Goal: Download file/media

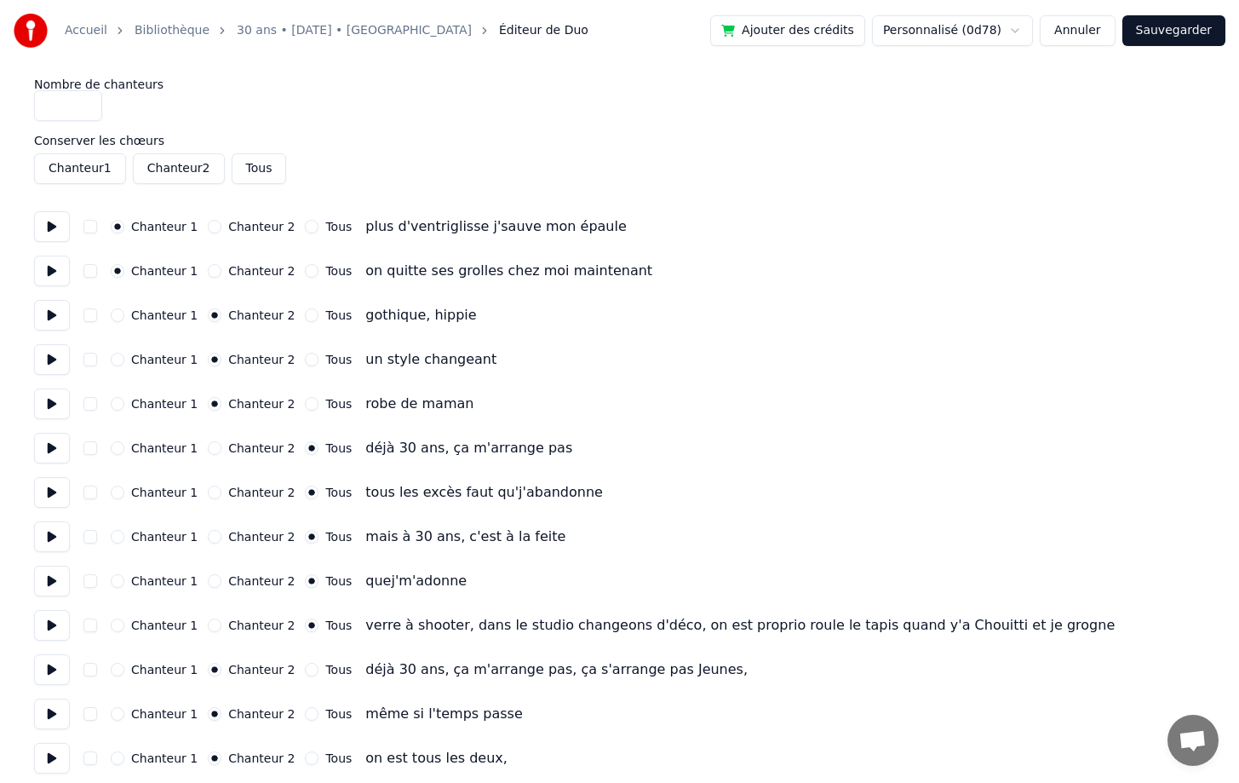
scroll to position [978, 0]
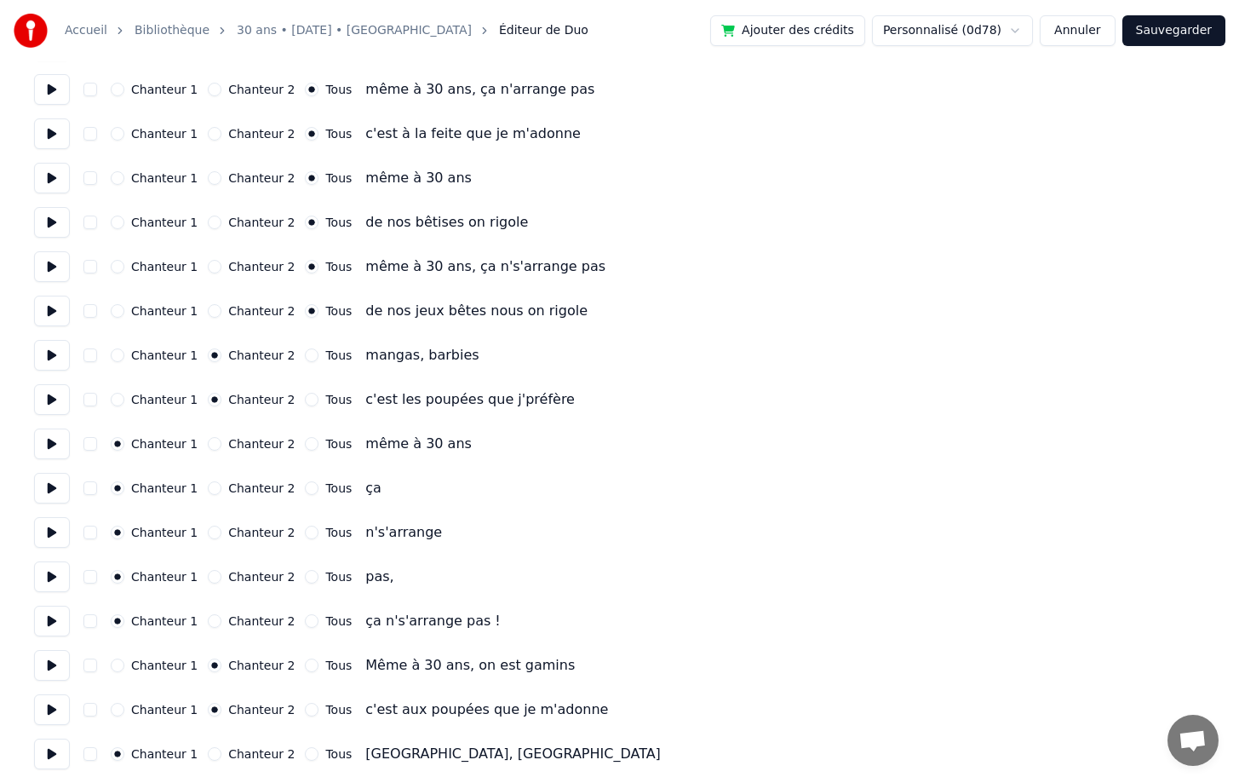
click at [1164, 31] on button "Sauvegarder" at bounding box center [1173, 30] width 103 height 31
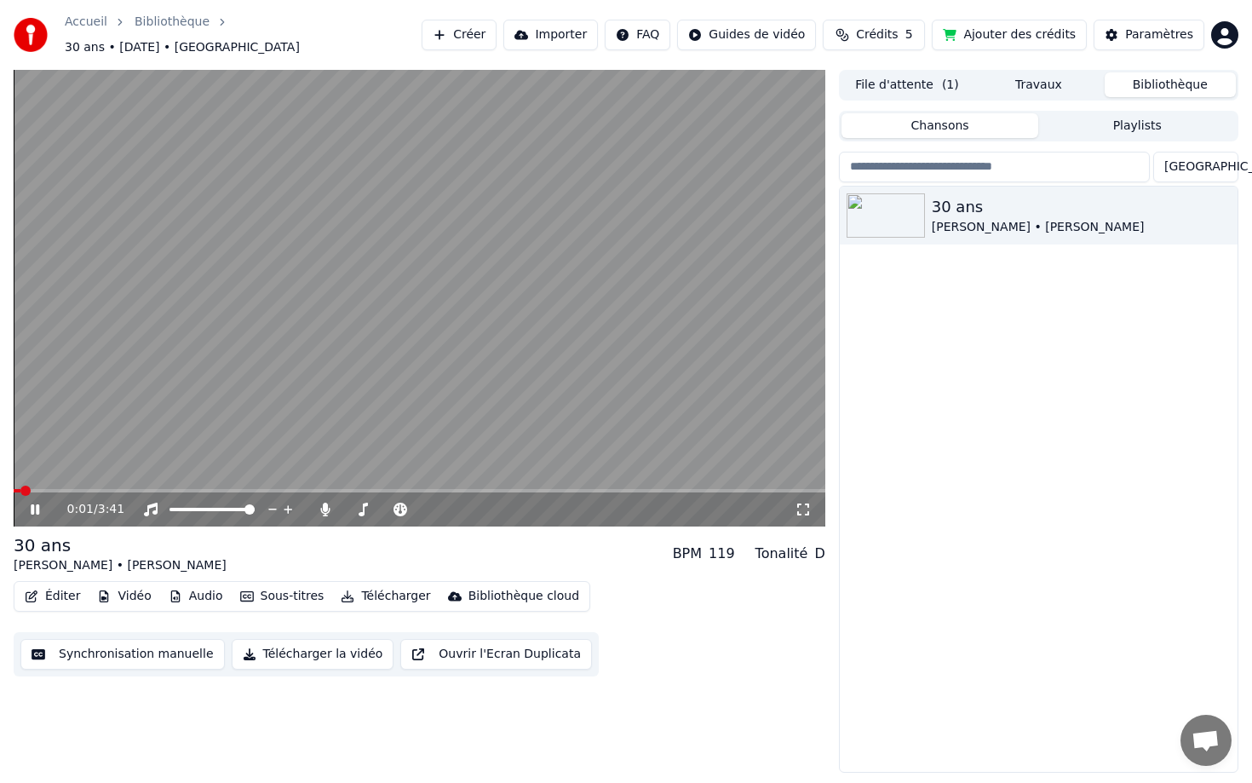
click at [100, 646] on button "Synchronisation manuelle" at bounding box center [122, 654] width 204 height 31
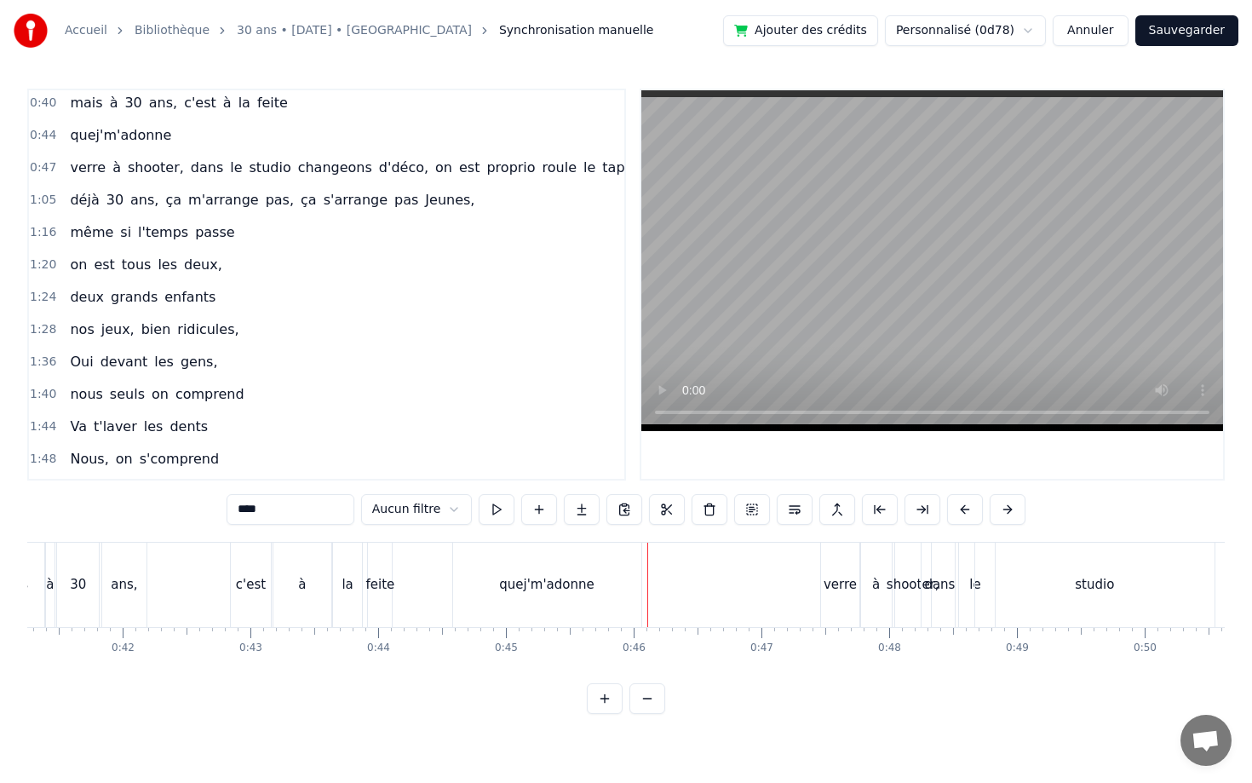
scroll to position [175, 0]
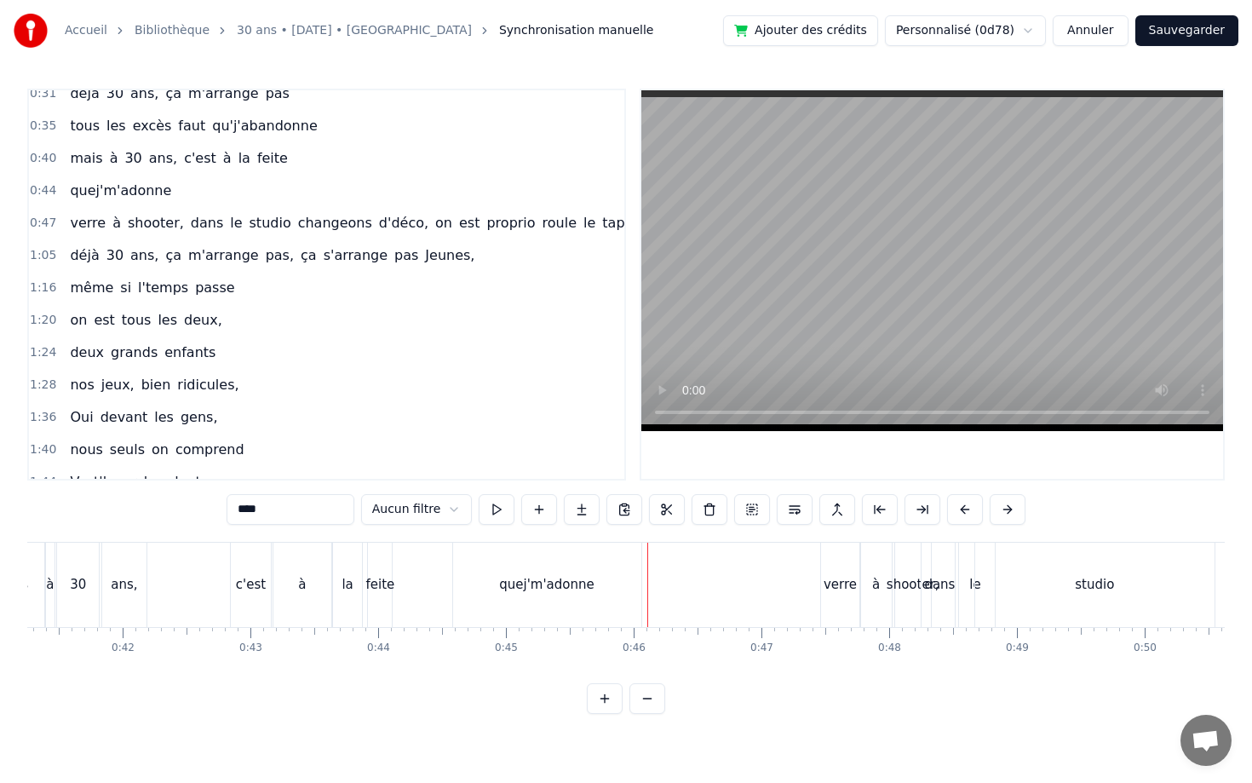
click at [57, 186] on div "0:44 quej'm'adonne" at bounding box center [326, 191] width 595 height 32
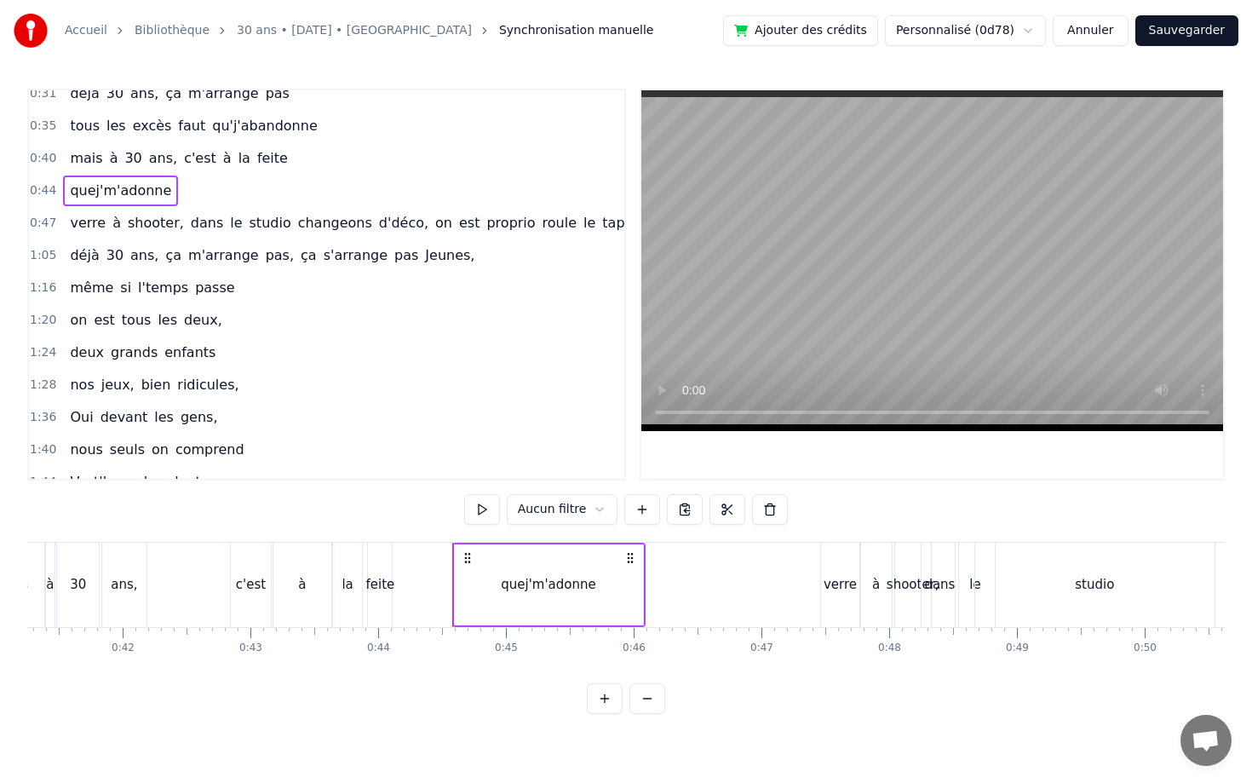
click at [222, 198] on div "0:44 quej'm'adonne" at bounding box center [326, 191] width 595 height 32
click at [164, 195] on div "quej'm'adonne" at bounding box center [120, 190] width 115 height 31
click at [261, 161] on span "feite" at bounding box center [272, 158] width 34 height 20
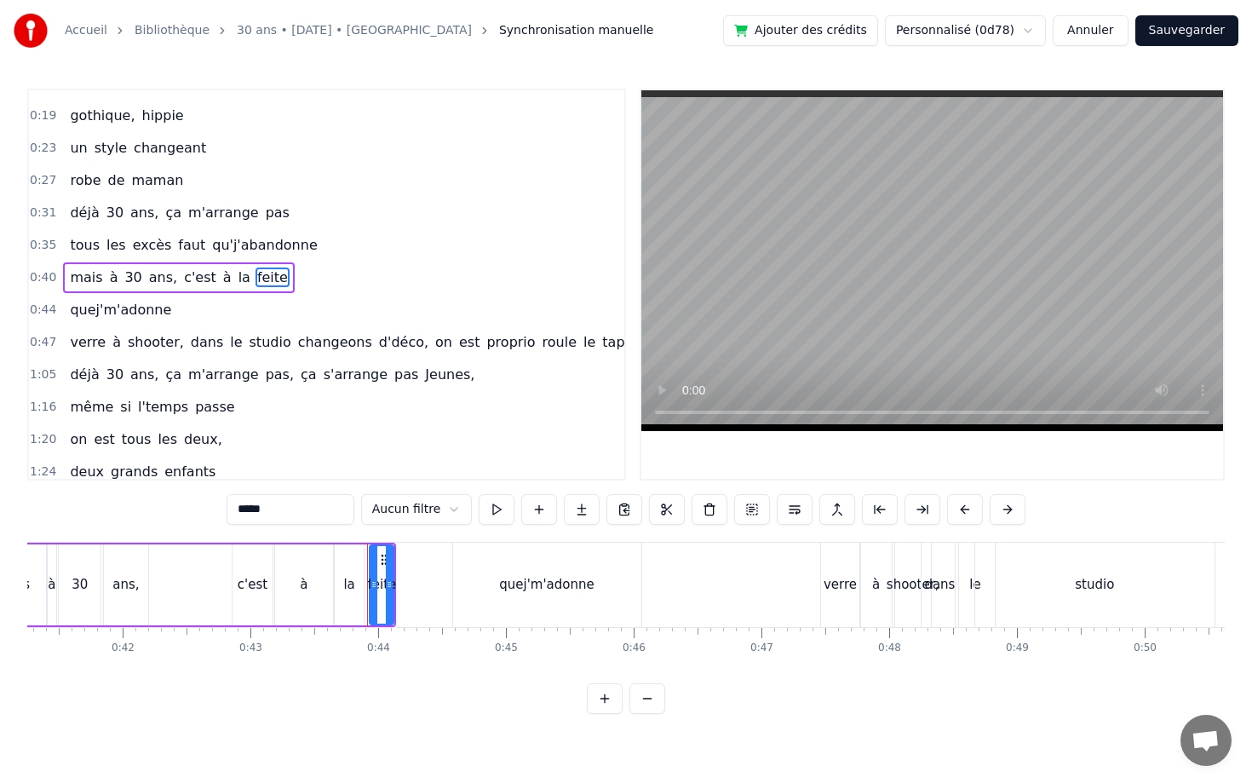
click at [155, 308] on span "quej'm'adonne" at bounding box center [120, 310] width 105 height 20
type input "**********"
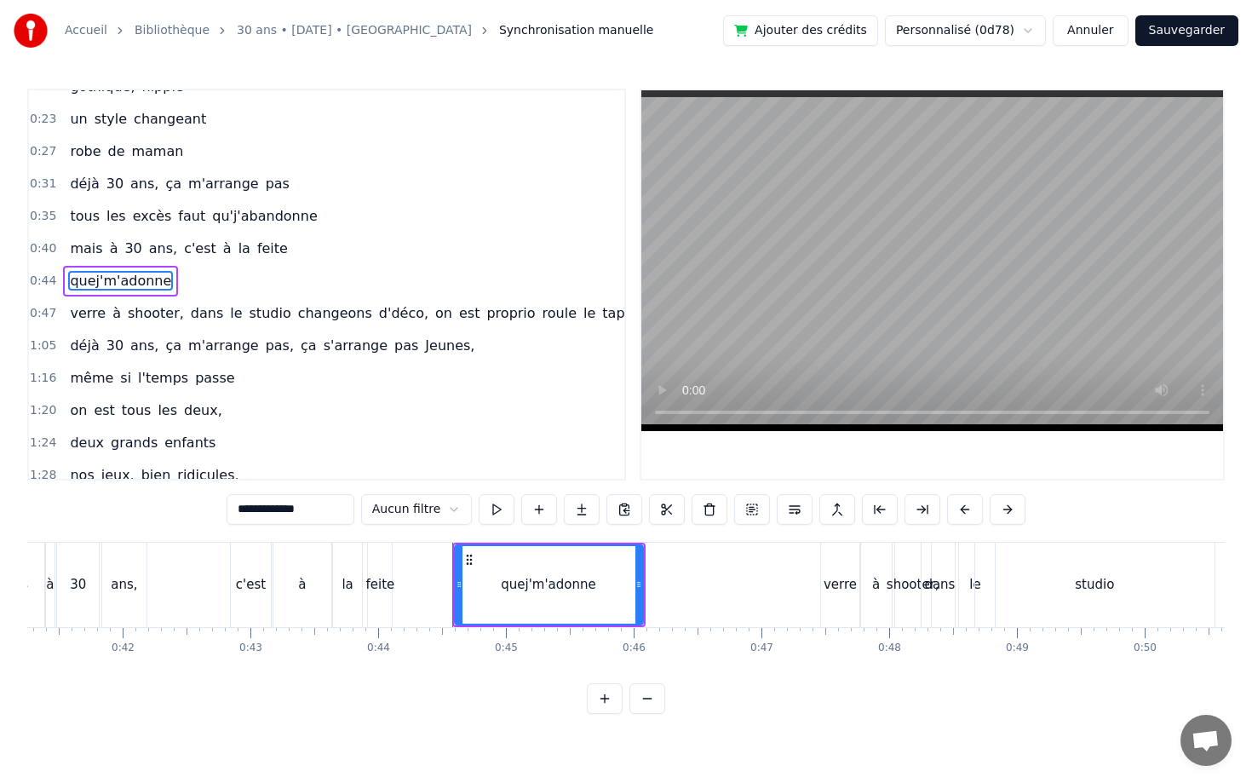
scroll to position [88, 0]
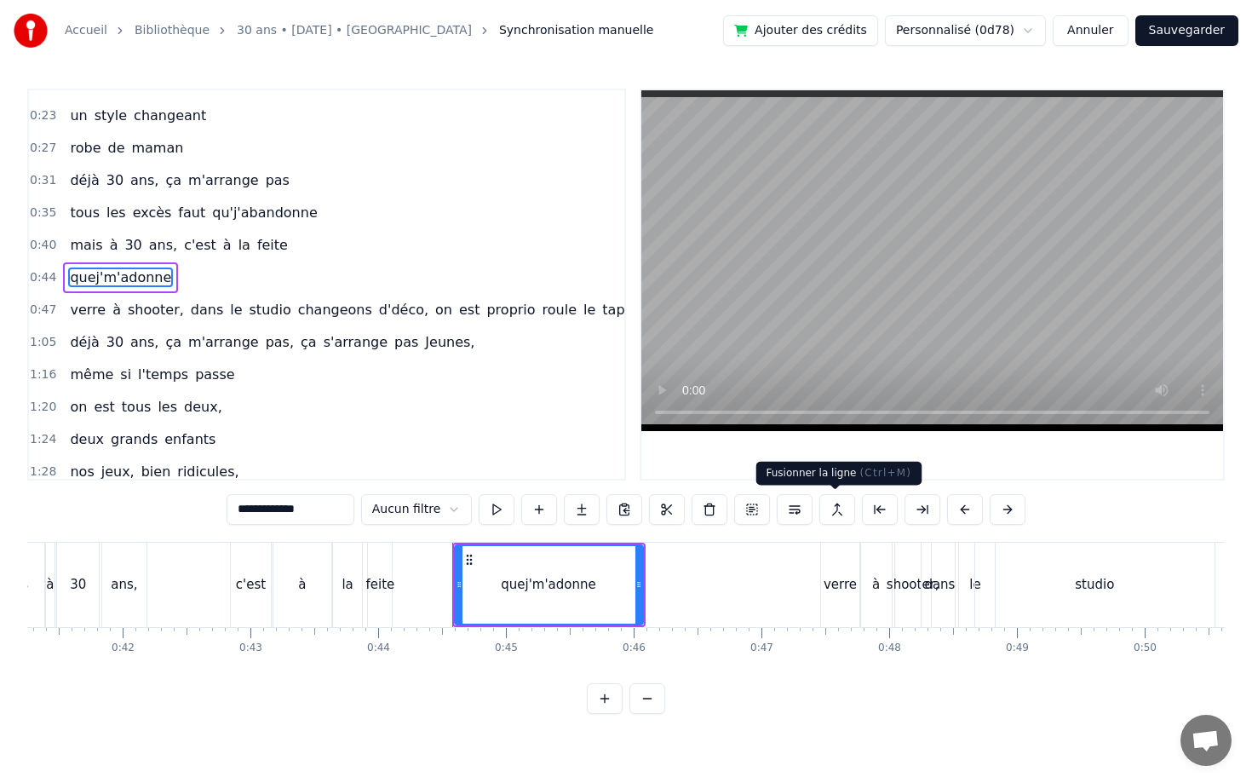
click at [836, 508] on button at bounding box center [837, 509] width 36 height 31
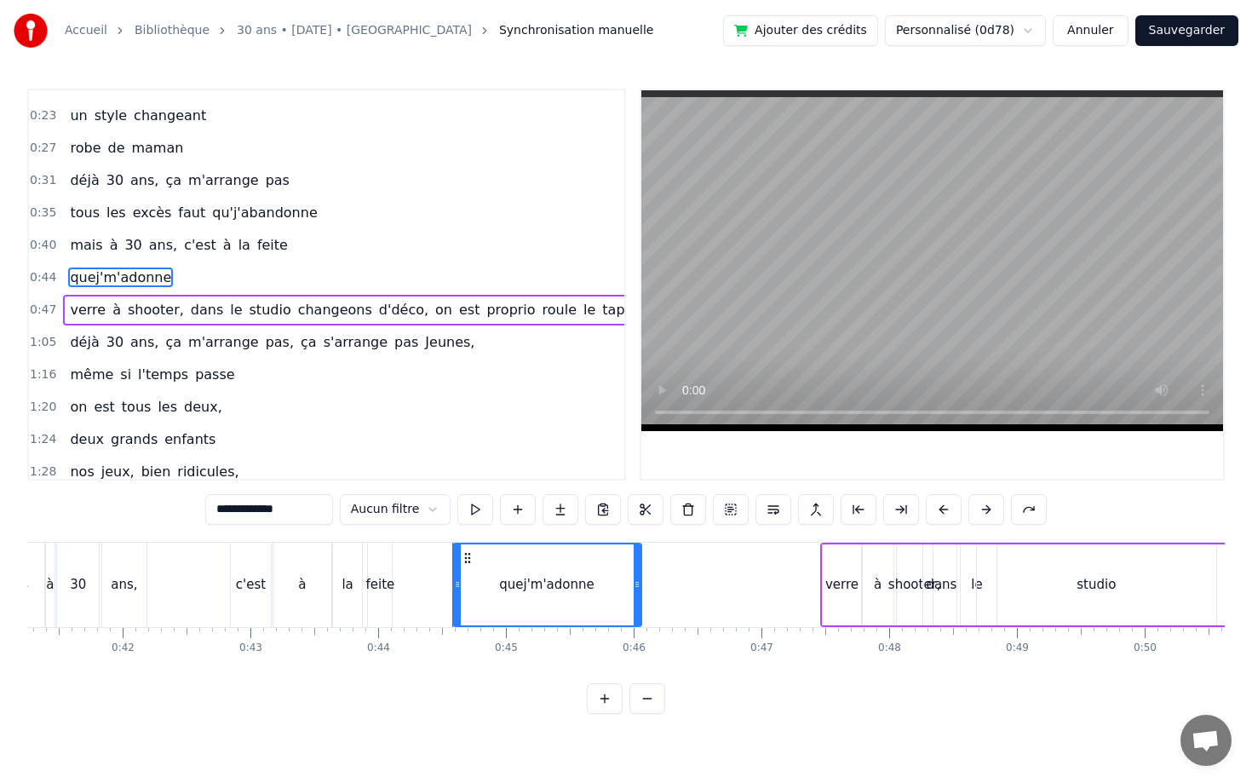
click at [42, 242] on span "0:40" at bounding box center [43, 245] width 26 height 17
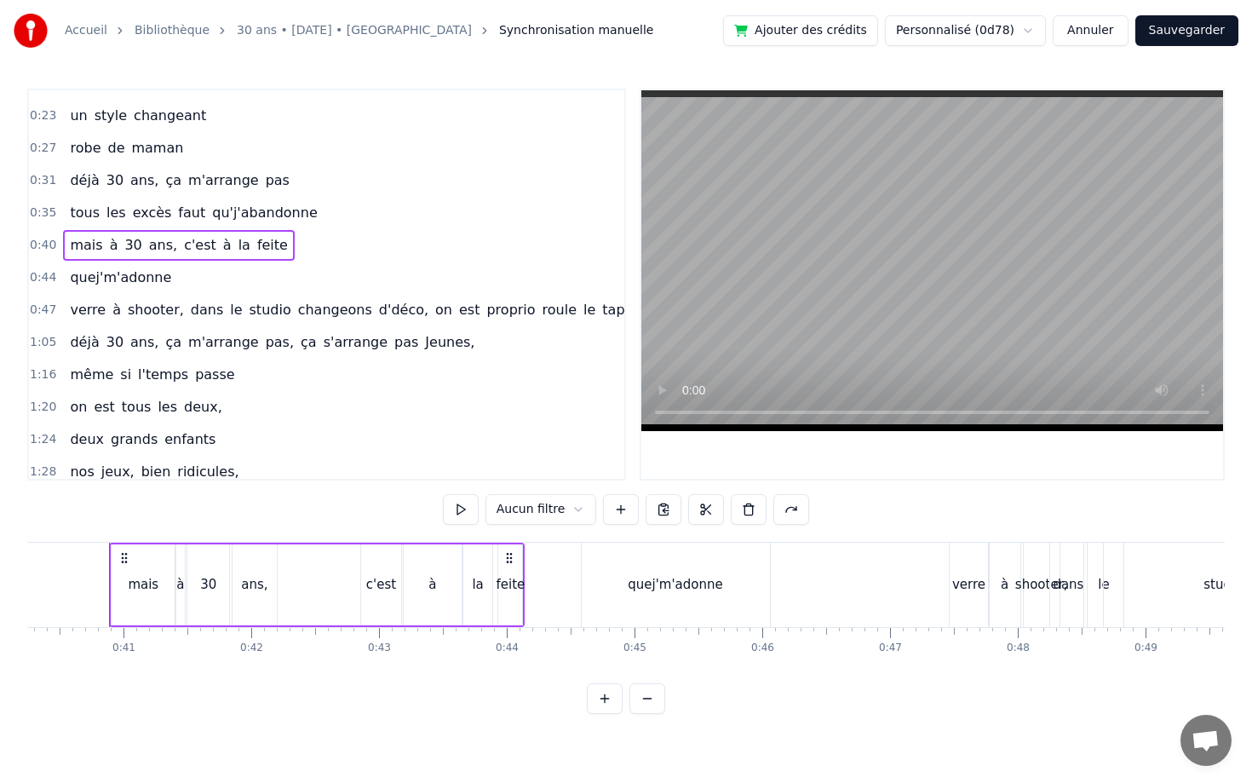
scroll to position [0, 5137]
click at [255, 250] on span "feite" at bounding box center [272, 245] width 34 height 20
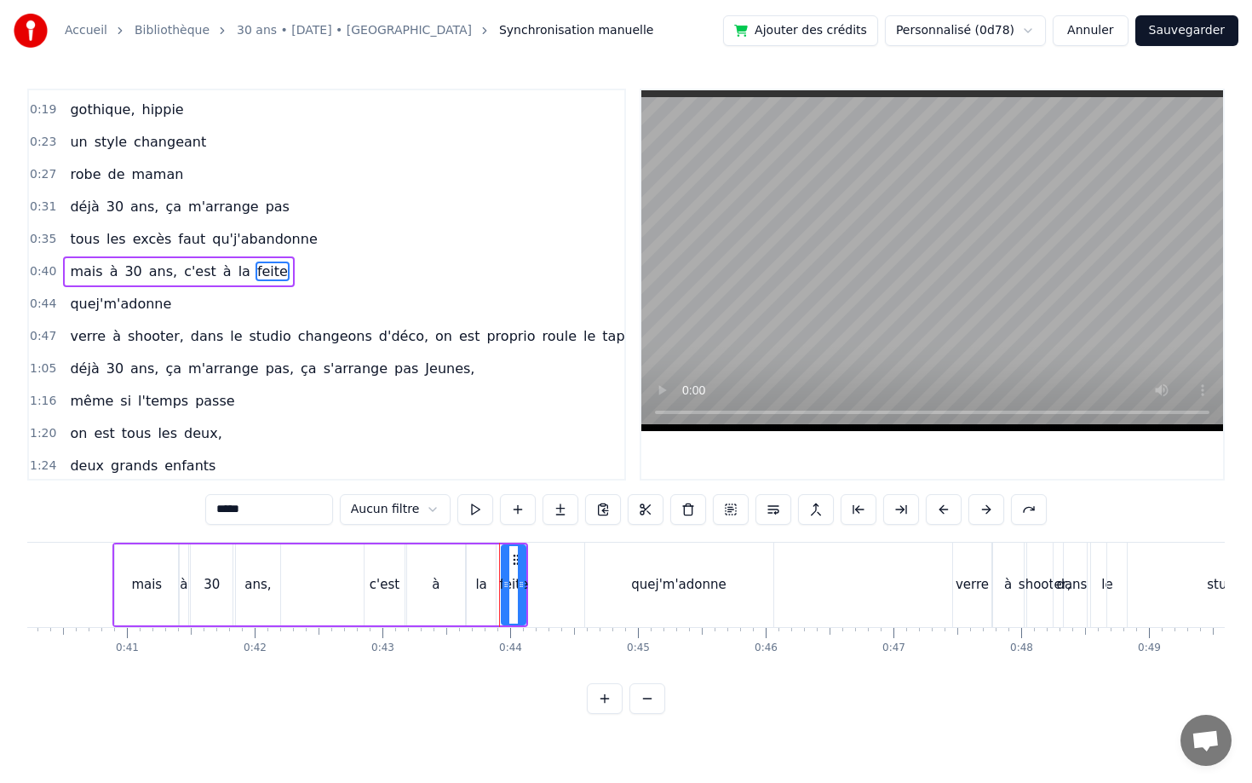
scroll to position [55, 0]
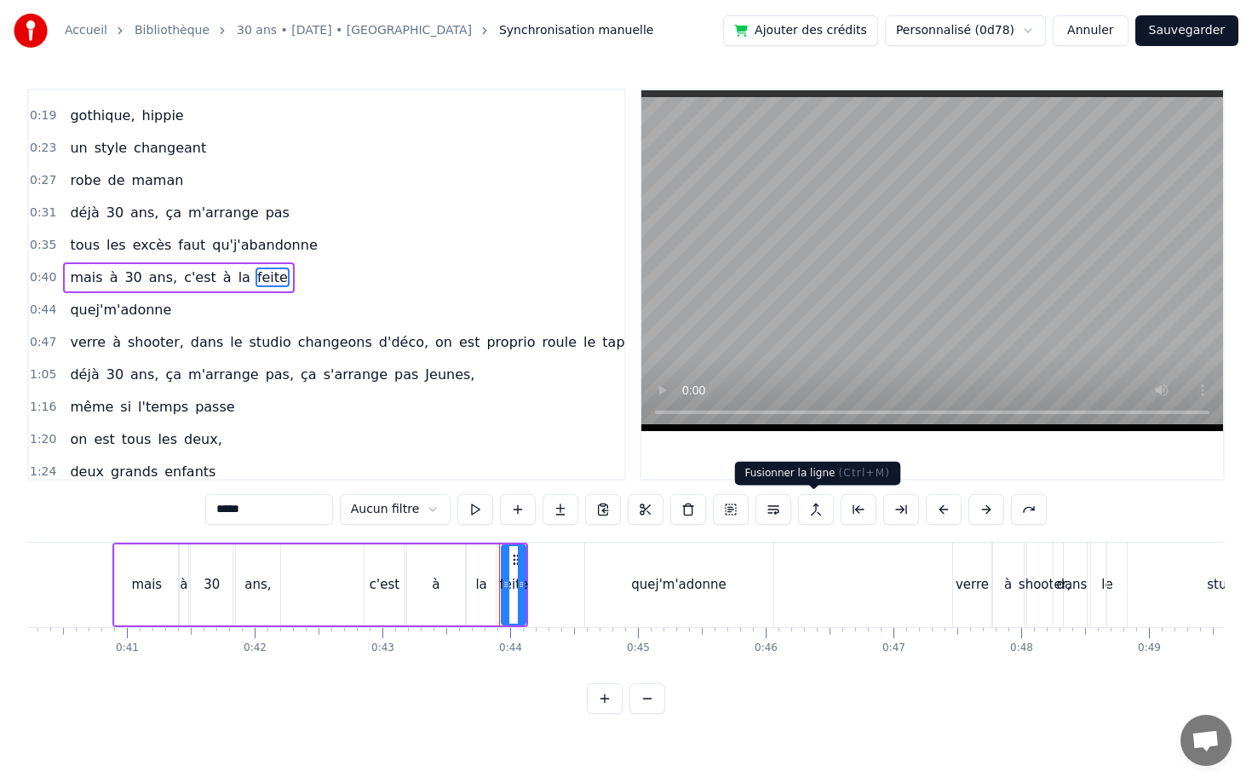
click at [809, 507] on button at bounding box center [816, 509] width 36 height 31
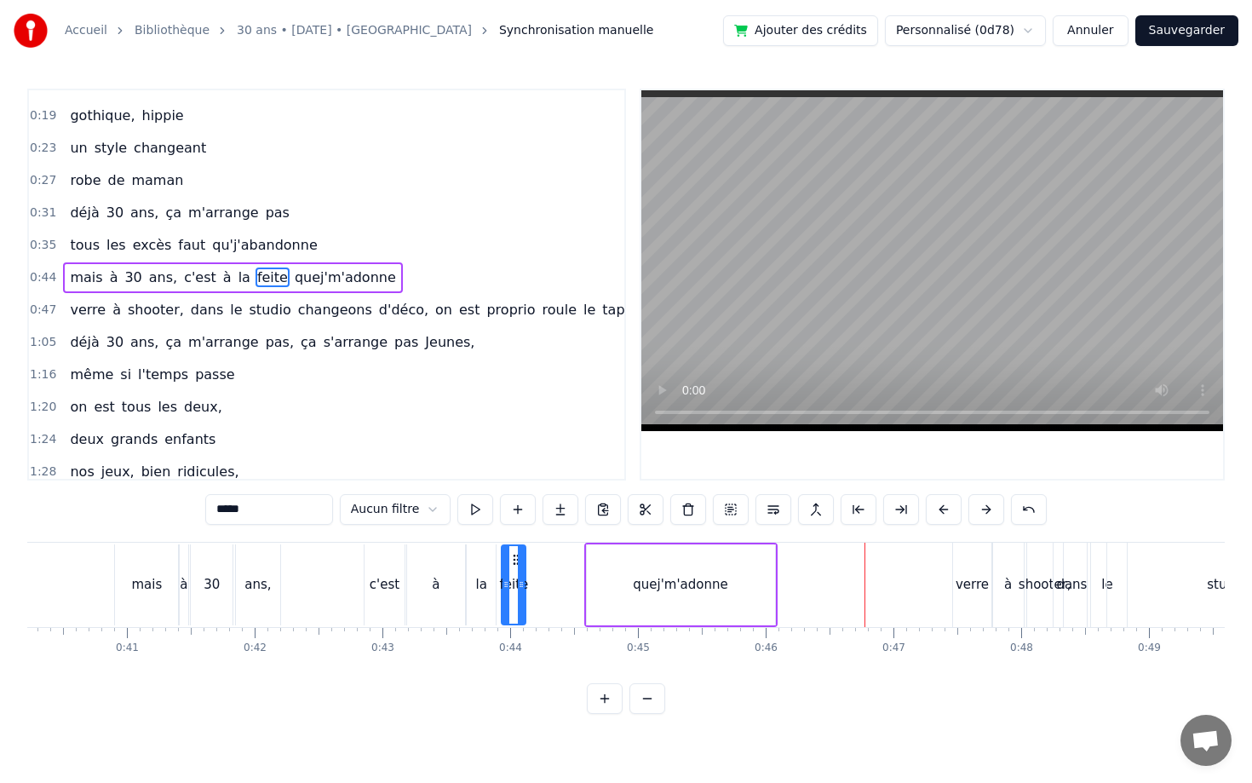
click at [456, 372] on div "1:16 même si l'temps passe" at bounding box center [326, 374] width 595 height 32
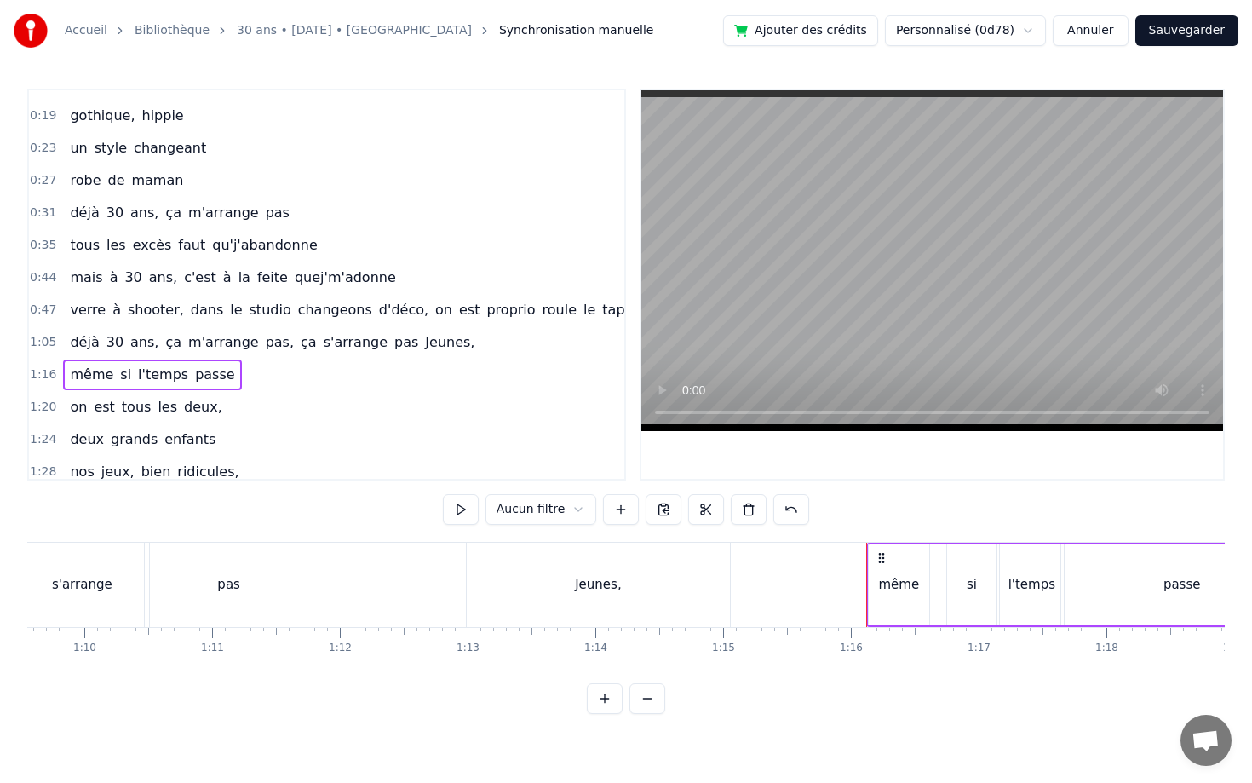
scroll to position [0, 9636]
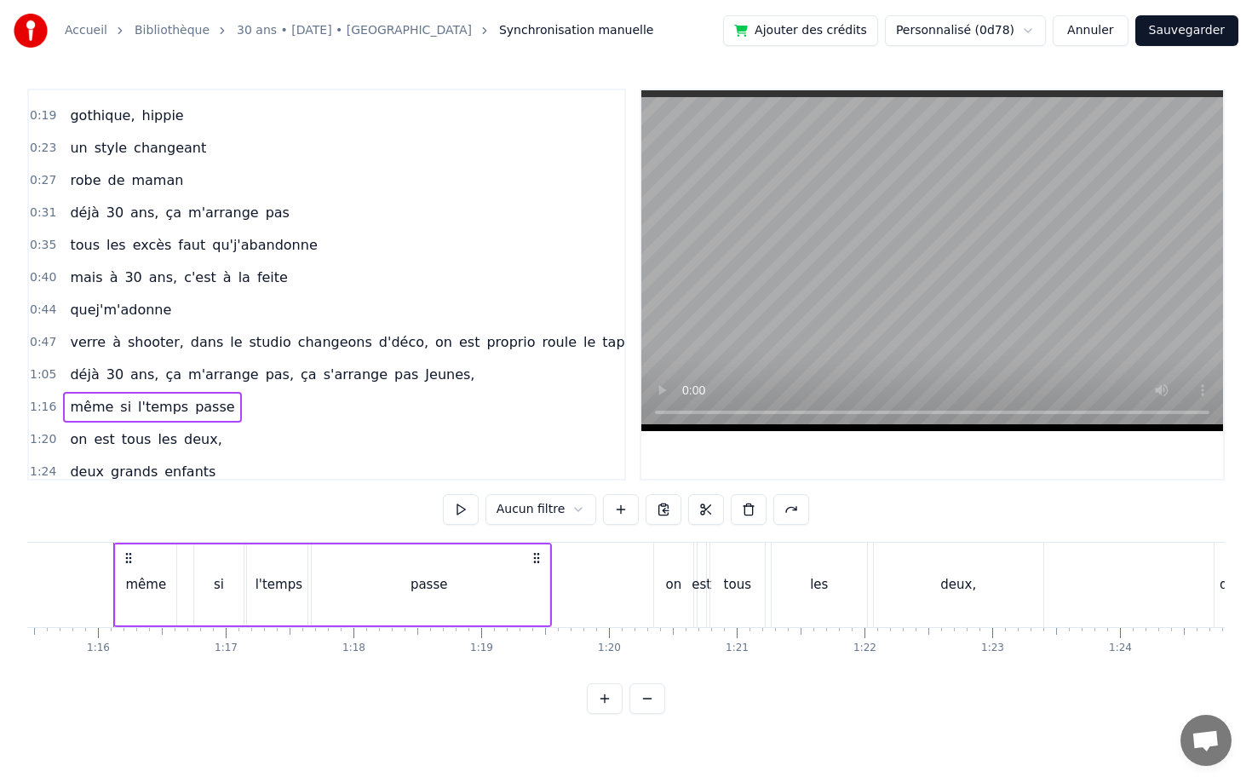
click at [182, 278] on span "c'est" at bounding box center [200, 277] width 36 height 20
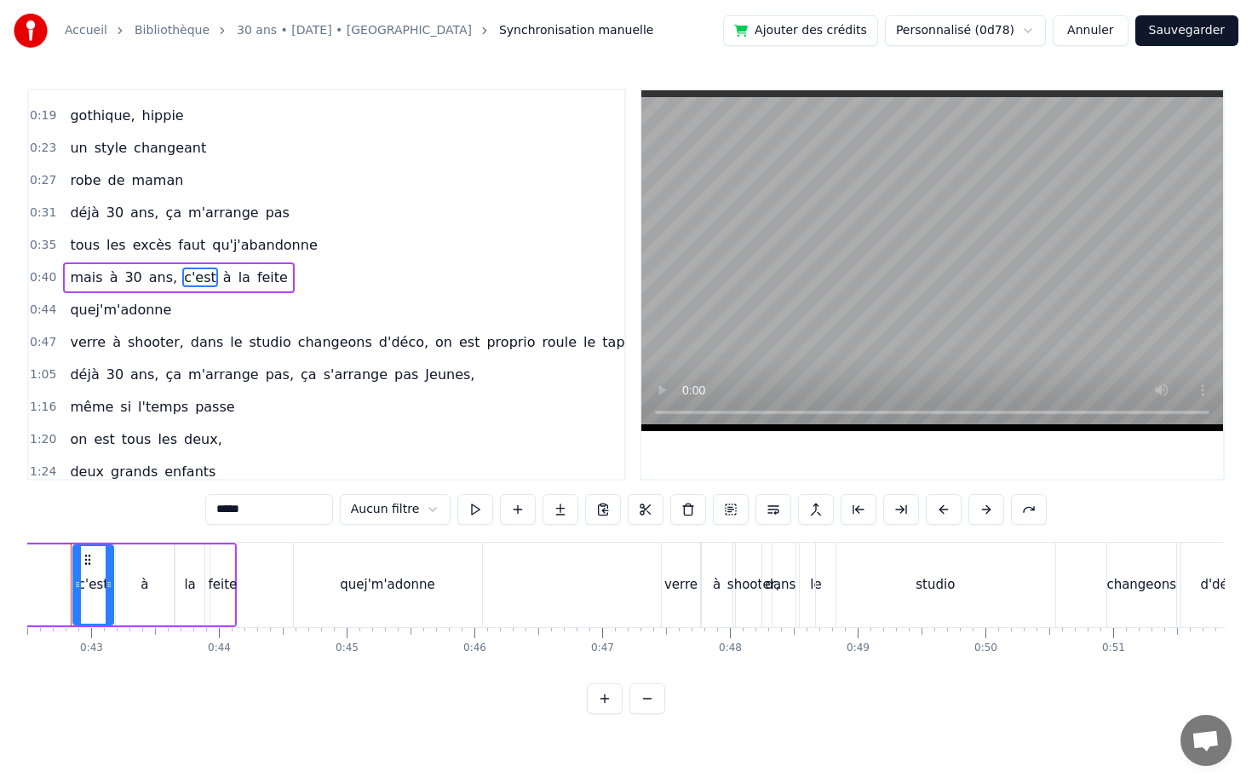
scroll to position [0, 5386]
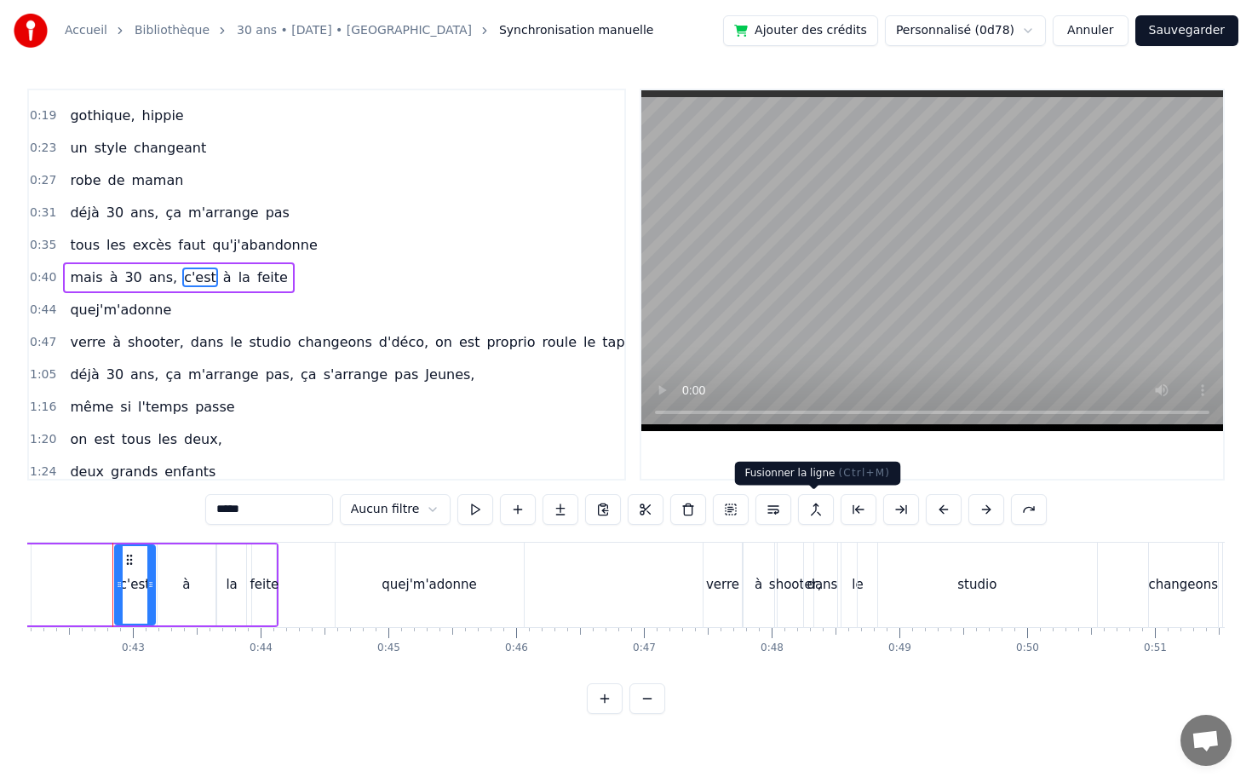
click at [812, 502] on button at bounding box center [816, 509] width 36 height 31
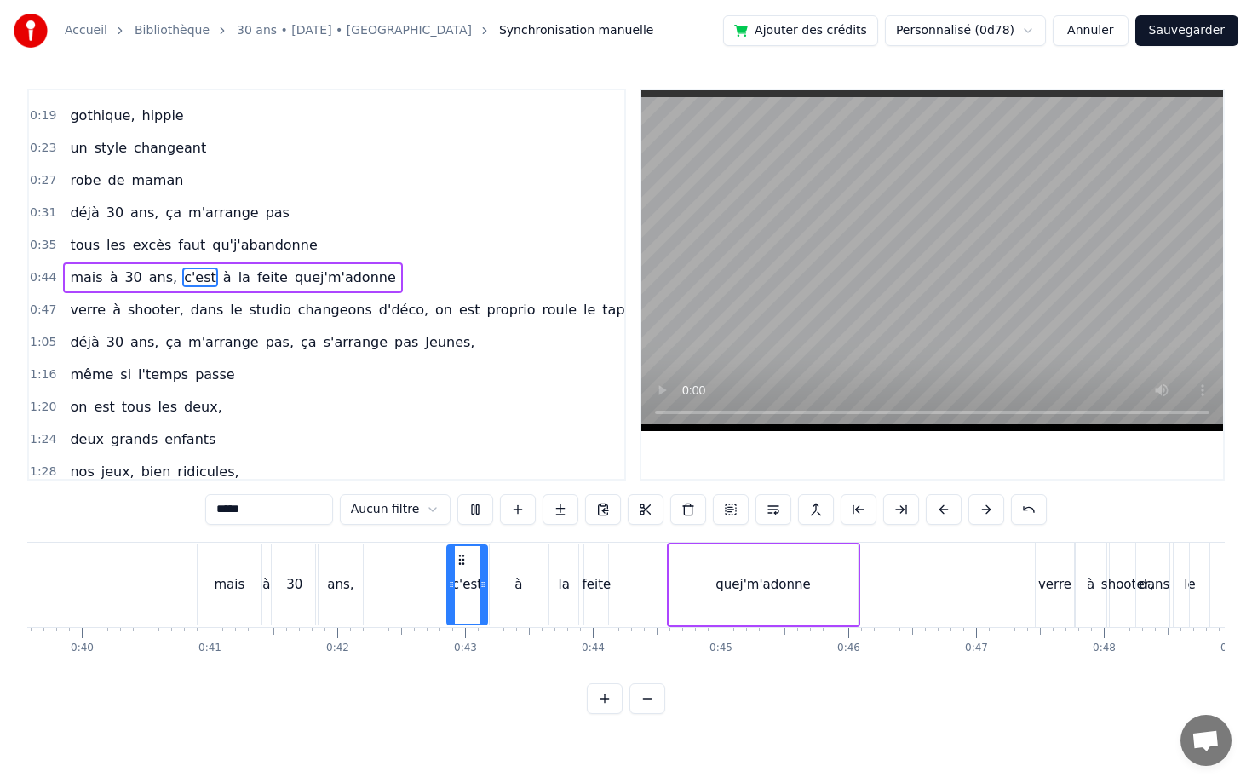
scroll to position [0, 5040]
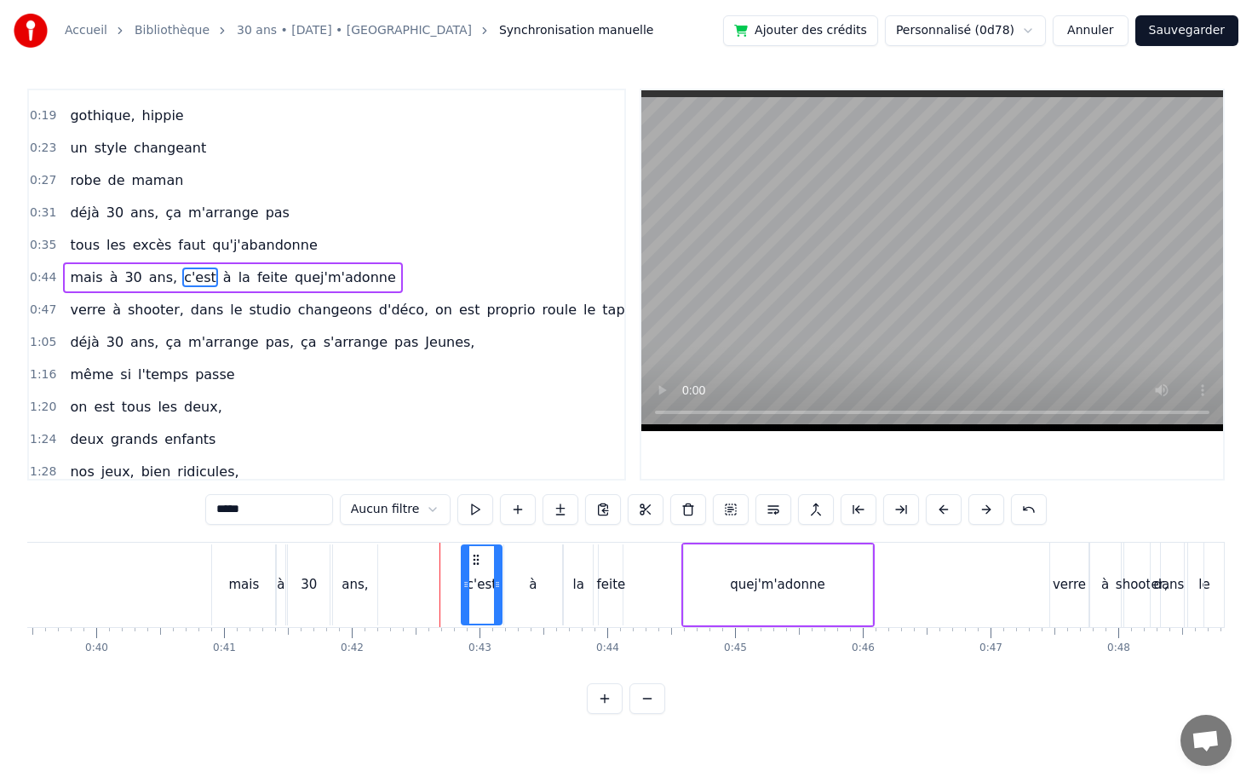
click at [530, 570] on div "à" at bounding box center [533, 584] width 58 height 81
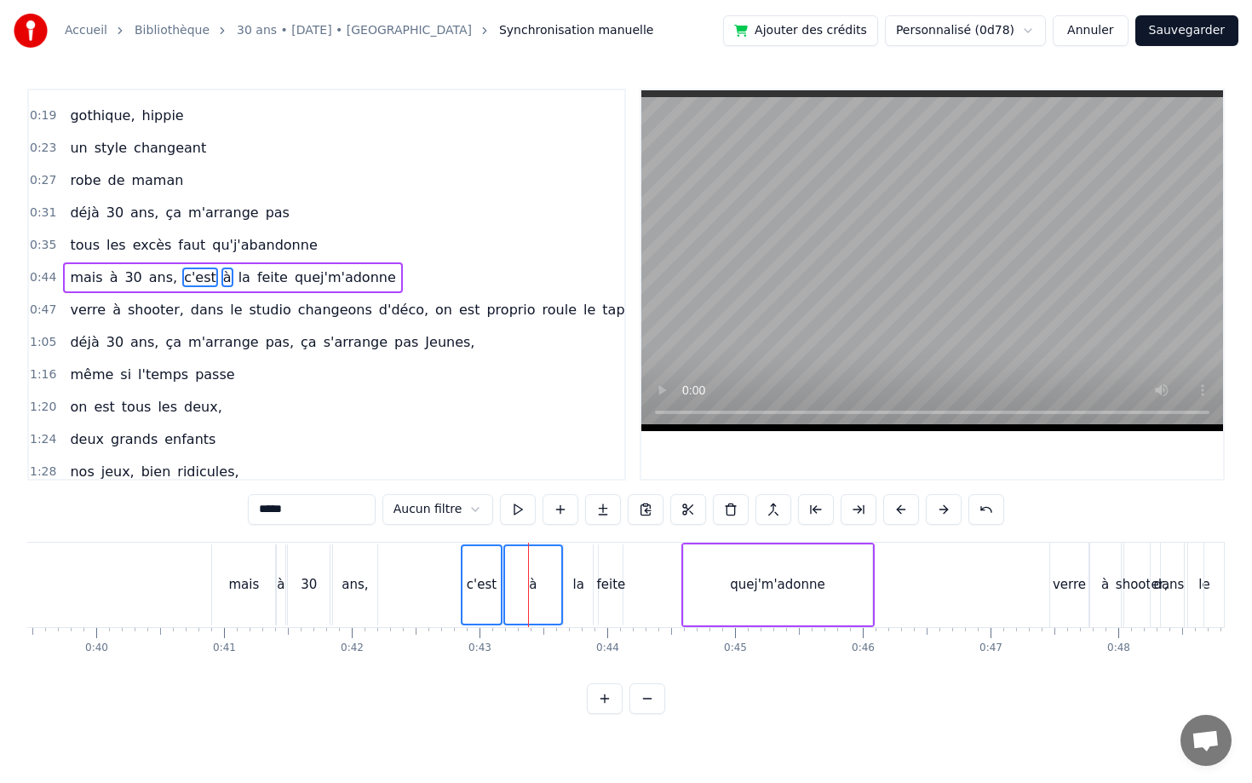
drag, startPoint x: 572, startPoint y: 576, endPoint x: 611, endPoint y: 577, distance: 38.4
click at [572, 576] on div "la" at bounding box center [578, 584] width 29 height 81
click at [611, 577] on div "feite" at bounding box center [611, 585] width 29 height 20
click at [766, 580] on div "quej'm'adonne" at bounding box center [777, 585] width 95 height 20
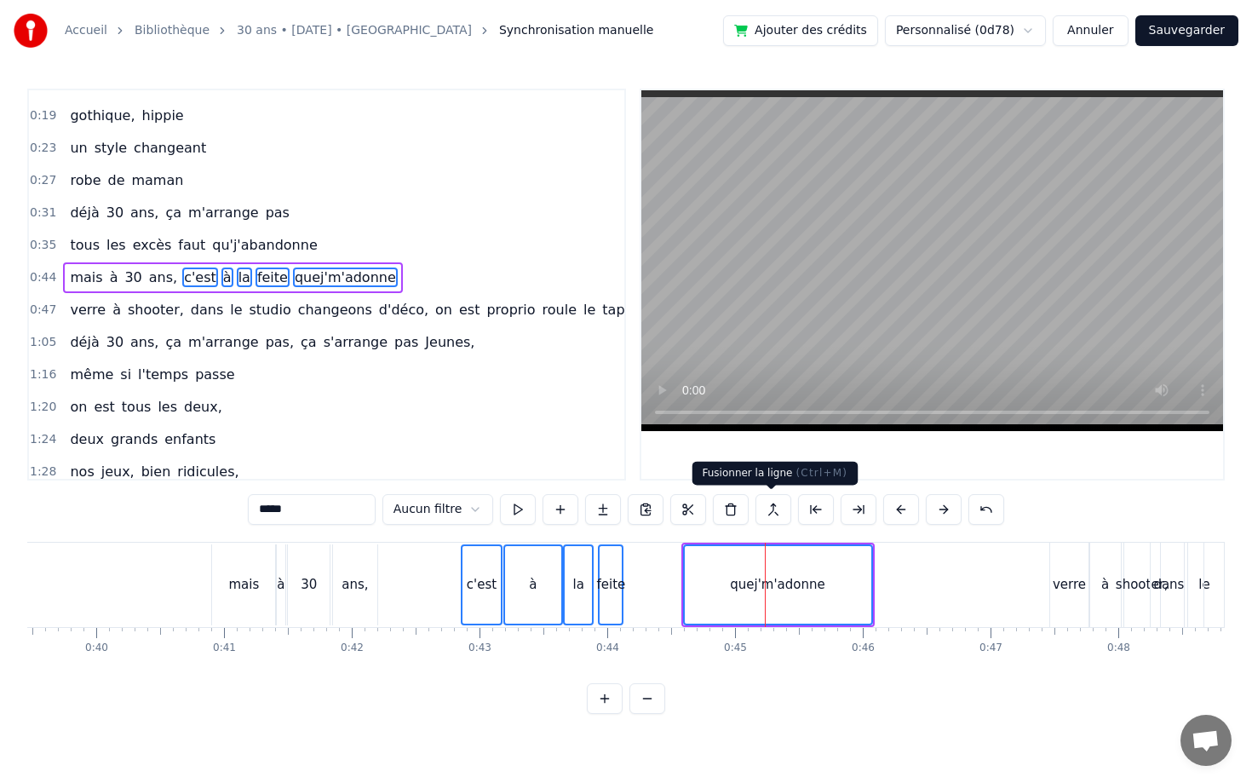
click at [774, 513] on button at bounding box center [773, 509] width 36 height 31
click at [759, 410] on video at bounding box center [932, 260] width 582 height 341
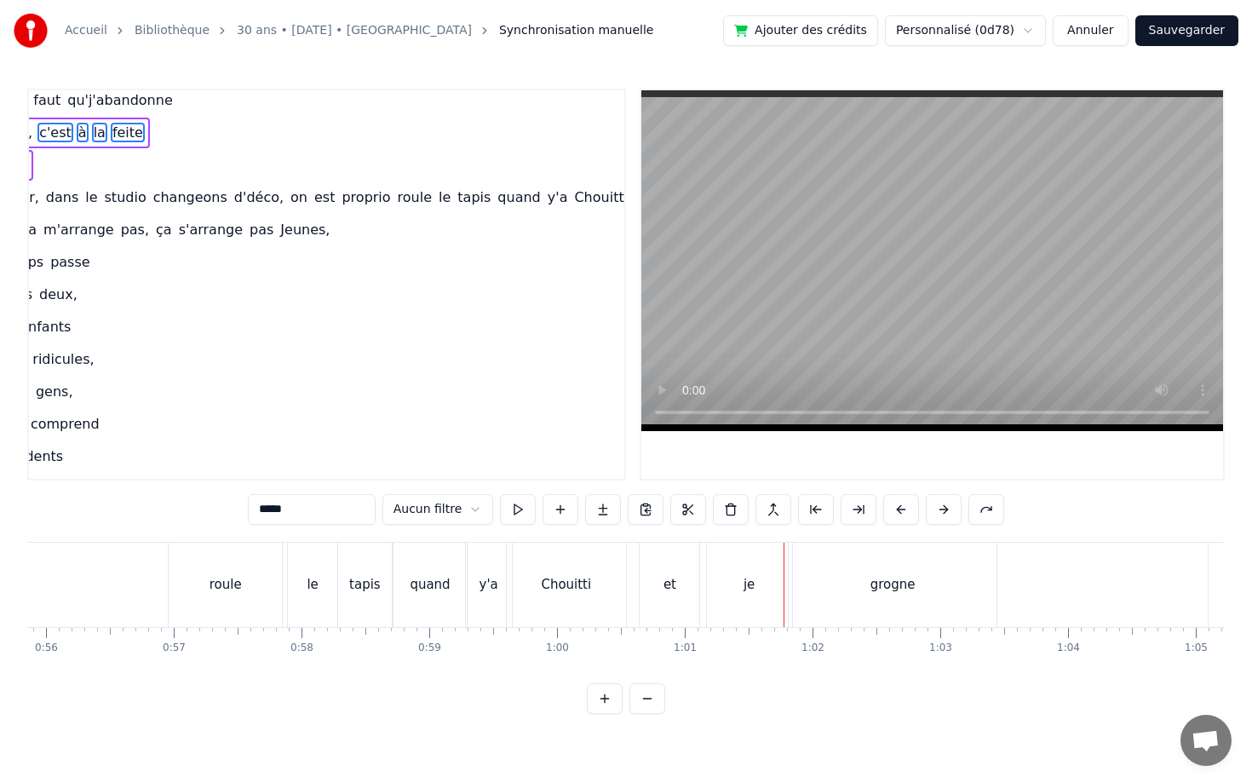
scroll to position [200, 178]
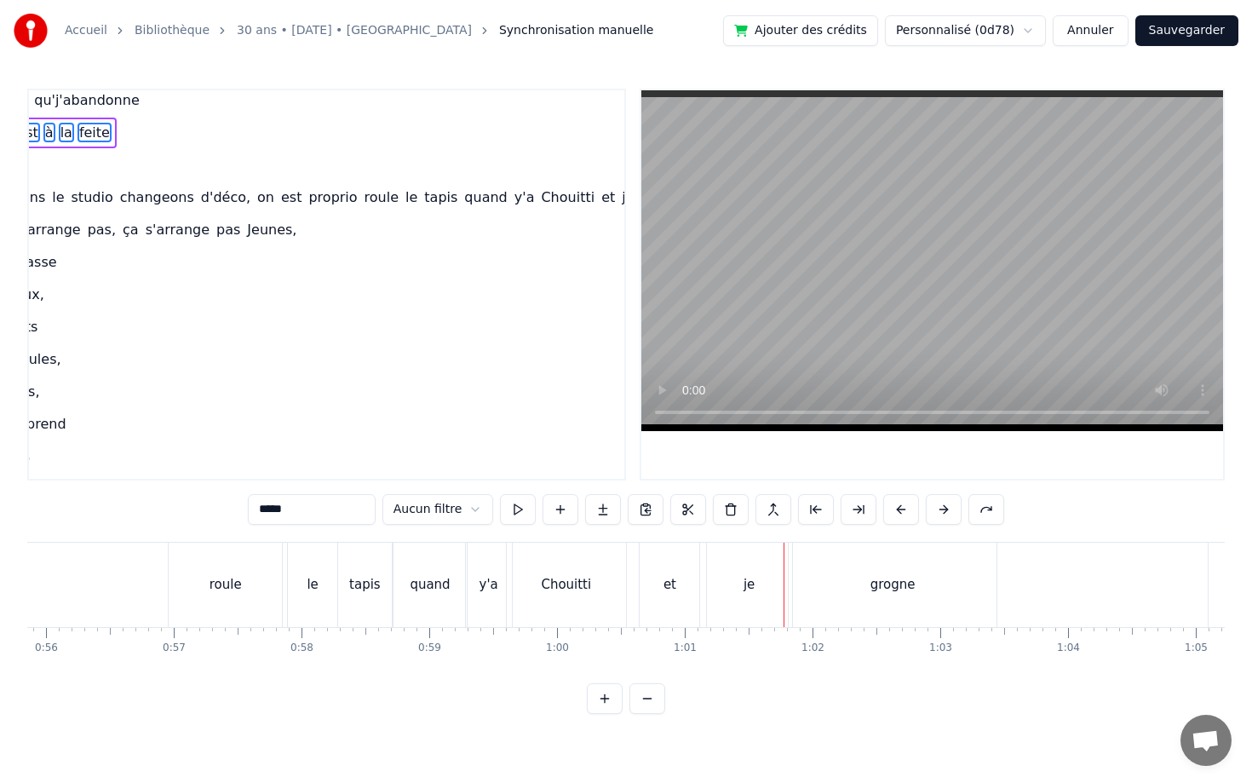
click at [462, 192] on span "quand" at bounding box center [485, 197] width 46 height 20
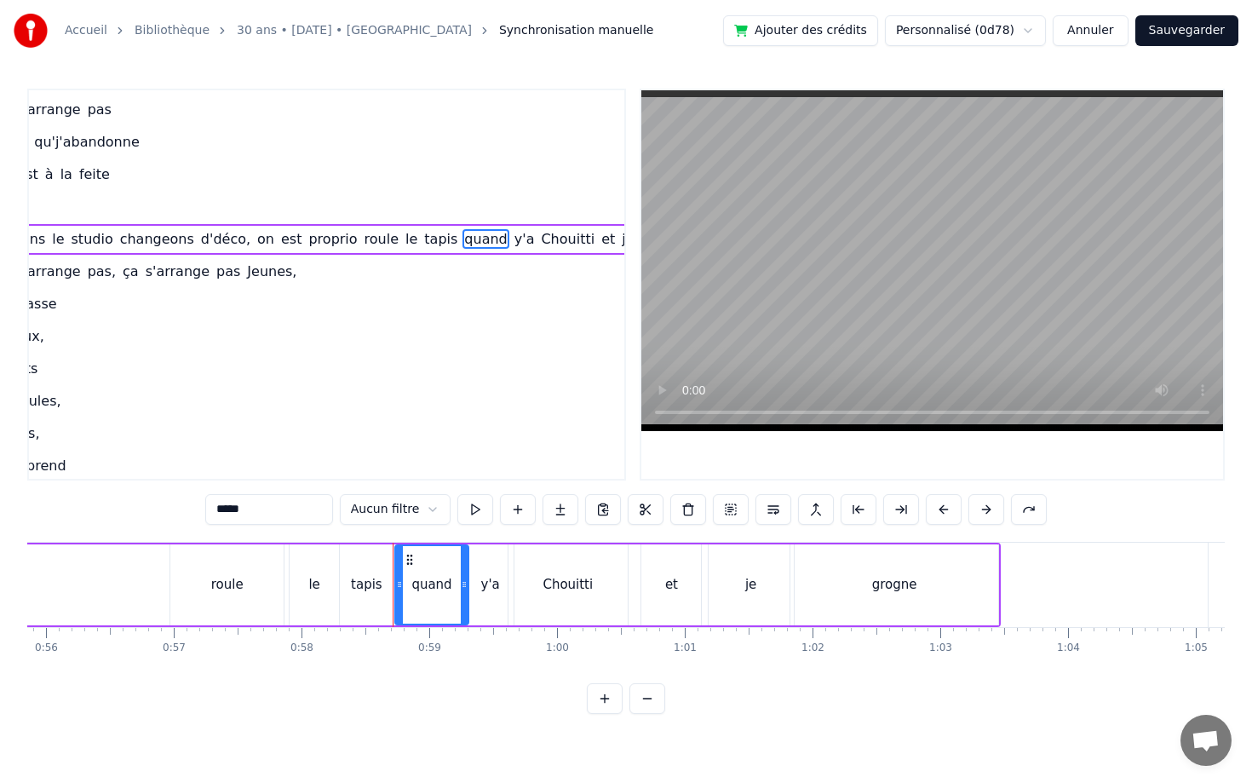
scroll to position [120, 178]
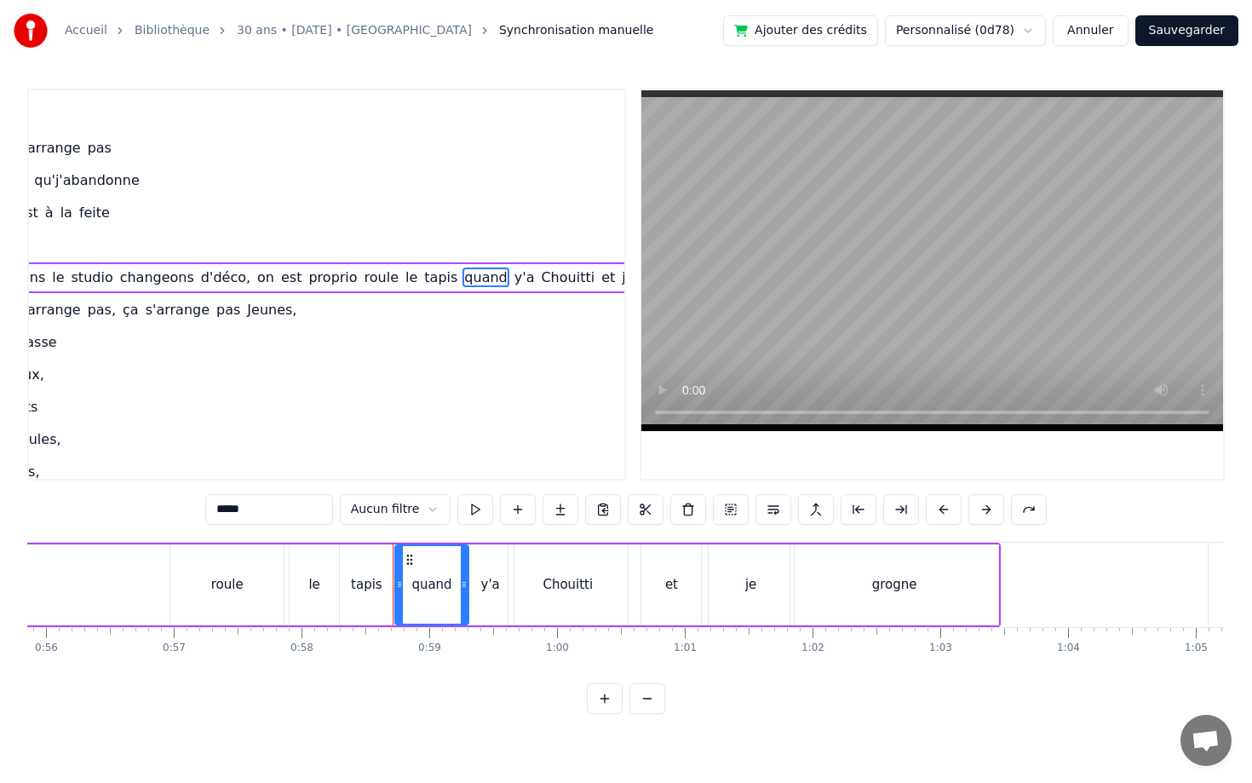
click at [599, 279] on span "et" at bounding box center [607, 277] width 17 height 20
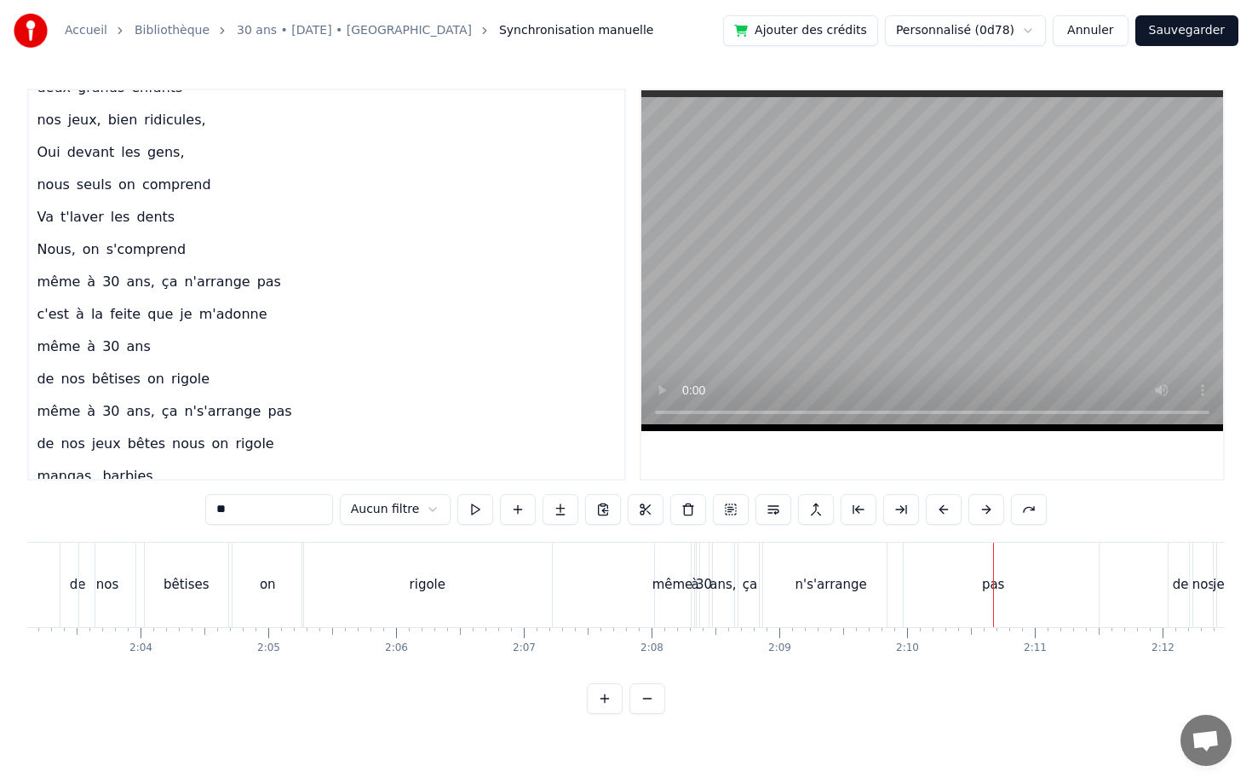
scroll to position [439, 0]
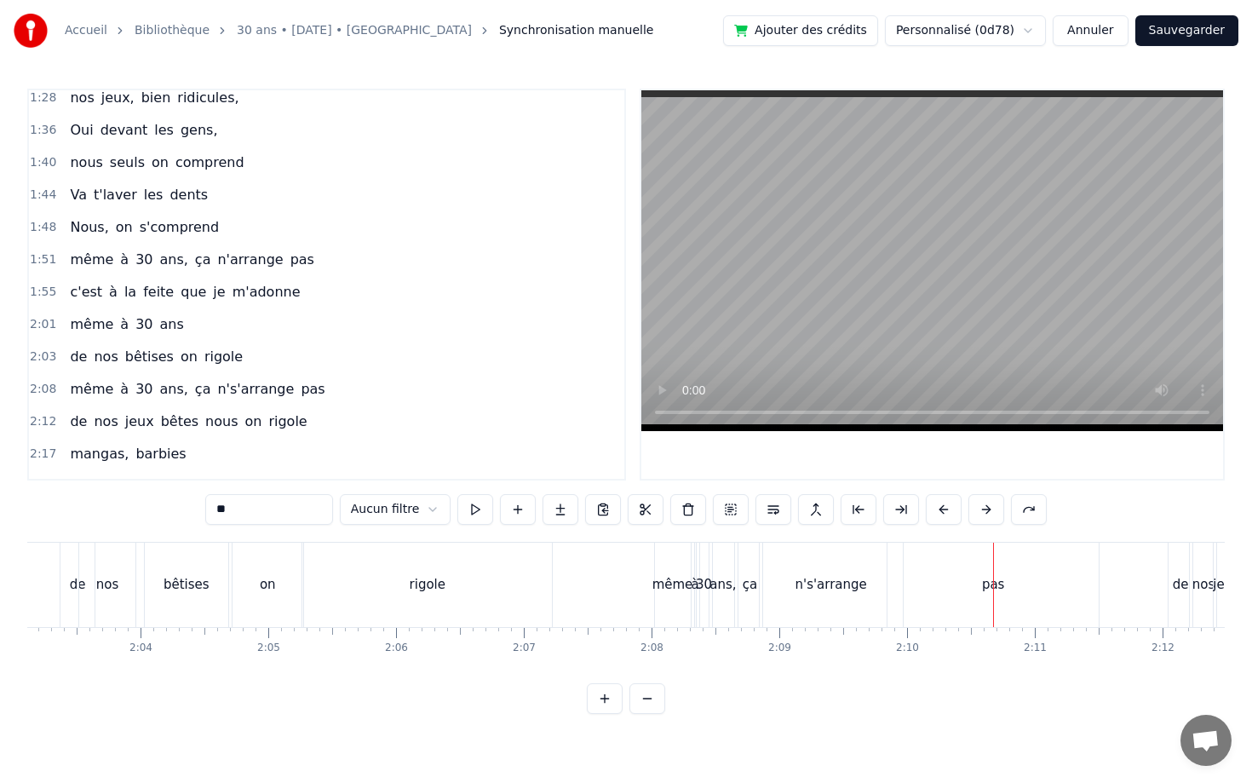
click at [195, 386] on span "ça" at bounding box center [203, 389] width 20 height 20
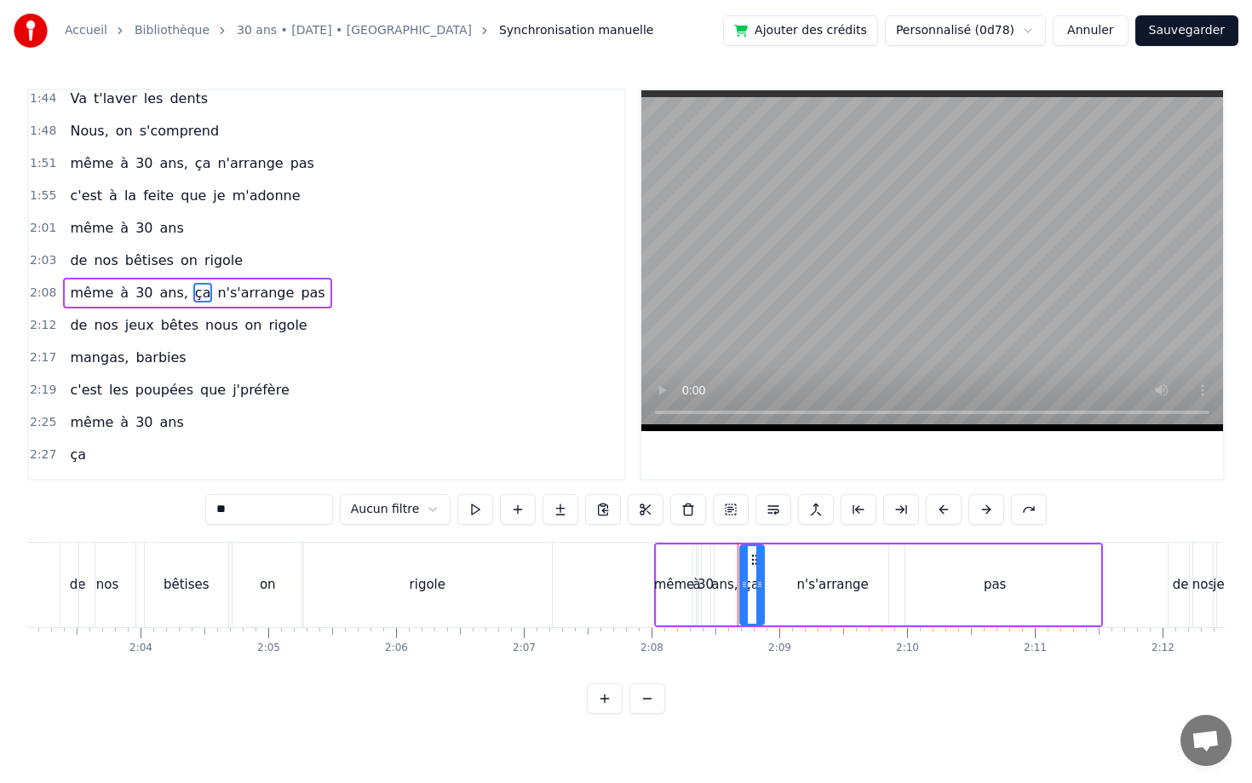
scroll to position [573, 0]
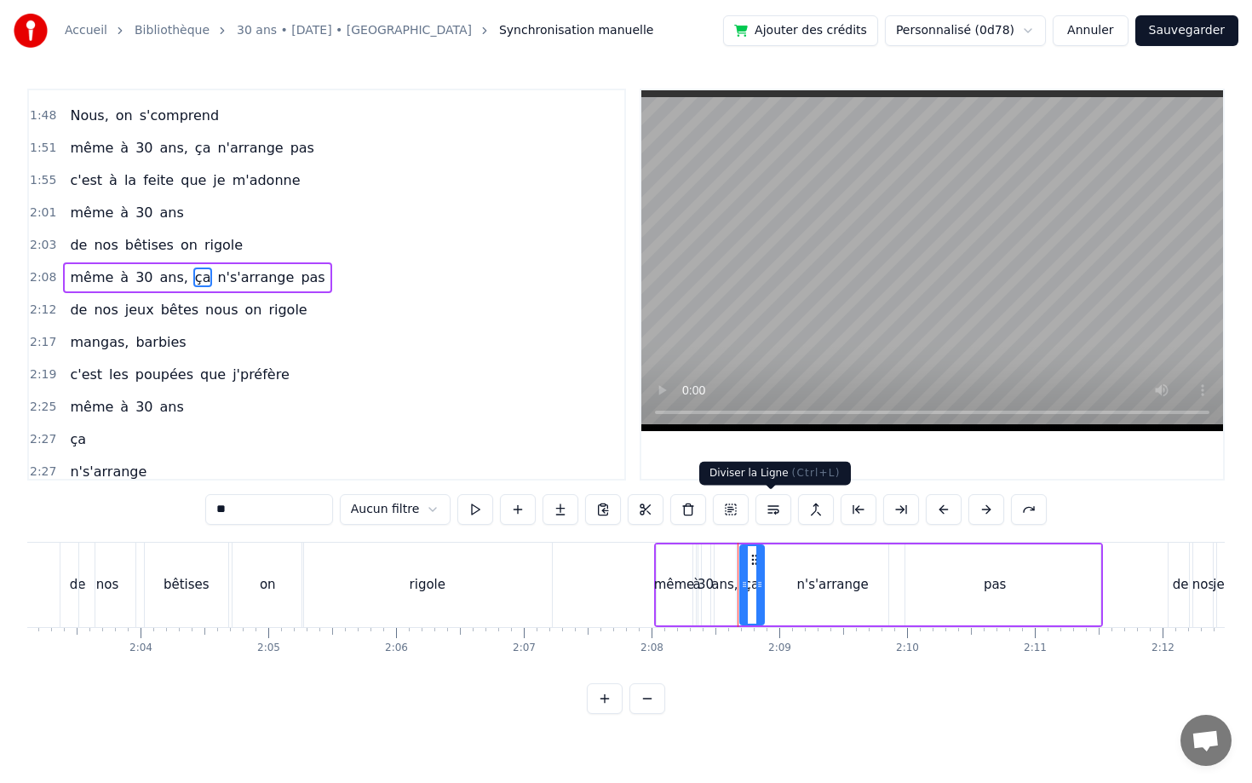
click at [758, 506] on button at bounding box center [773, 509] width 36 height 31
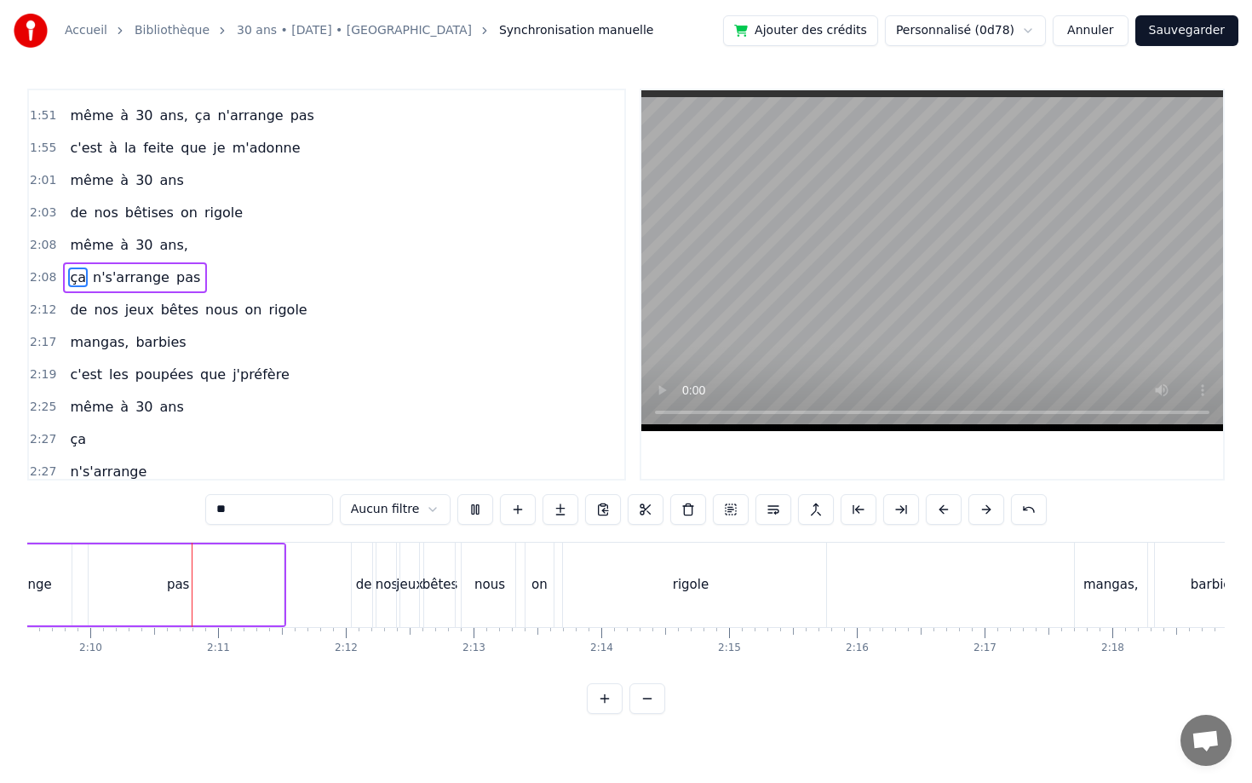
scroll to position [0, 16542]
click at [586, 581] on div "rigole" at bounding box center [689, 584] width 272 height 84
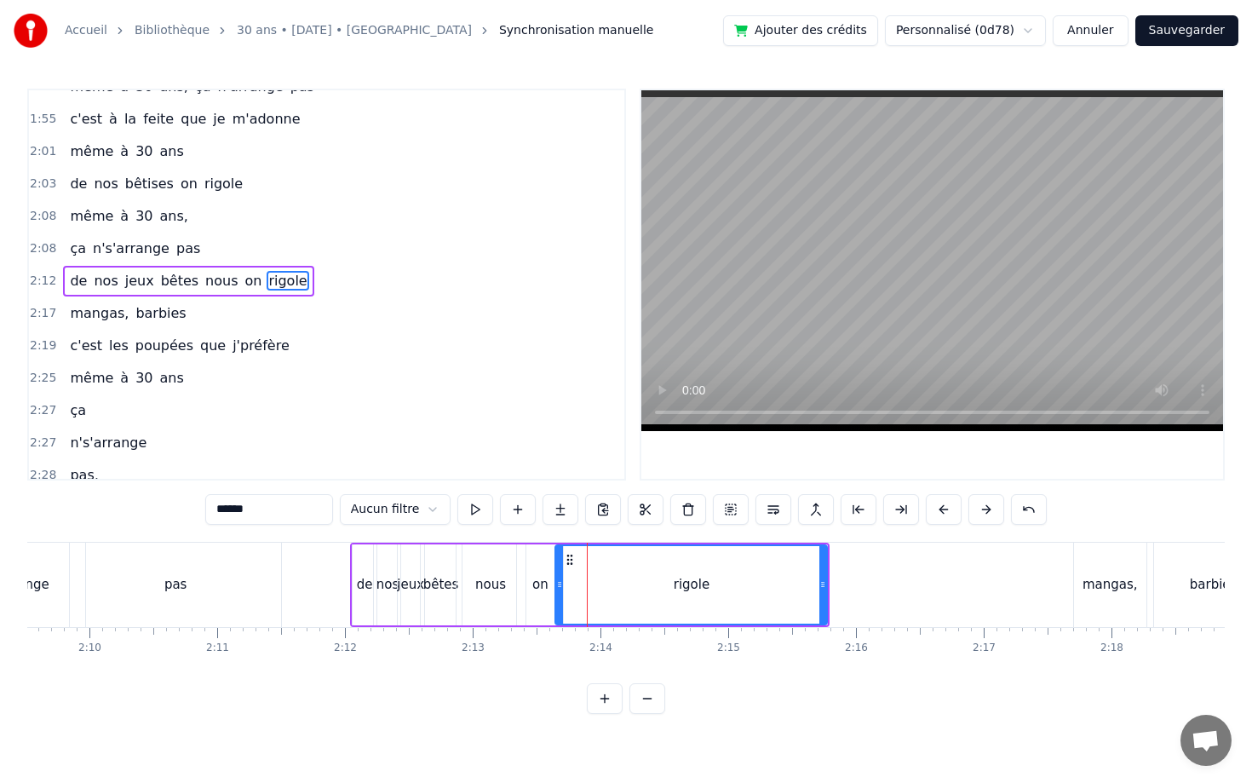
scroll to position [638, 0]
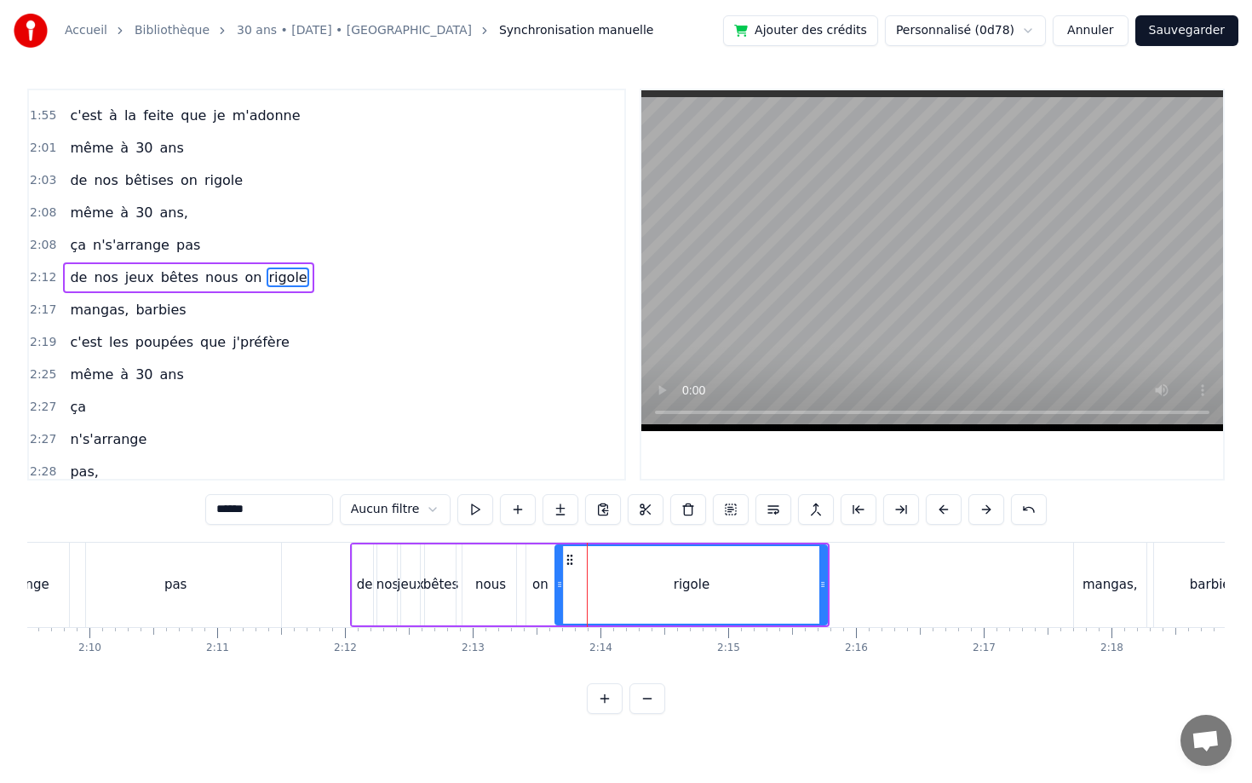
click at [487, 570] on div "nous" at bounding box center [490, 584] width 69 height 81
type input "****"
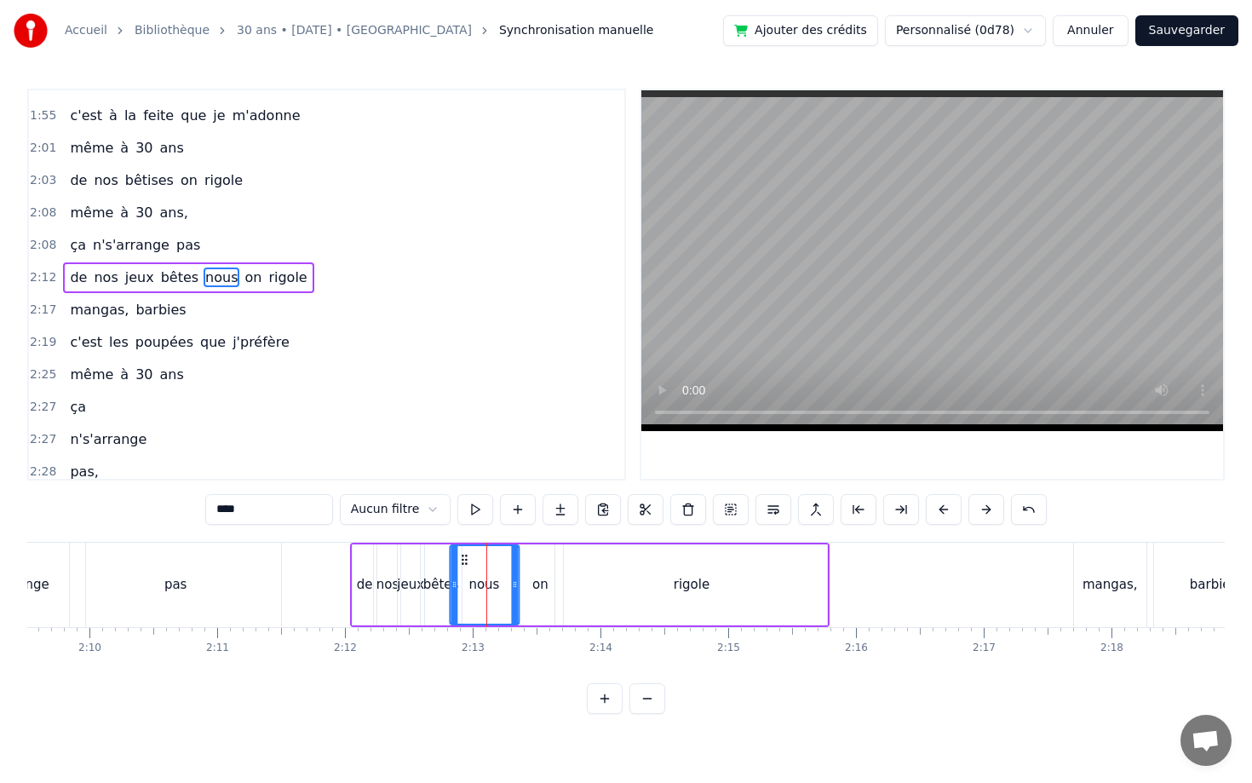
click at [461, 559] on circle at bounding box center [461, 559] width 1 height 1
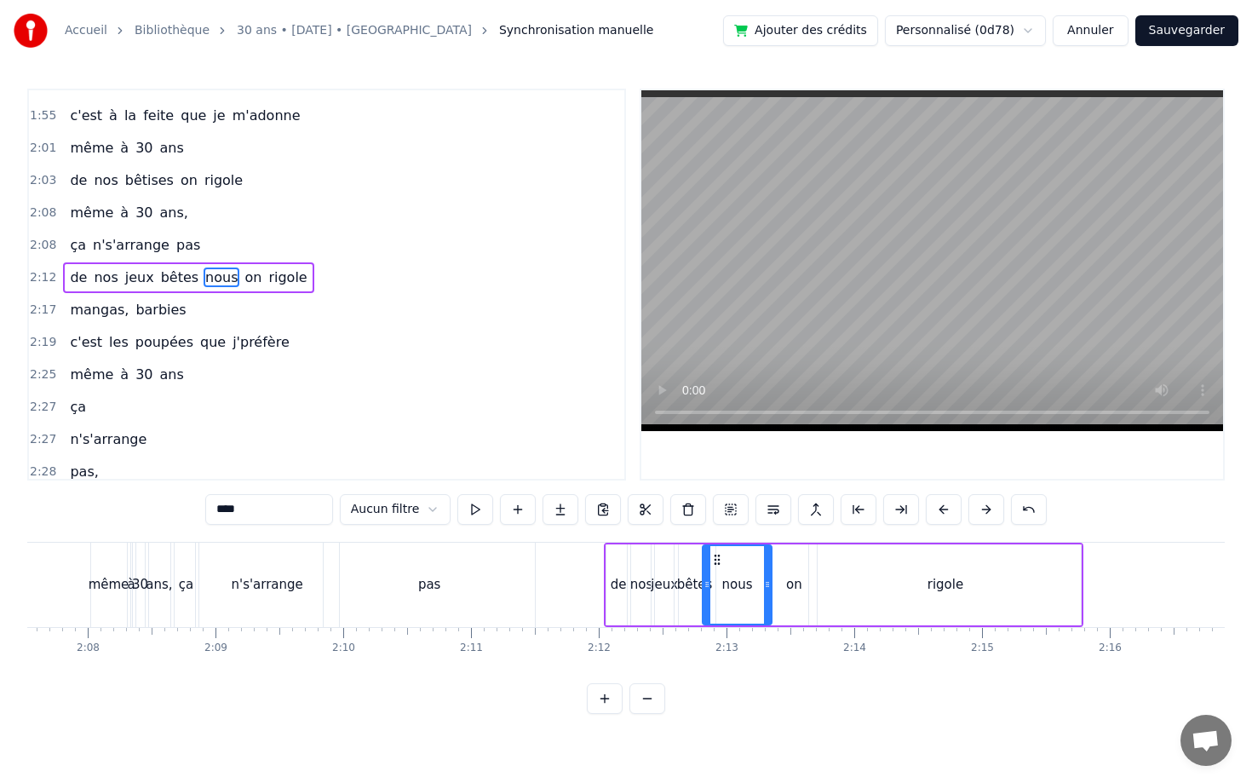
scroll to position [0, 16167]
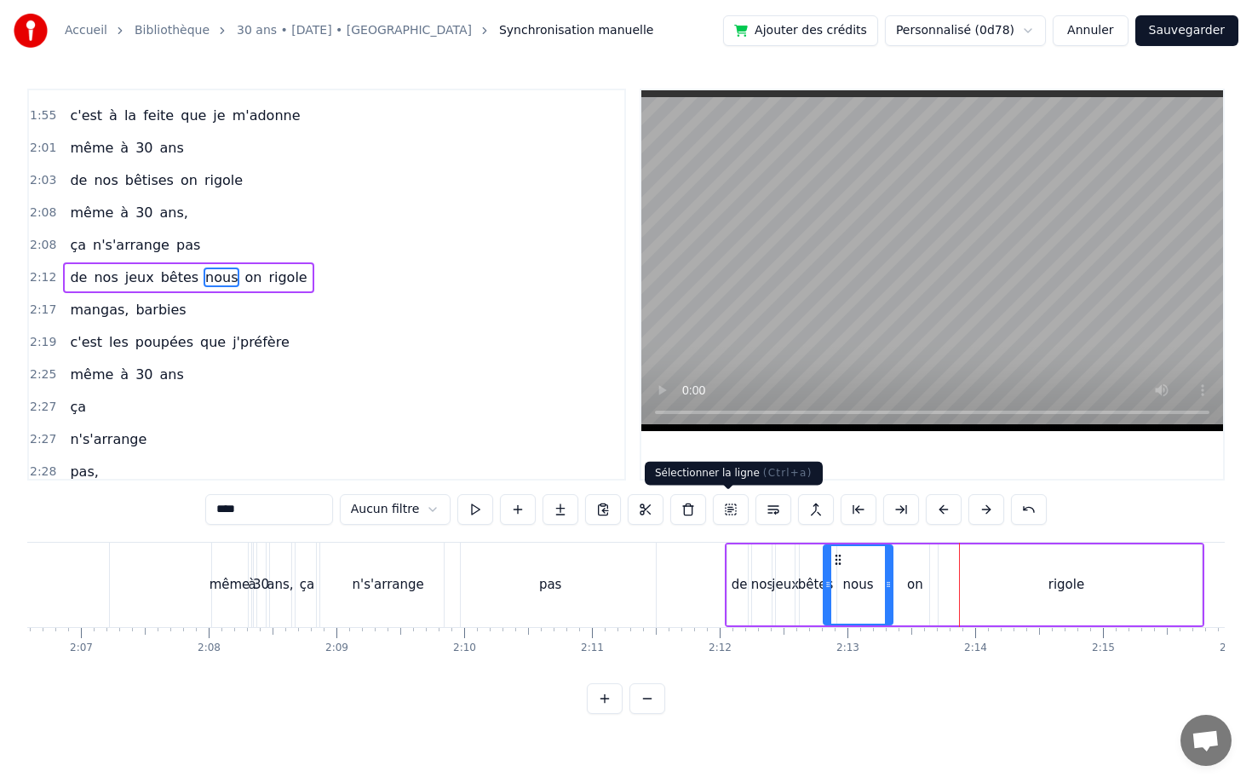
click at [724, 505] on button at bounding box center [731, 509] width 36 height 31
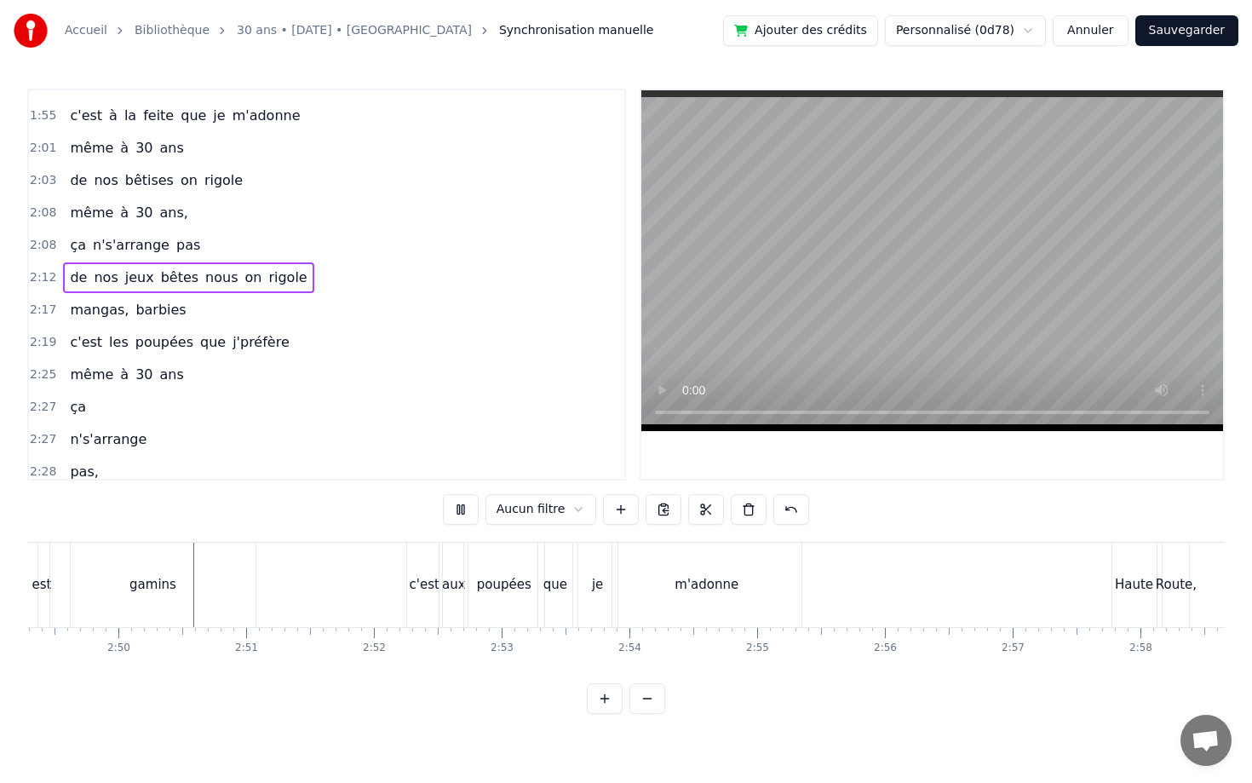
scroll to position [0, 21632]
click at [576, 554] on div "je" at bounding box center [587, 584] width 39 height 84
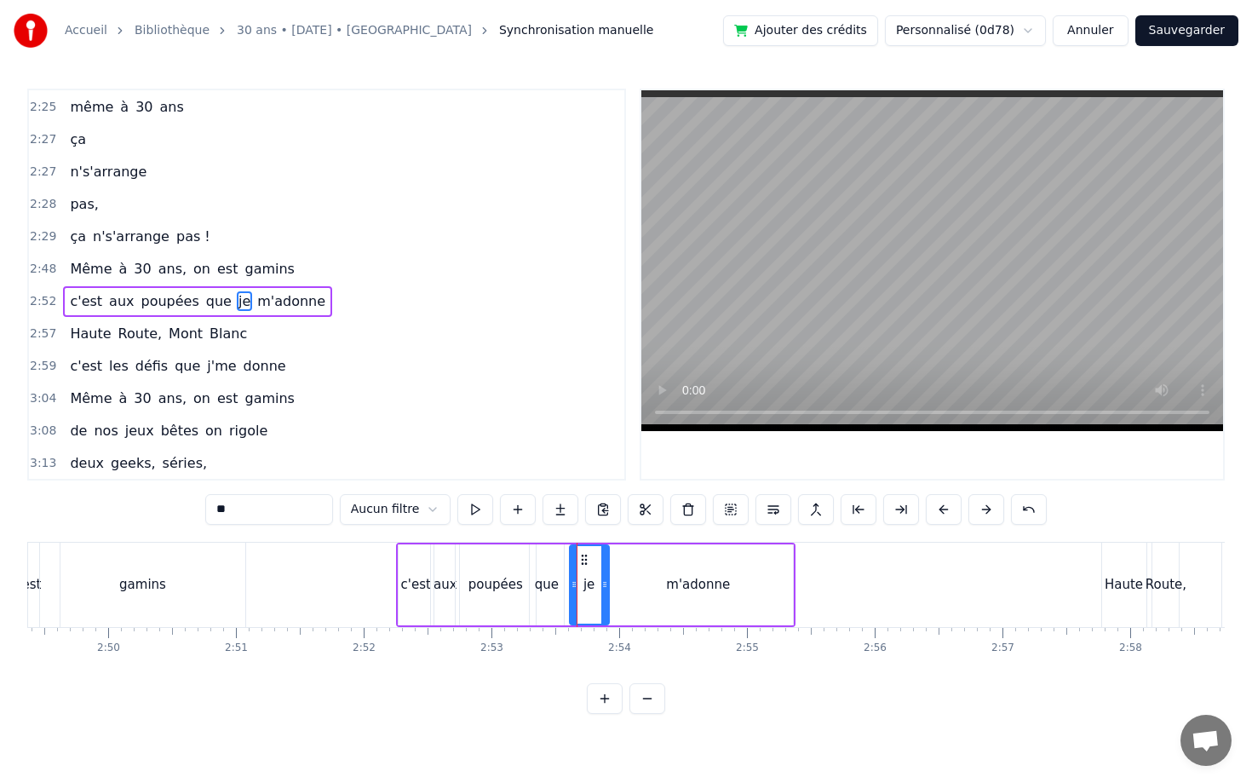
scroll to position [929, 0]
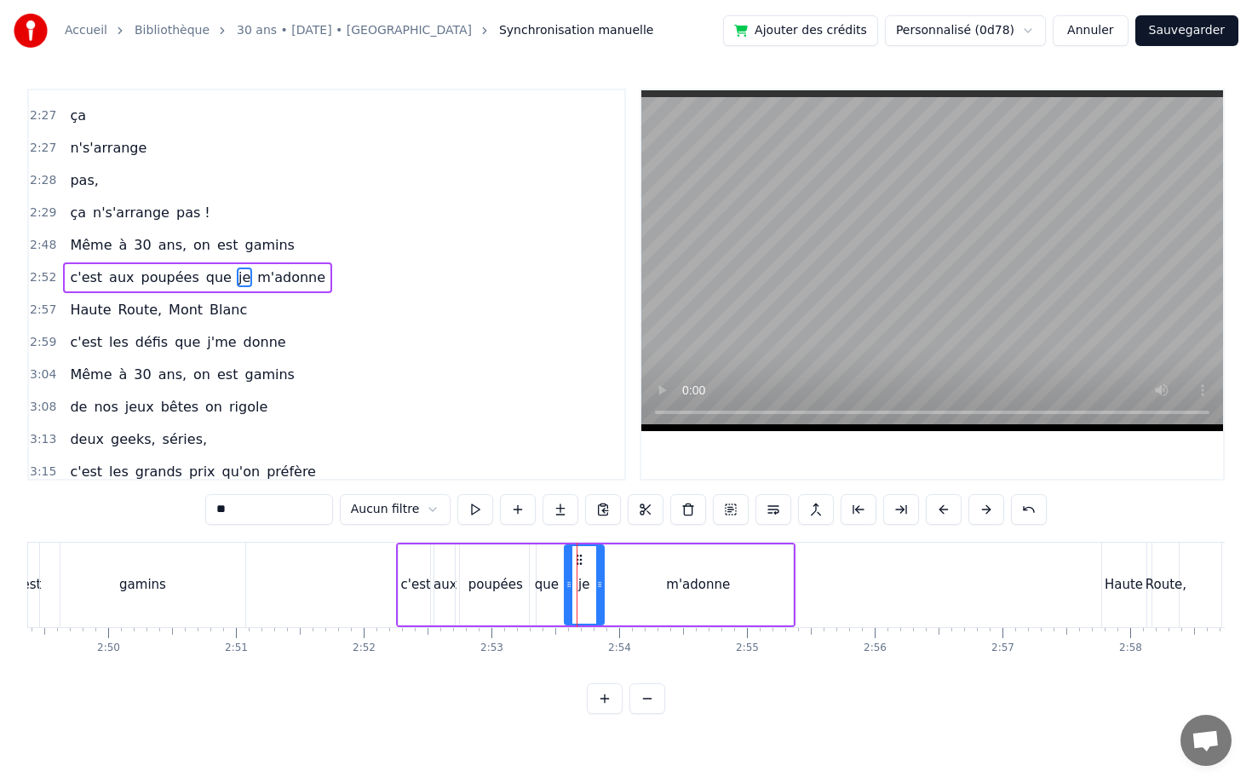
click at [580, 554] on circle at bounding box center [580, 554] width 1 height 1
click at [610, 555] on div "m'adonne" at bounding box center [698, 584] width 189 height 81
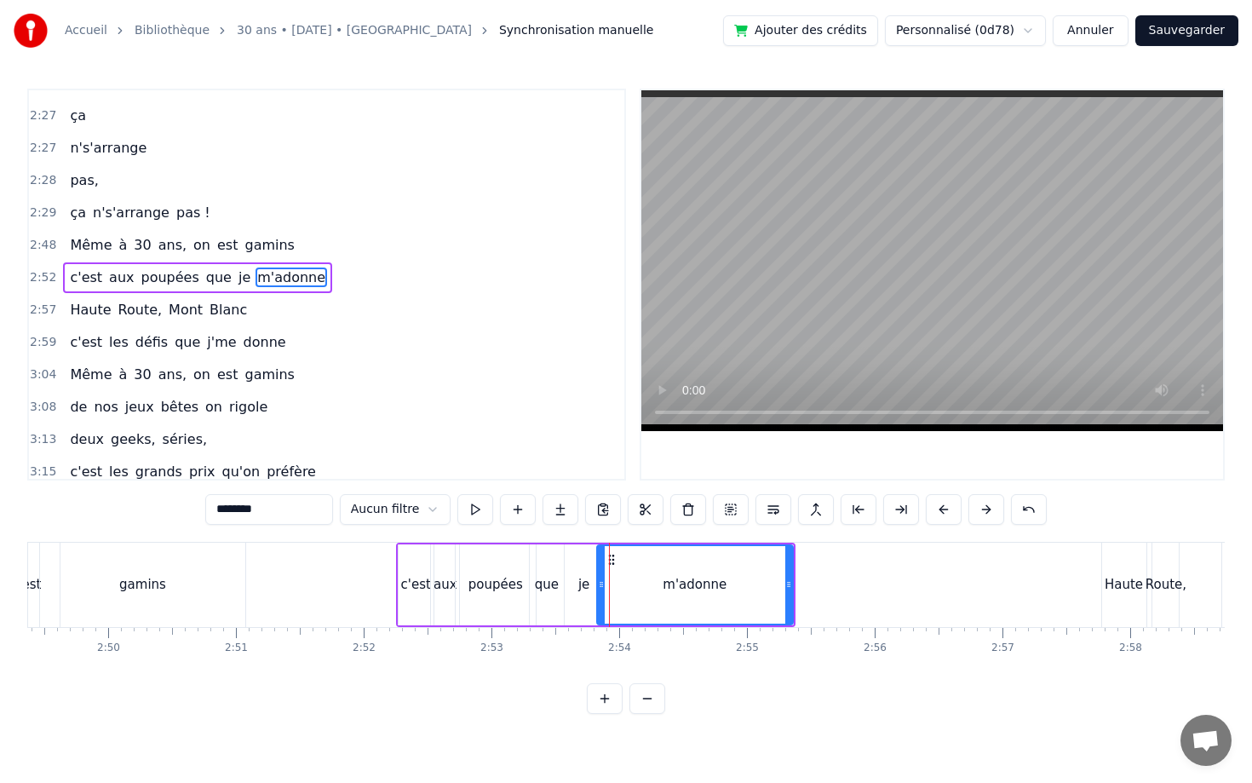
click at [598, 565] on div at bounding box center [601, 584] width 7 height 77
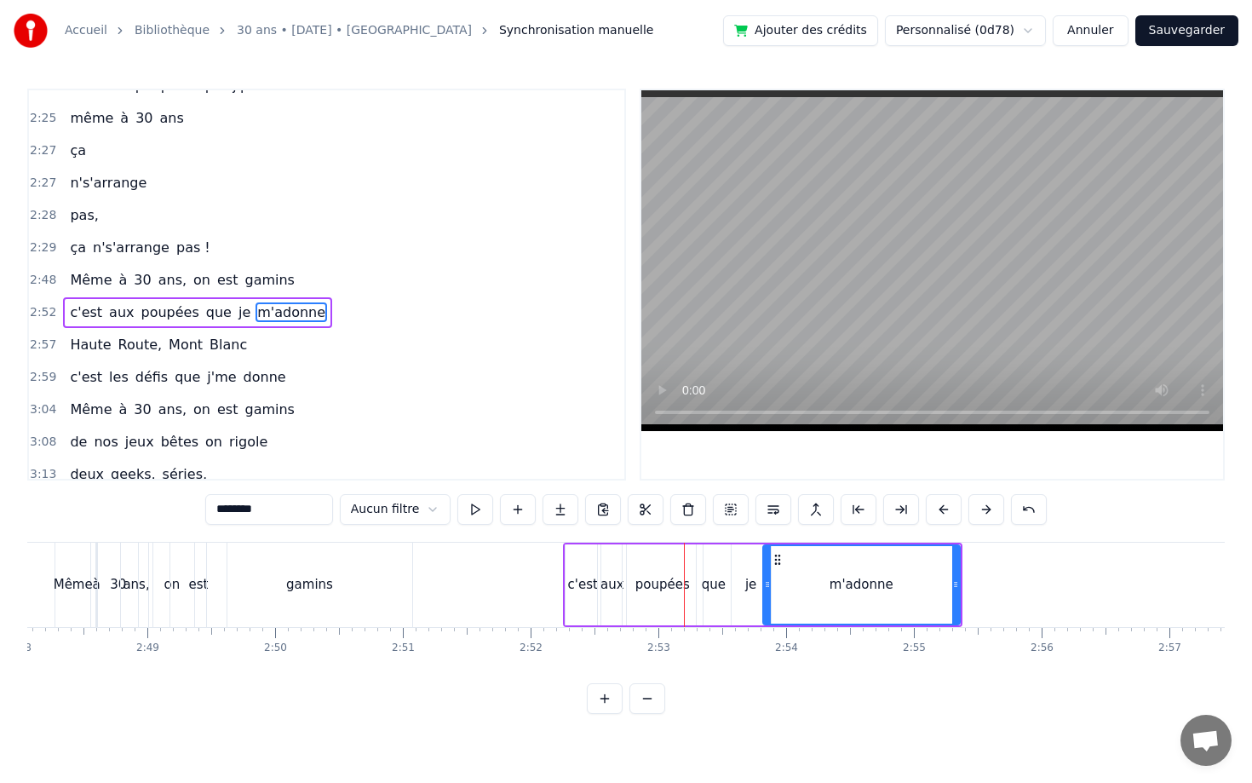
scroll to position [901, 0]
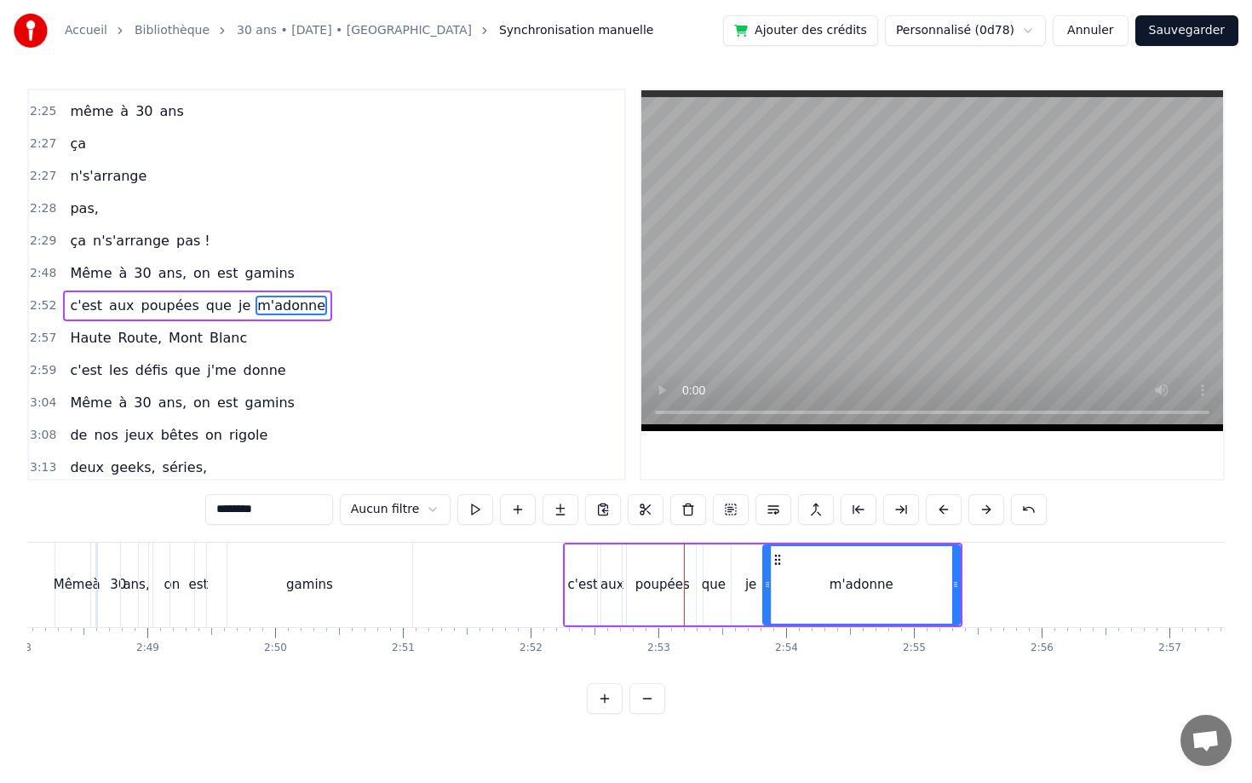
click at [252, 273] on span "gamins" at bounding box center [269, 273] width 53 height 20
type input "******"
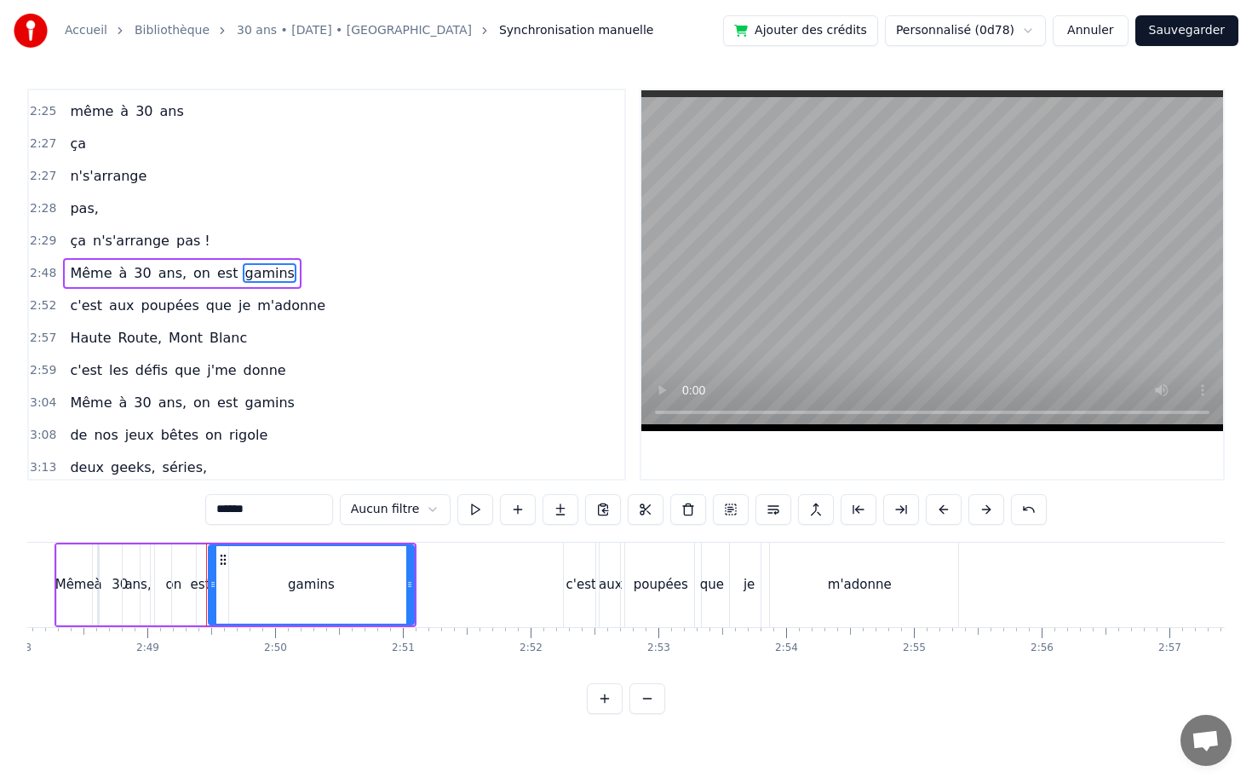
scroll to position [897, 0]
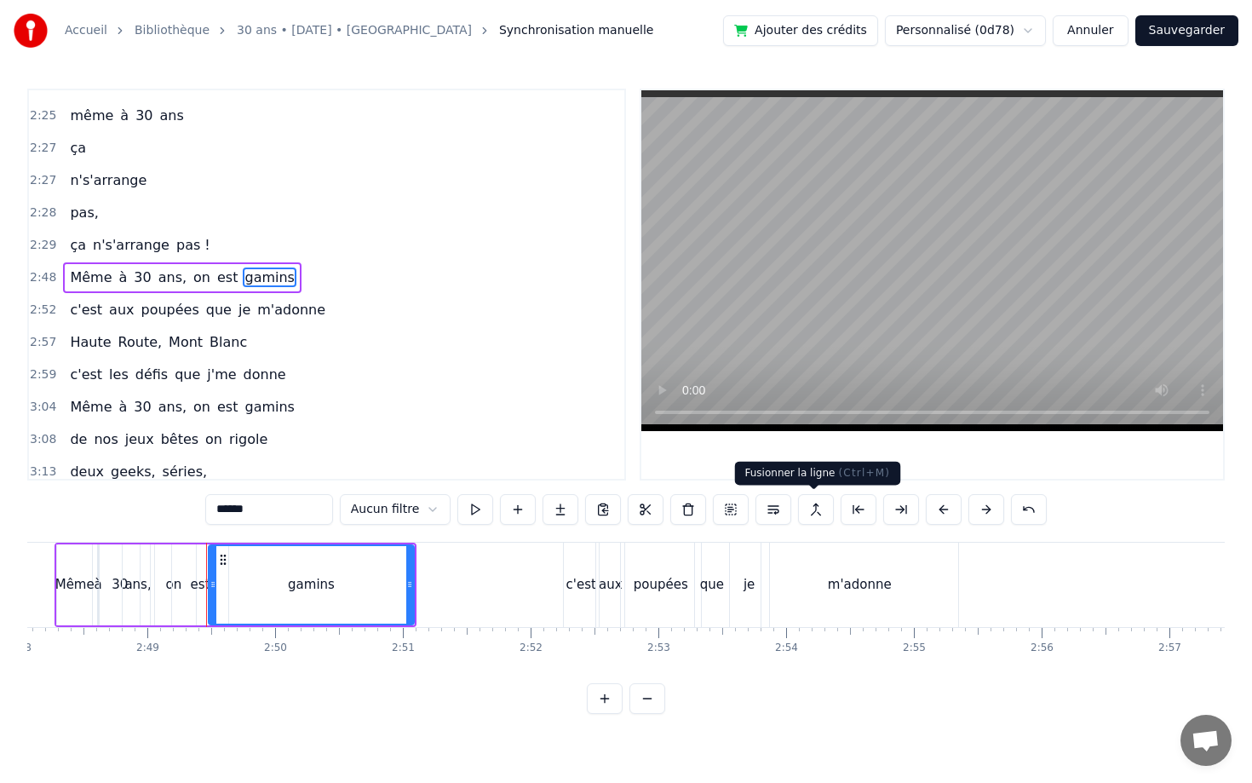
click at [807, 511] on button at bounding box center [816, 509] width 36 height 31
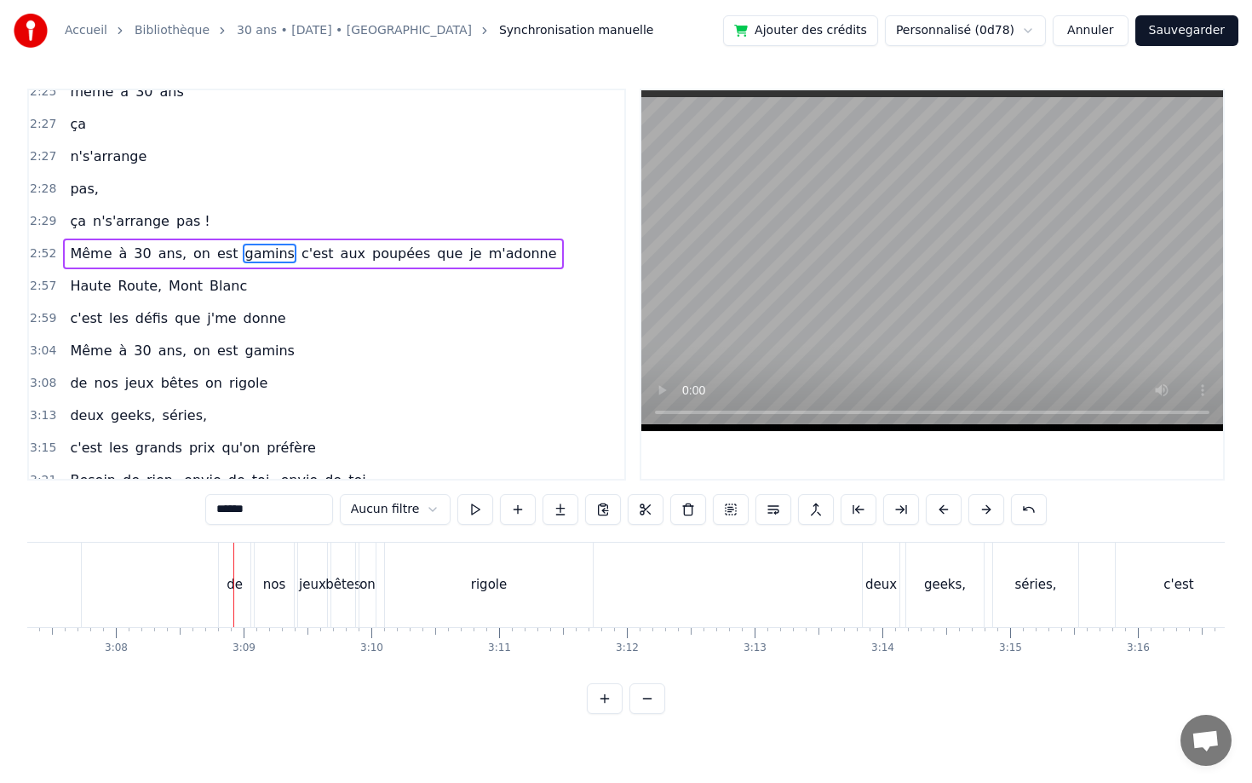
scroll to position [1016, 0]
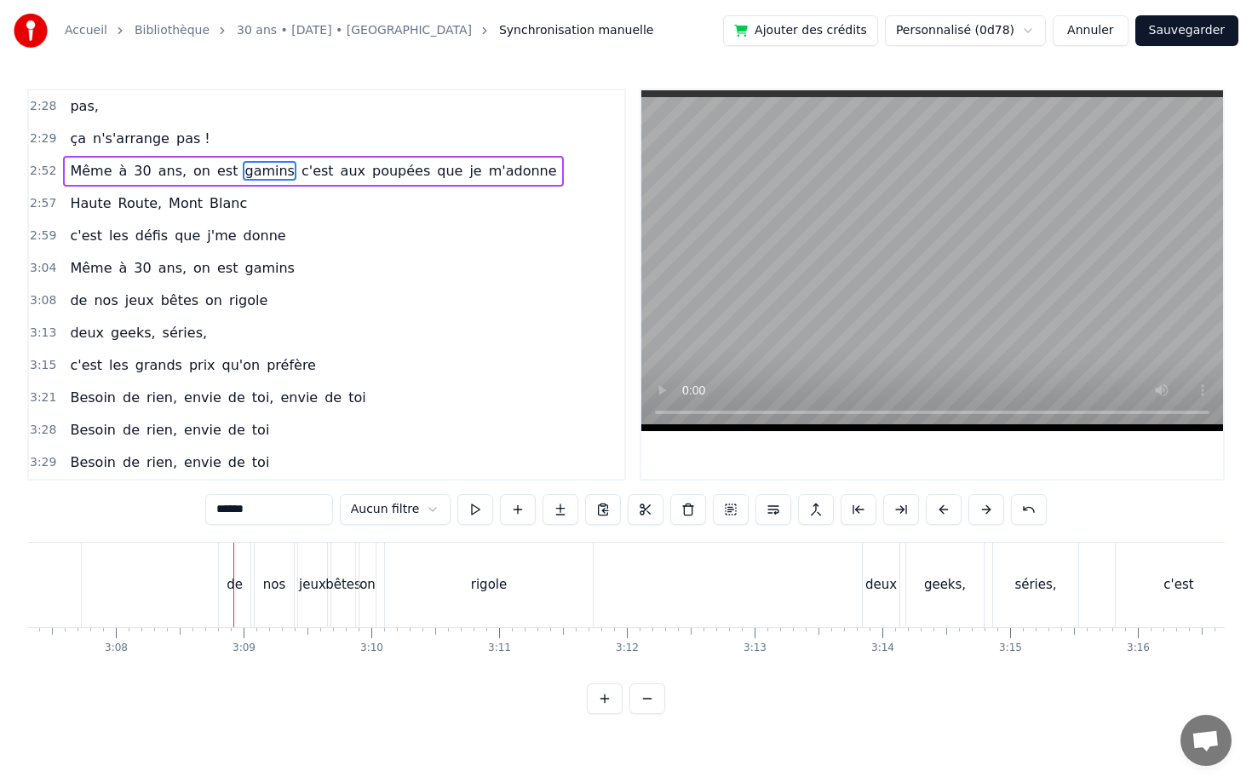
click at [49, 292] on span "3:08" at bounding box center [43, 300] width 26 height 17
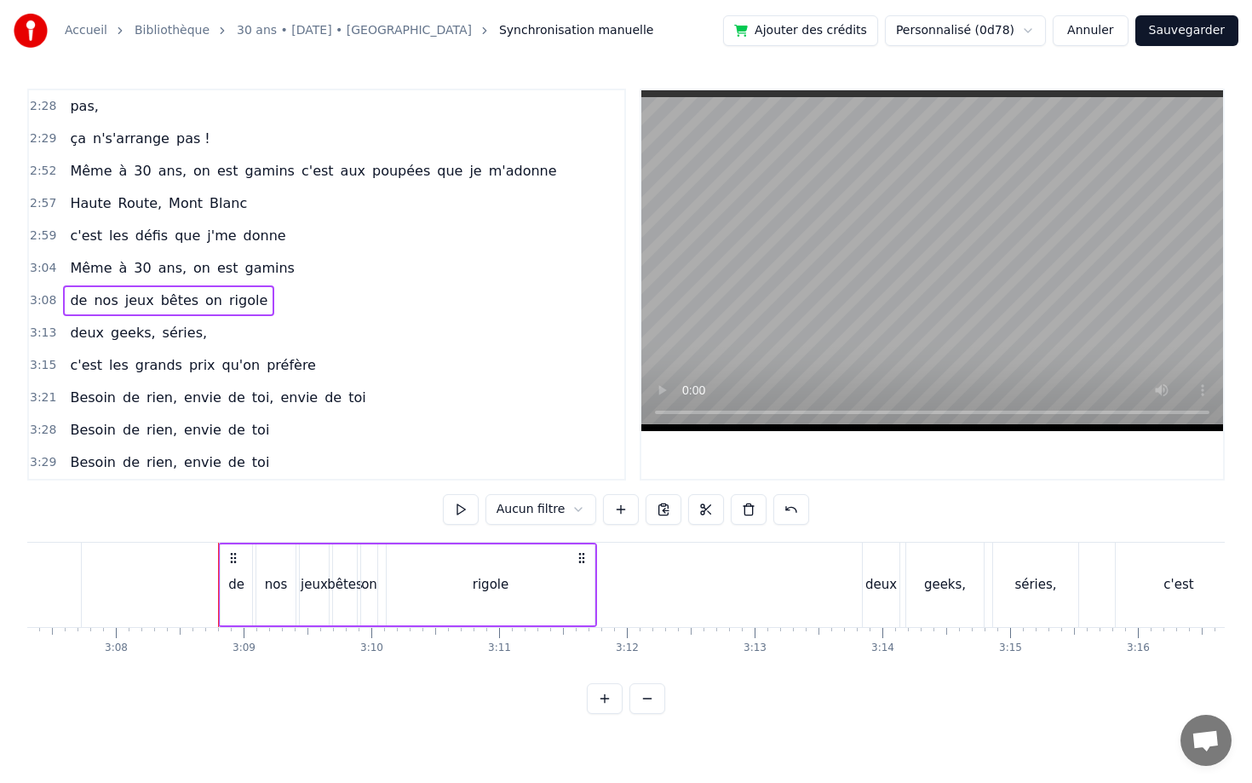
click at [66, 288] on div "de nos jeux bêtes on rigole" at bounding box center [168, 300] width 211 height 31
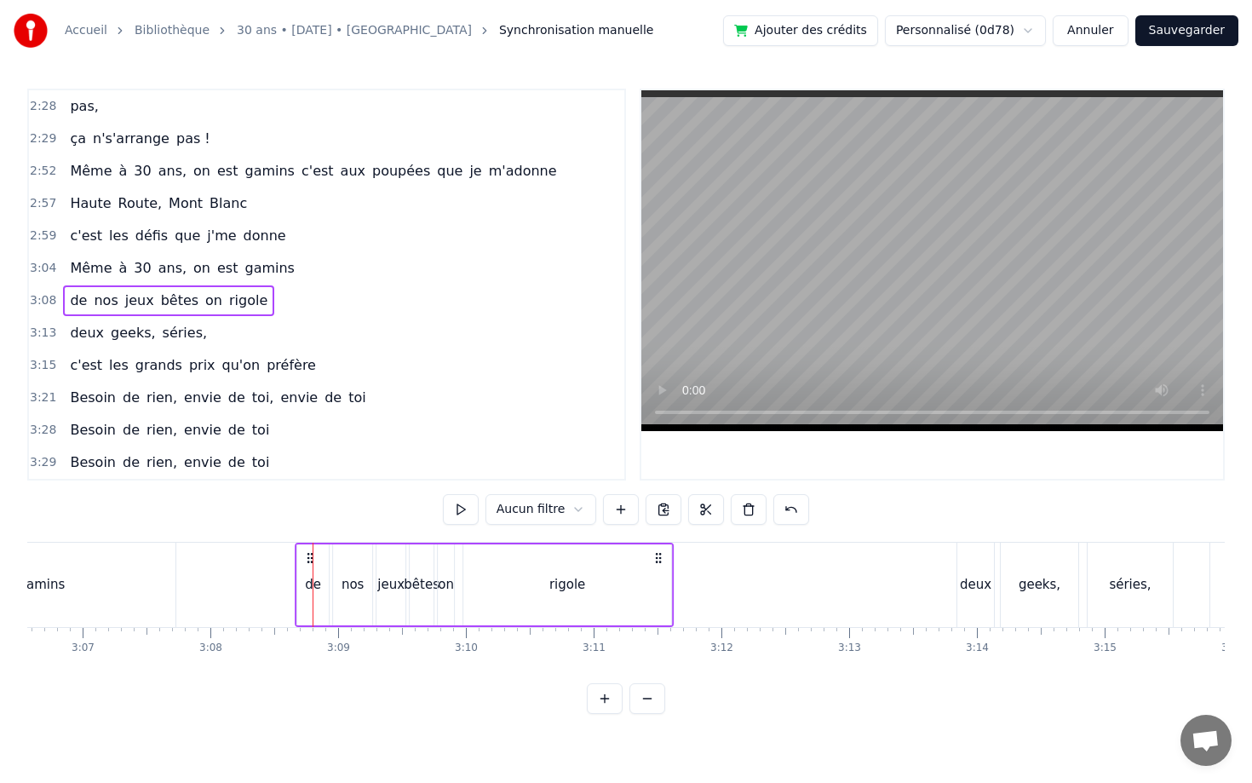
drag, startPoint x: 236, startPoint y: 555, endPoint x: 312, endPoint y: 548, distance: 76.1
click at [662, 597] on div "rigole" at bounding box center [567, 584] width 208 height 81
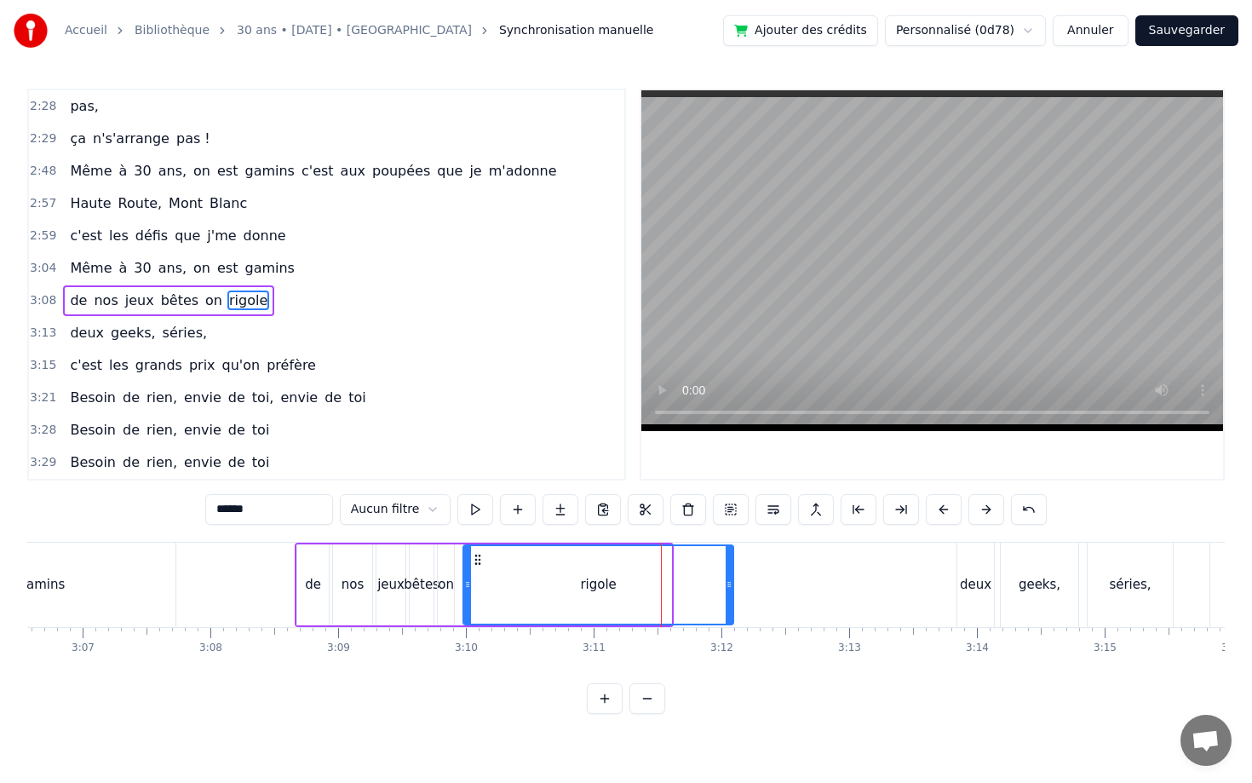
drag, startPoint x: 668, startPoint y: 593, endPoint x: 734, endPoint y: 583, distance: 66.2
click at [731, 588] on div at bounding box center [728, 584] width 7 height 77
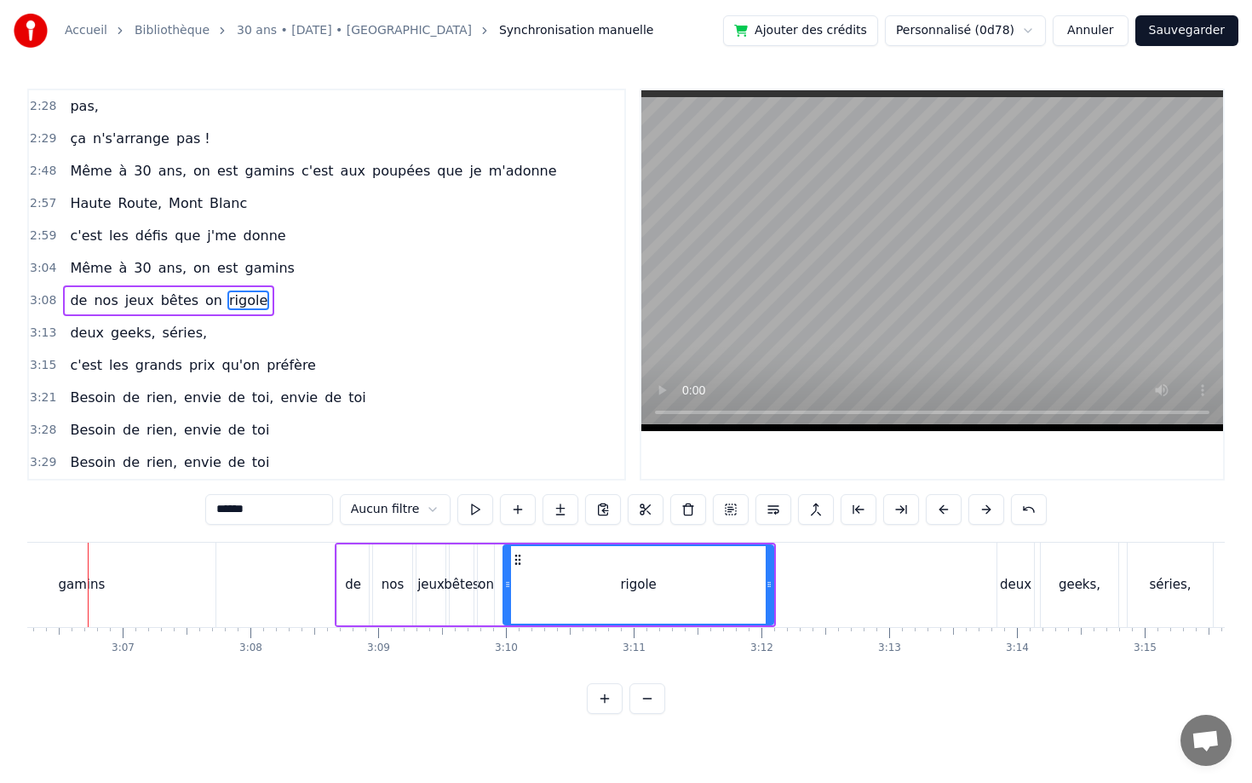
scroll to position [0, 23764]
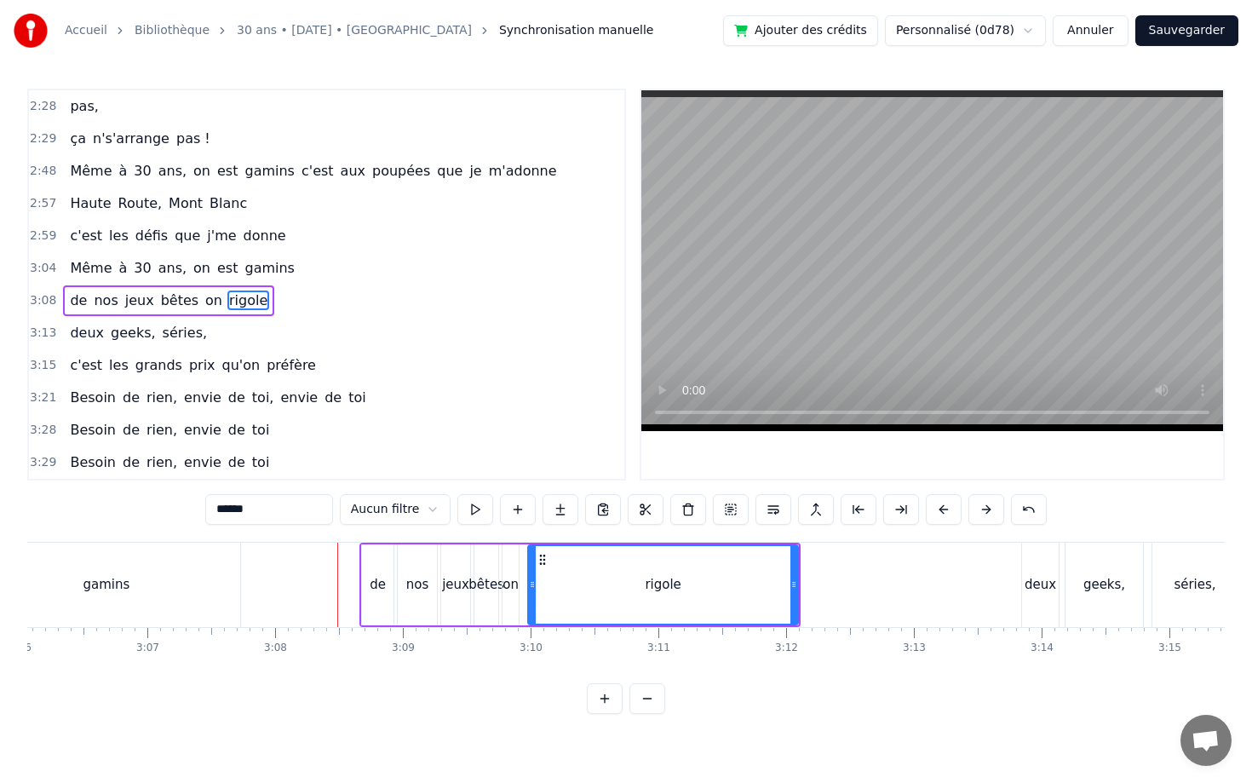
click at [375, 559] on div "de" at bounding box center [378, 584] width 32 height 81
type input "**"
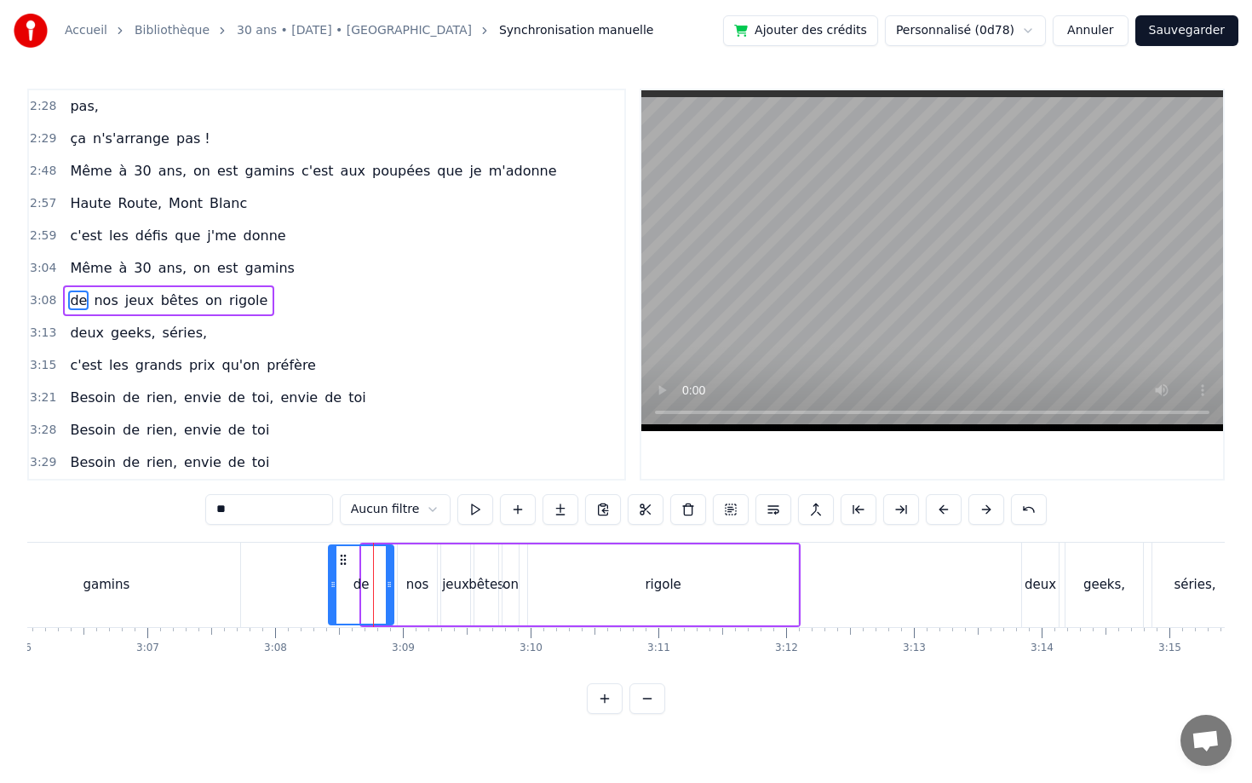
drag, startPoint x: 366, startPoint y: 570, endPoint x: 333, endPoint y: 566, distance: 33.5
click at [333, 566] on div at bounding box center [333, 584] width 7 height 77
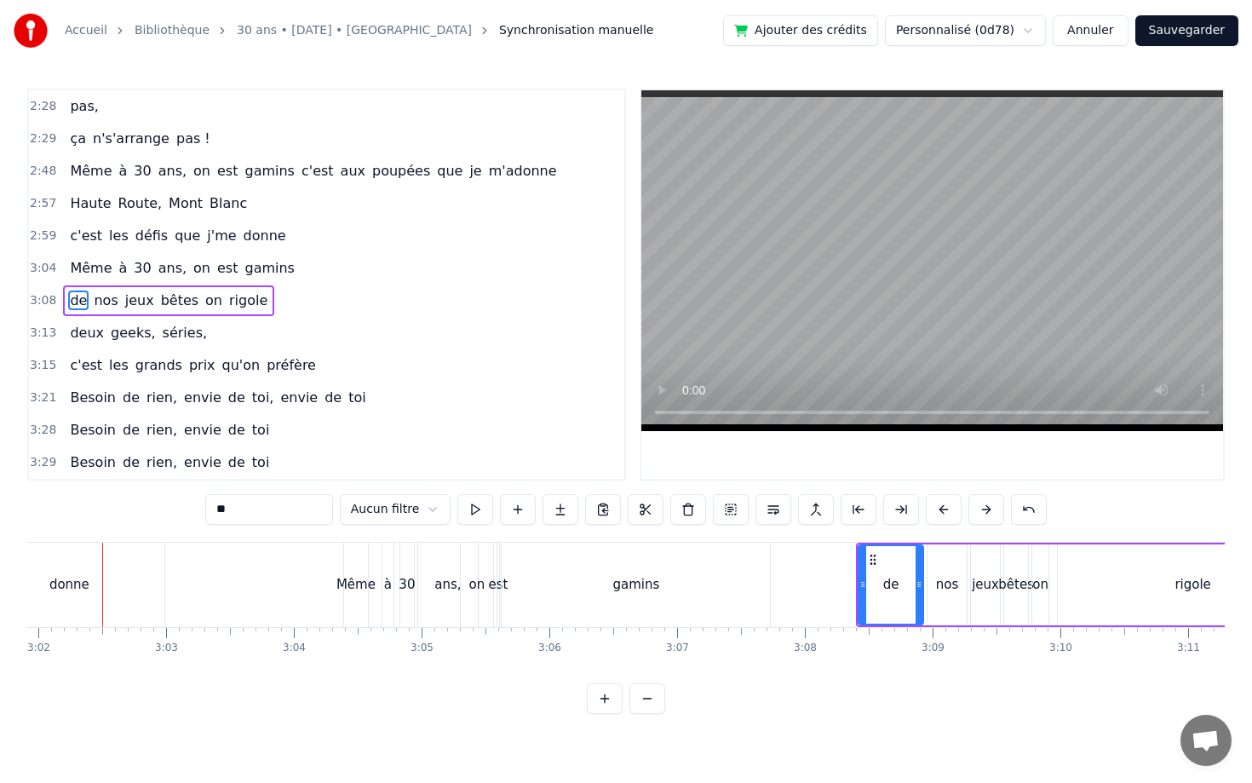
scroll to position [0, 23223]
drag, startPoint x: 872, startPoint y: 581, endPoint x: 857, endPoint y: 582, distance: 14.5
click at [857, 582] on icon at bounding box center [859, 584] width 7 height 14
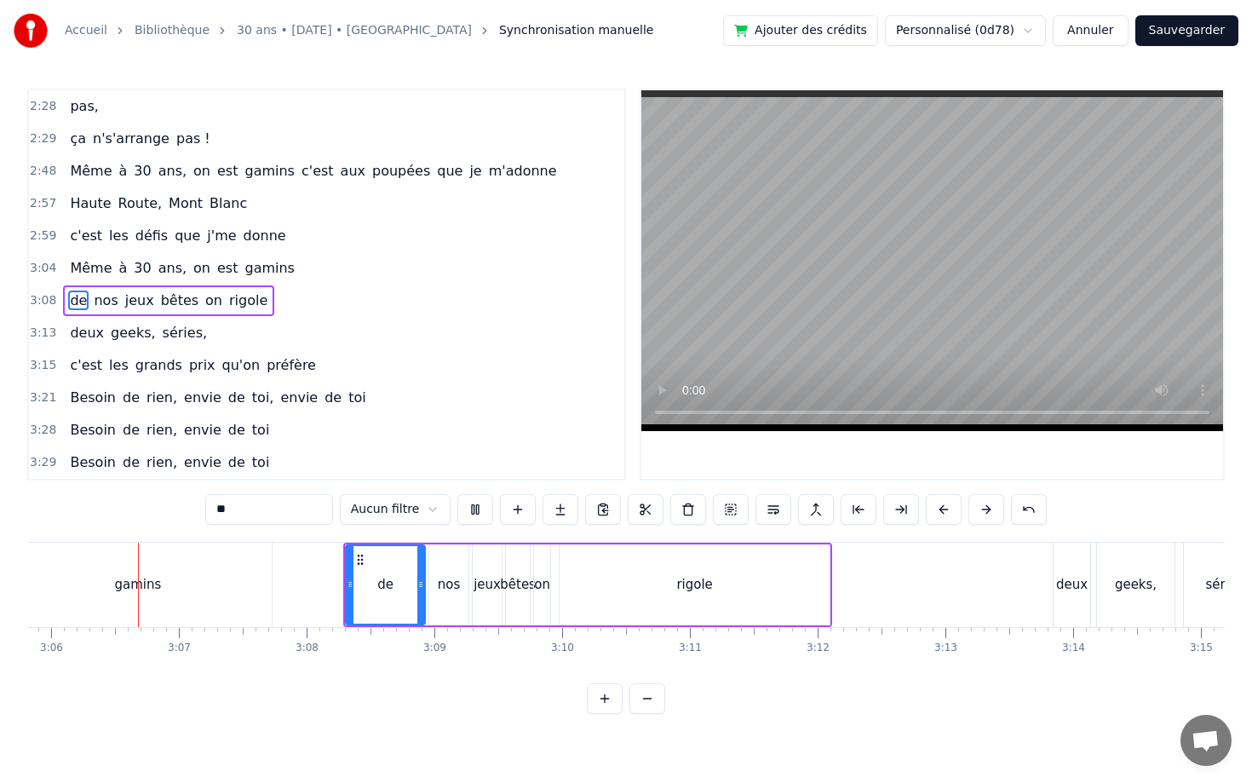
scroll to position [0, 23730]
click at [357, 557] on icon at bounding box center [355, 560] width 14 height 14
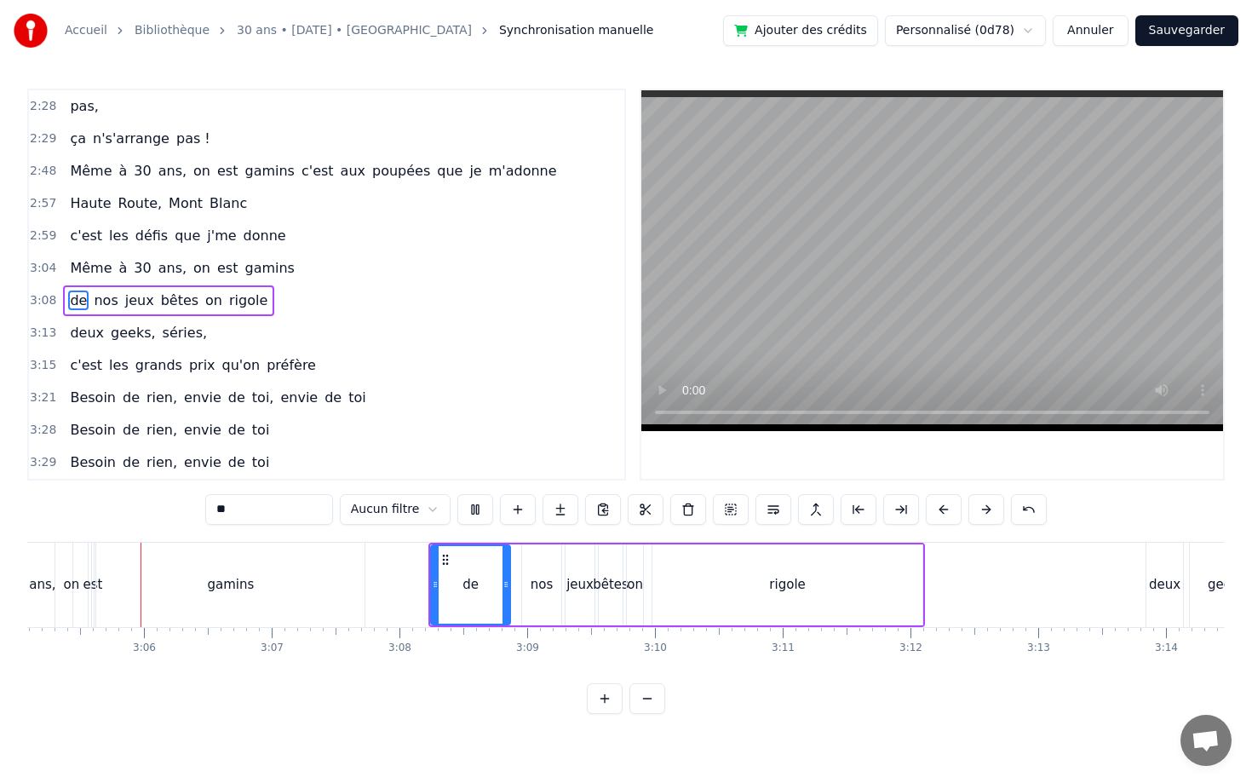
scroll to position [0, 23639]
click at [43, 292] on span "3:08" at bounding box center [43, 300] width 26 height 17
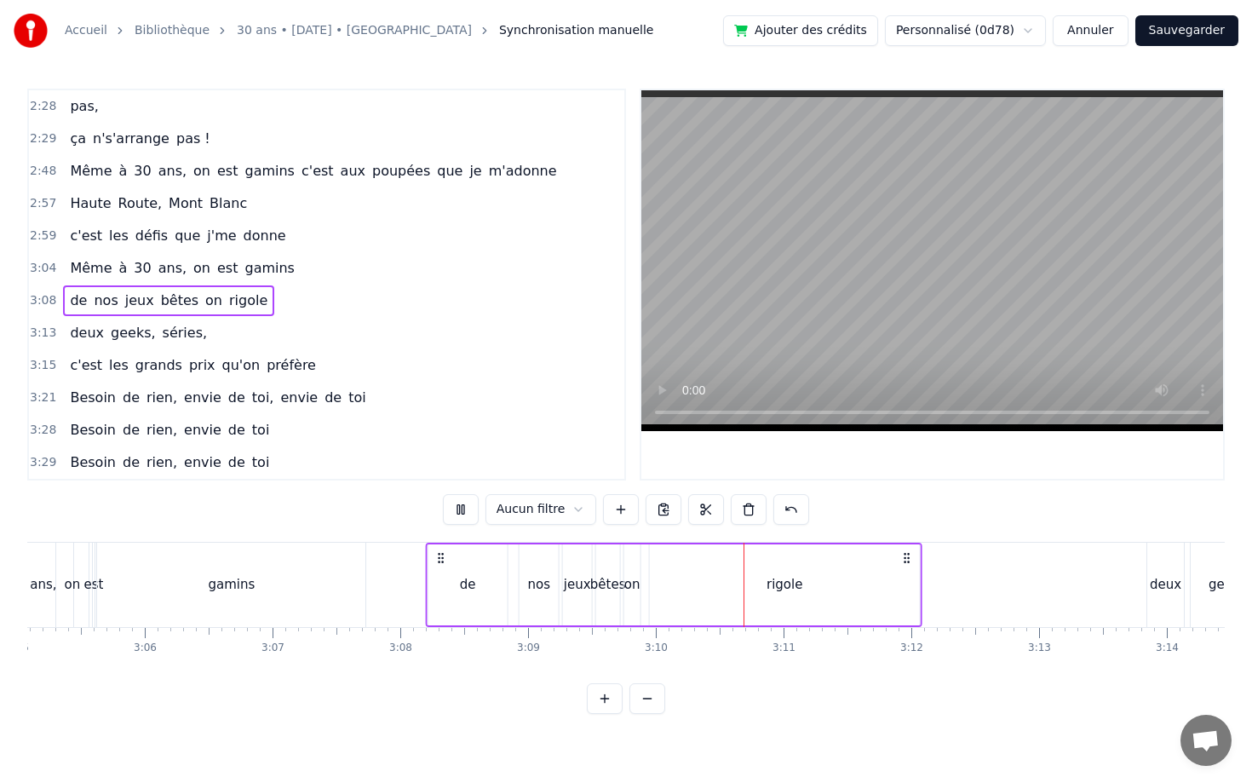
click at [435, 557] on icon at bounding box center [441, 558] width 14 height 14
click at [460, 576] on div "de" at bounding box center [466, 585] width 16 height 20
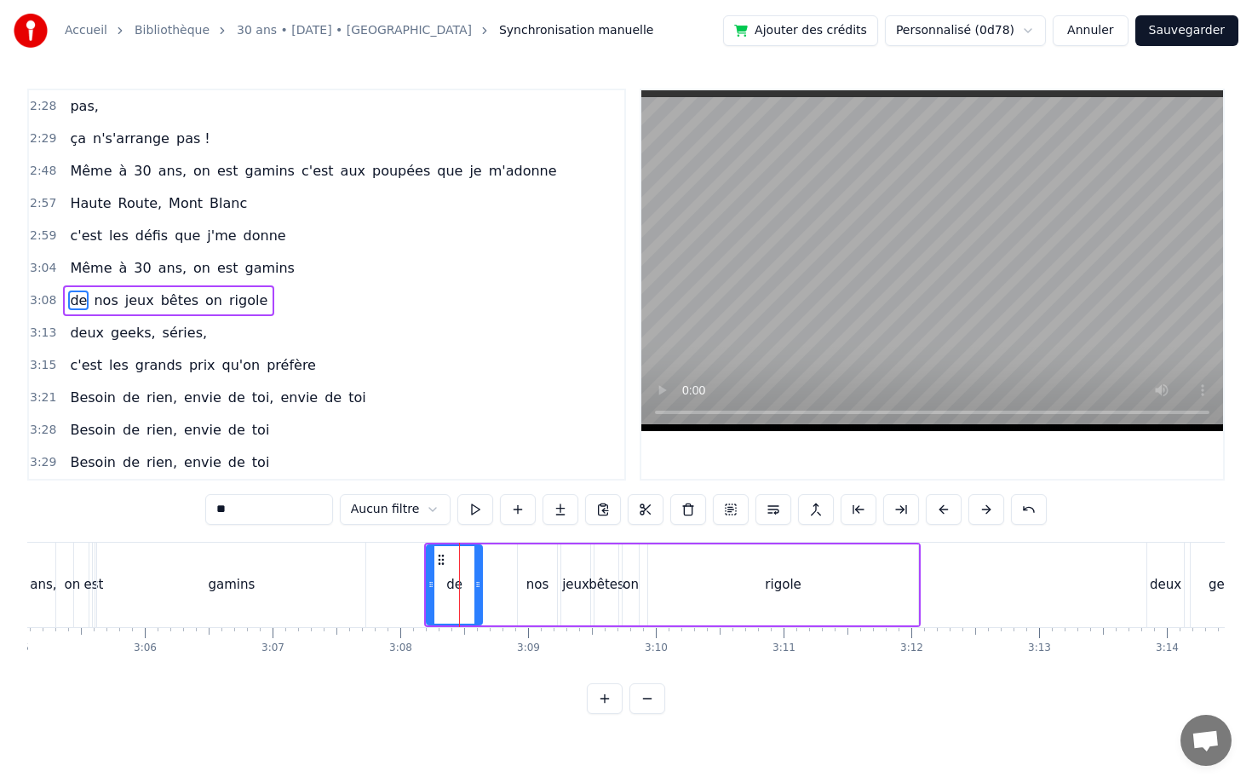
drag, startPoint x: 502, startPoint y: 589, endPoint x: 477, endPoint y: 590, distance: 24.7
click at [477, 590] on icon at bounding box center [477, 584] width 7 height 14
click at [527, 577] on div "nos" at bounding box center [537, 585] width 23 height 20
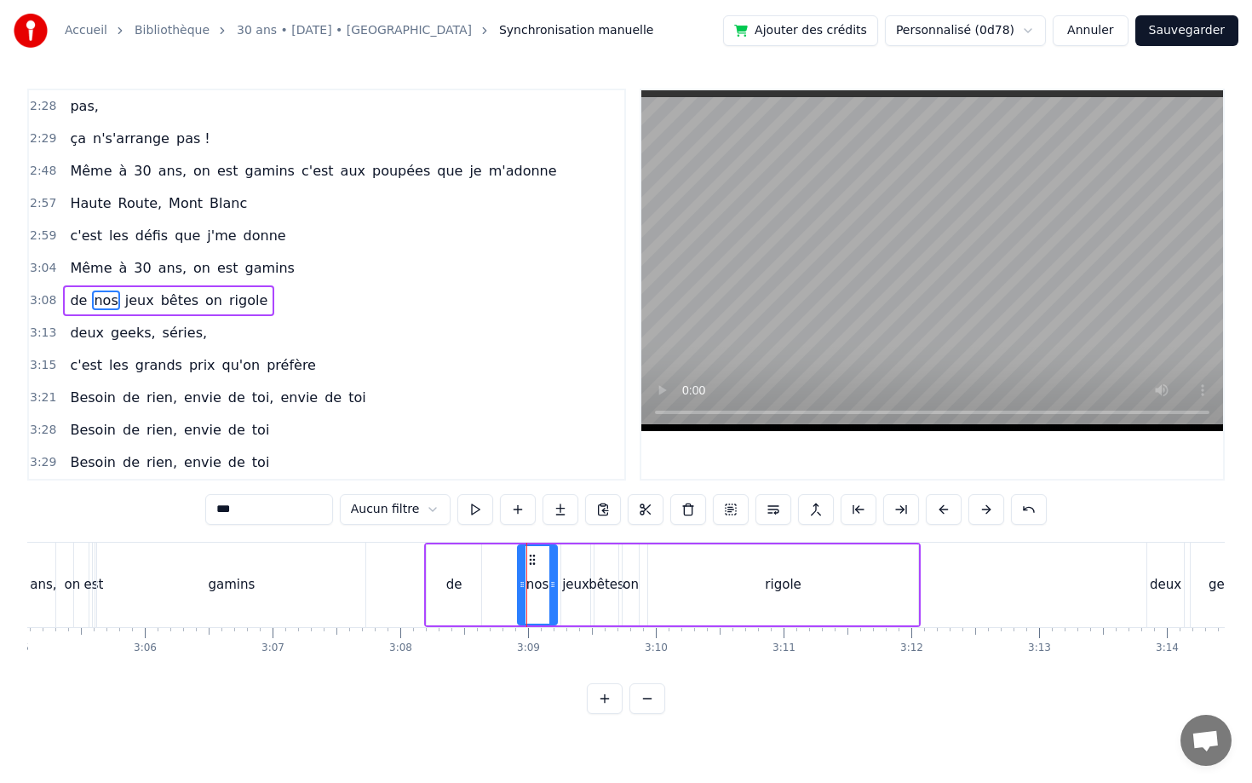
click at [471, 566] on div "de" at bounding box center [454, 584] width 54 height 81
type input "**"
drag, startPoint x: 439, startPoint y: 558, endPoint x: 480, endPoint y: 558, distance: 40.9
click at [480, 558] on icon at bounding box center [484, 560] width 14 height 14
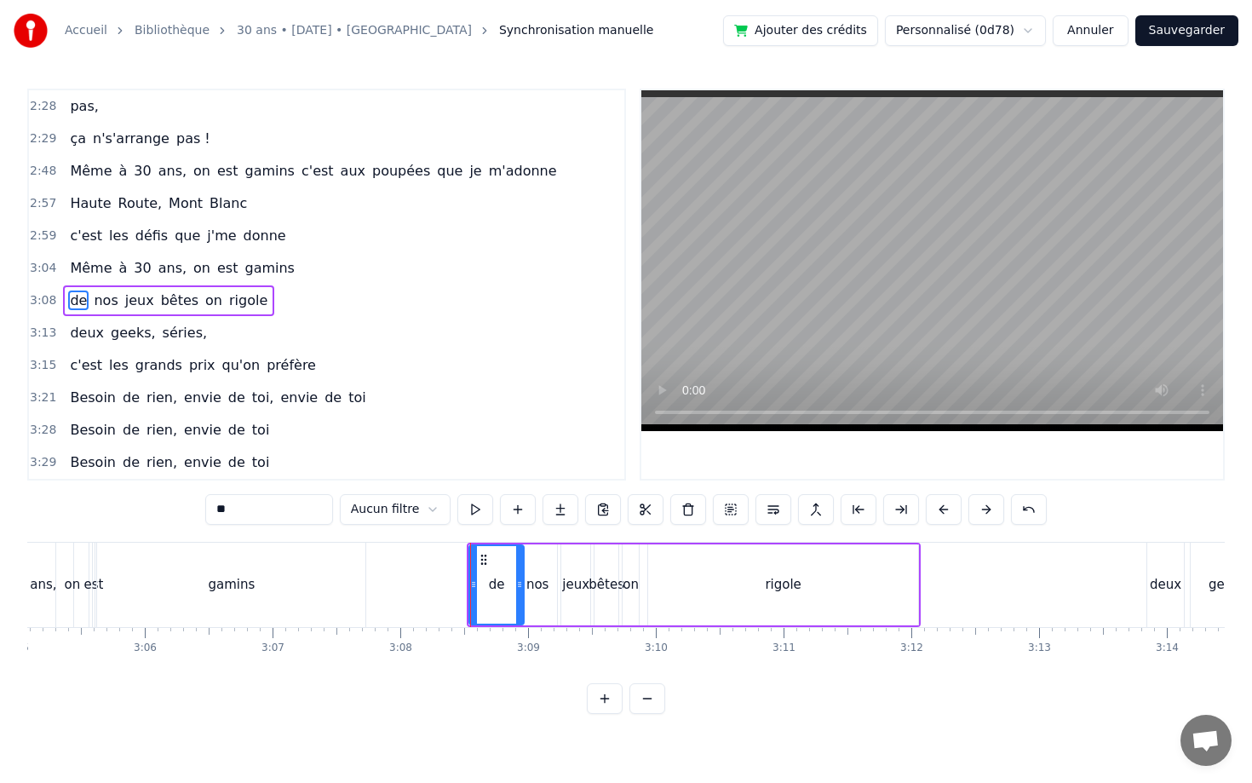
click at [39, 292] on span "3:08" at bounding box center [43, 300] width 26 height 17
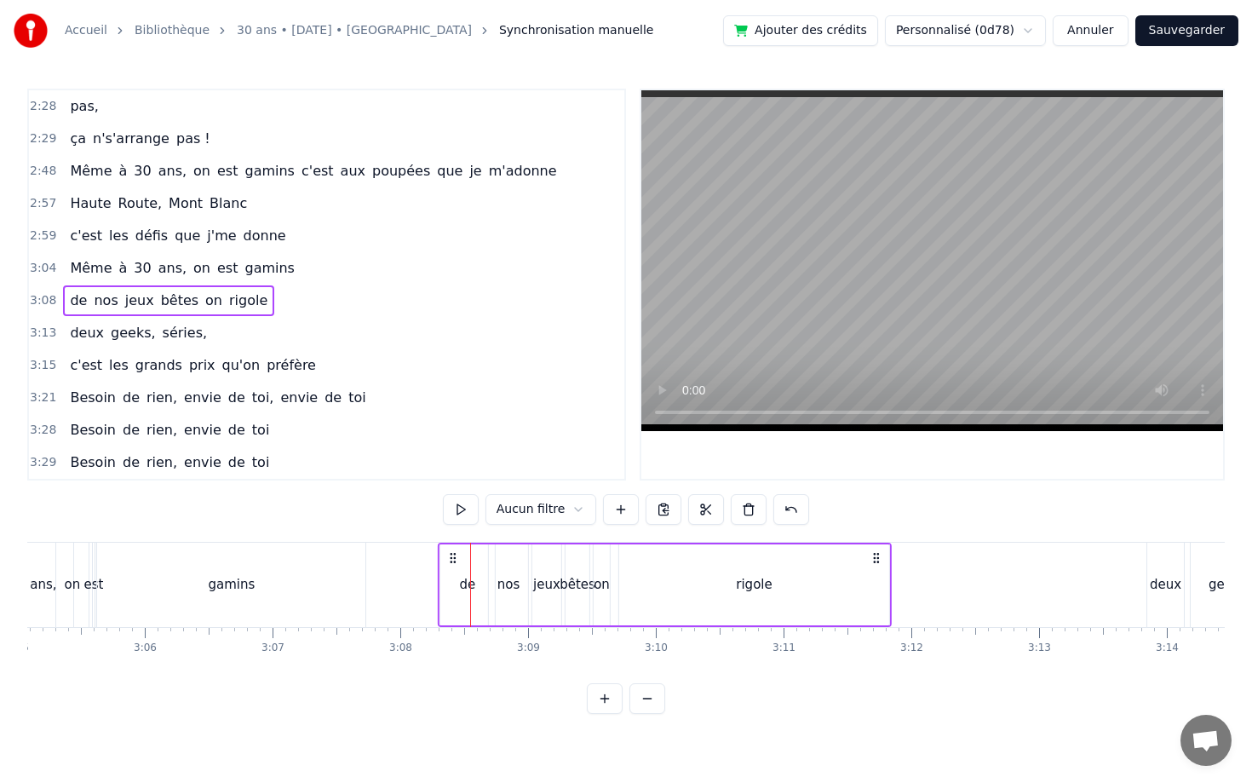
drag, startPoint x: 478, startPoint y: 554, endPoint x: 449, endPoint y: 554, distance: 28.9
click at [449, 554] on icon at bounding box center [453, 558] width 14 height 14
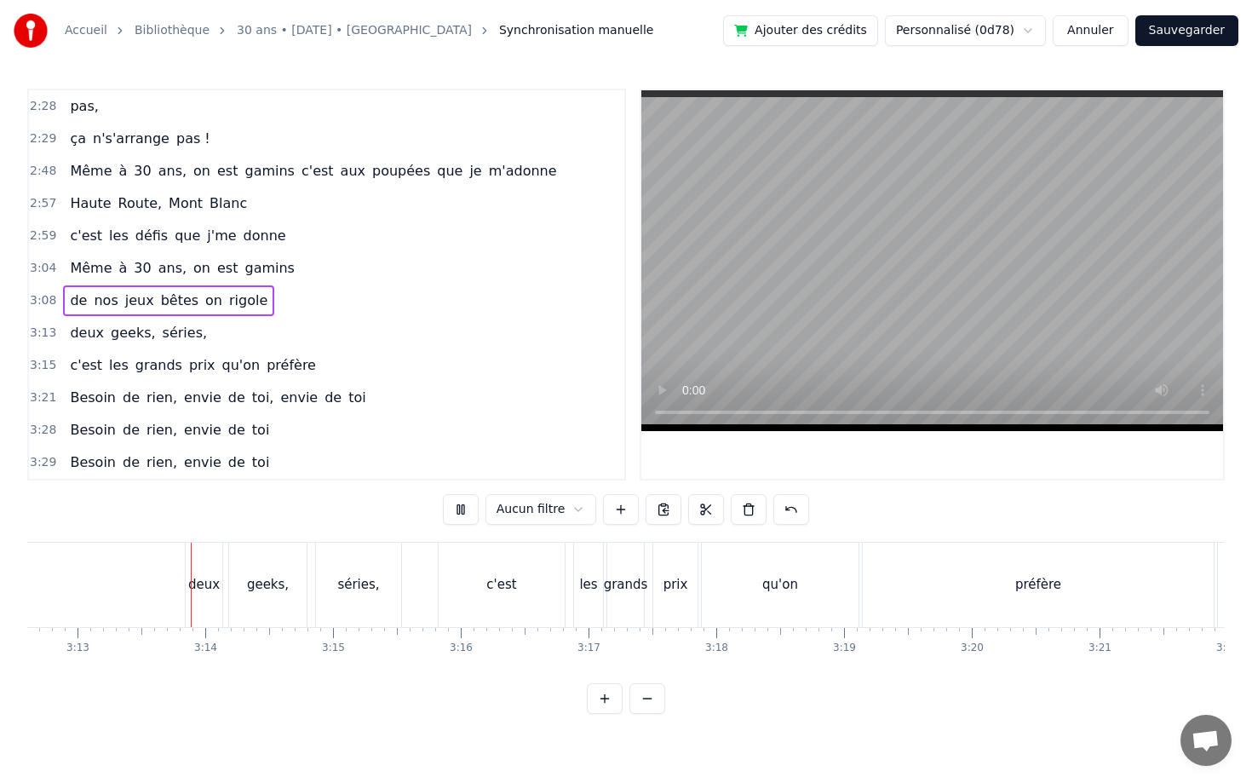
scroll to position [0, 24604]
click at [169, 326] on span "séries," at bounding box center [185, 333] width 48 height 20
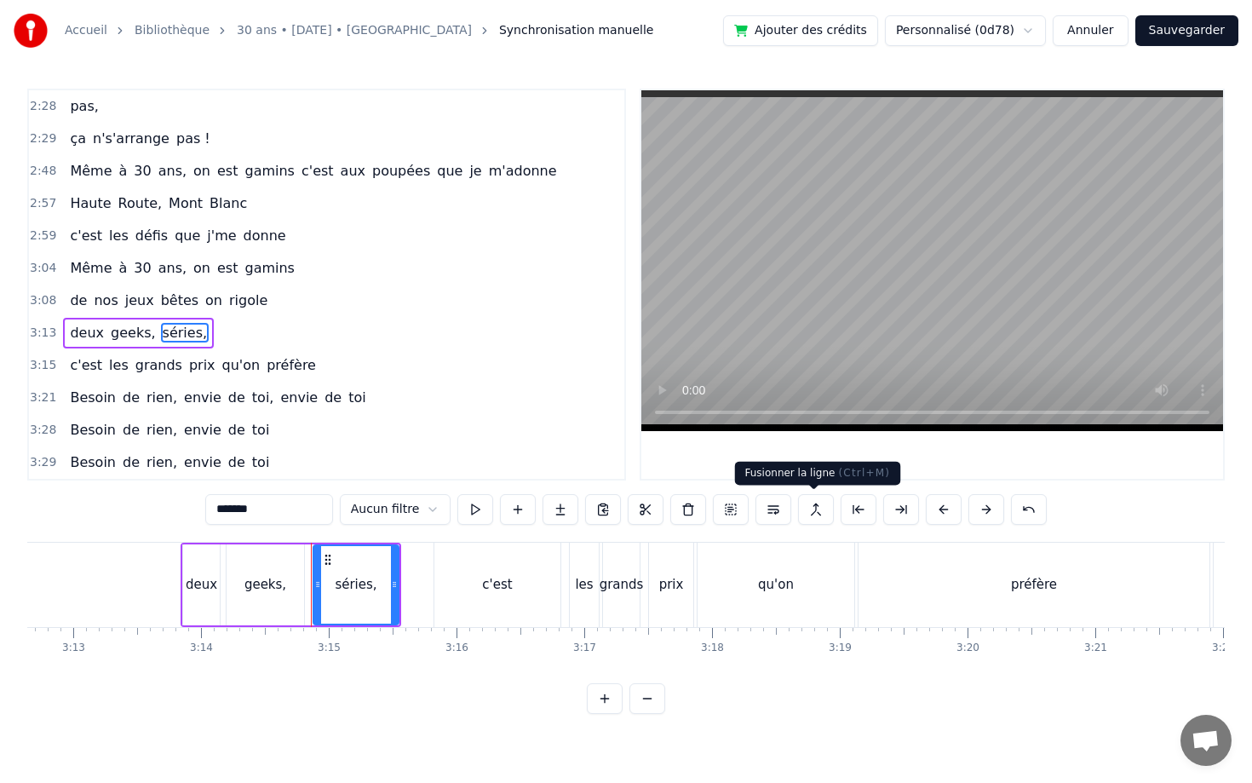
click at [807, 519] on button at bounding box center [816, 509] width 36 height 31
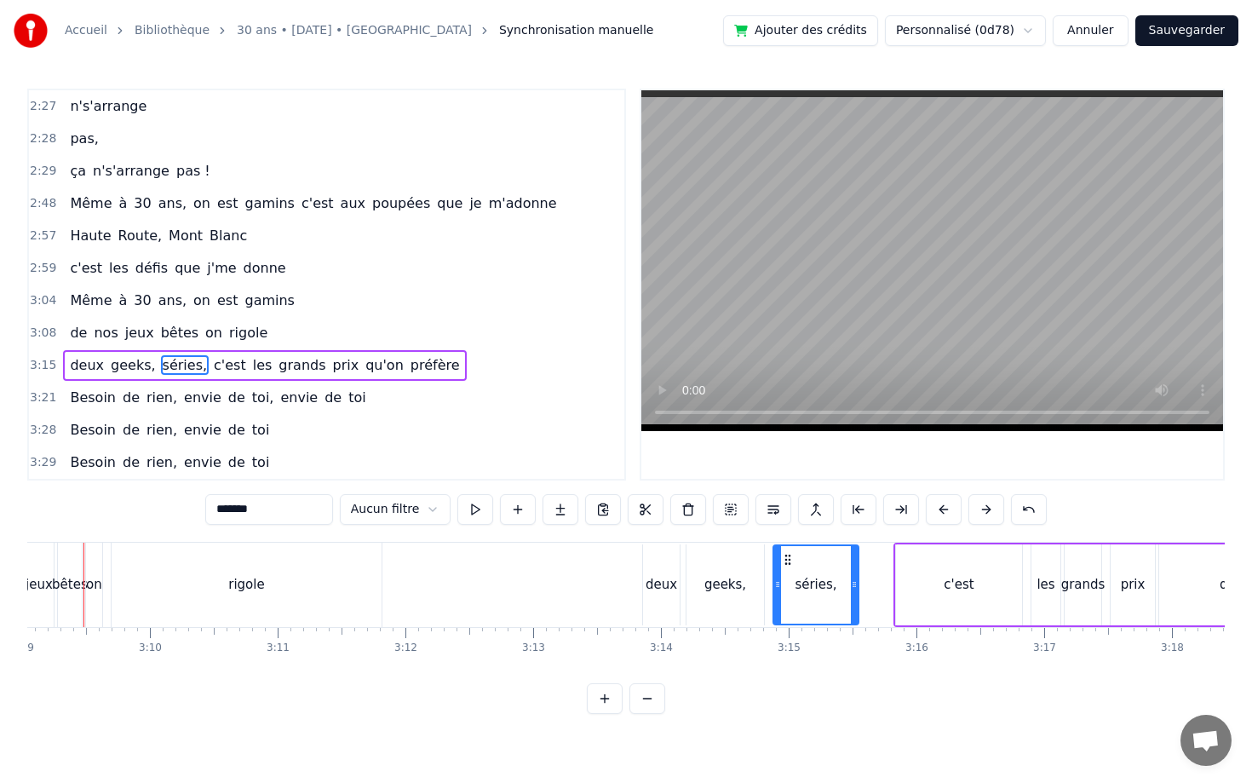
scroll to position [0, 24115]
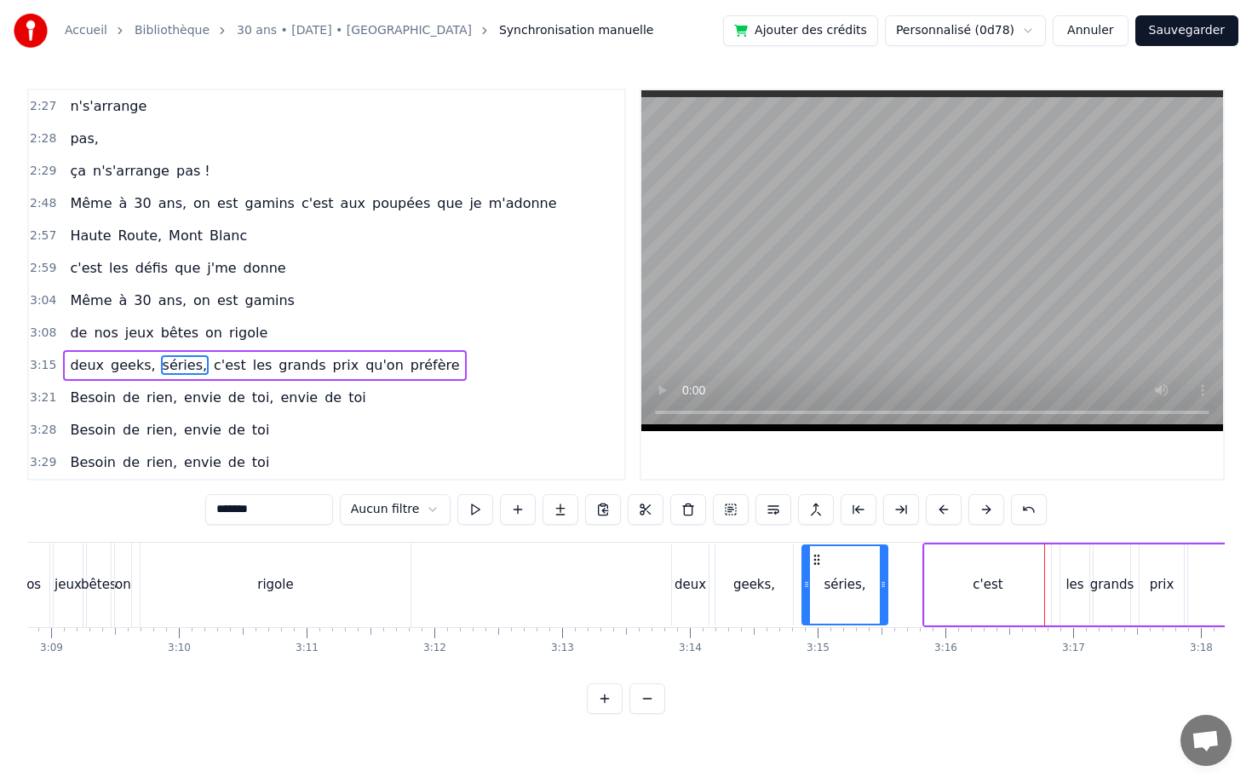
click at [998, 591] on div "c'est" at bounding box center [987, 585] width 30 height 20
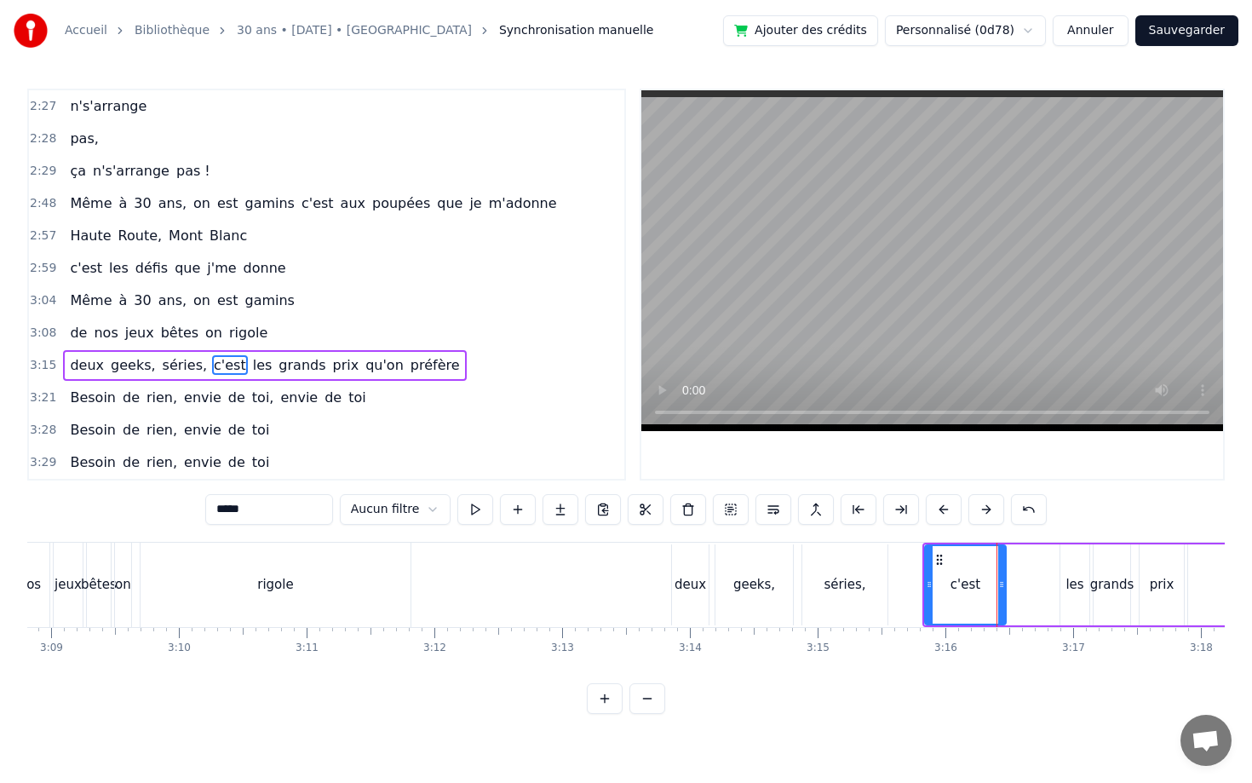
drag, startPoint x: 1046, startPoint y: 591, endPoint x: 1000, endPoint y: 595, distance: 45.3
click at [1000, 595] on div at bounding box center [1001, 584] width 7 height 77
click at [1074, 576] on div "les" at bounding box center [1074, 585] width 18 height 20
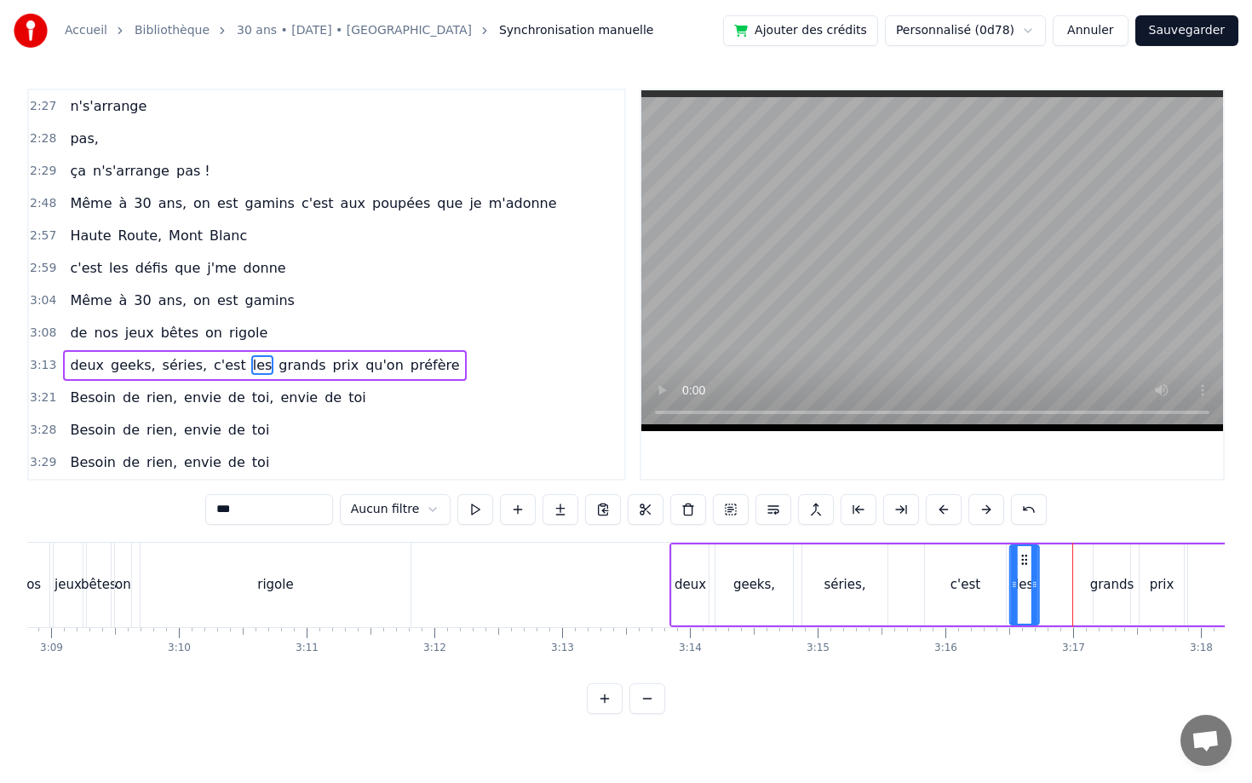
drag, startPoint x: 1076, startPoint y: 553, endPoint x: 1025, endPoint y: 556, distance: 51.2
click at [1025, 556] on icon at bounding box center [1025, 560] width 14 height 14
click at [1104, 564] on div "grands" at bounding box center [1111, 584] width 37 height 81
type input "******"
drag, startPoint x: 1103, startPoint y: 554, endPoint x: 1083, endPoint y: 560, distance: 20.5
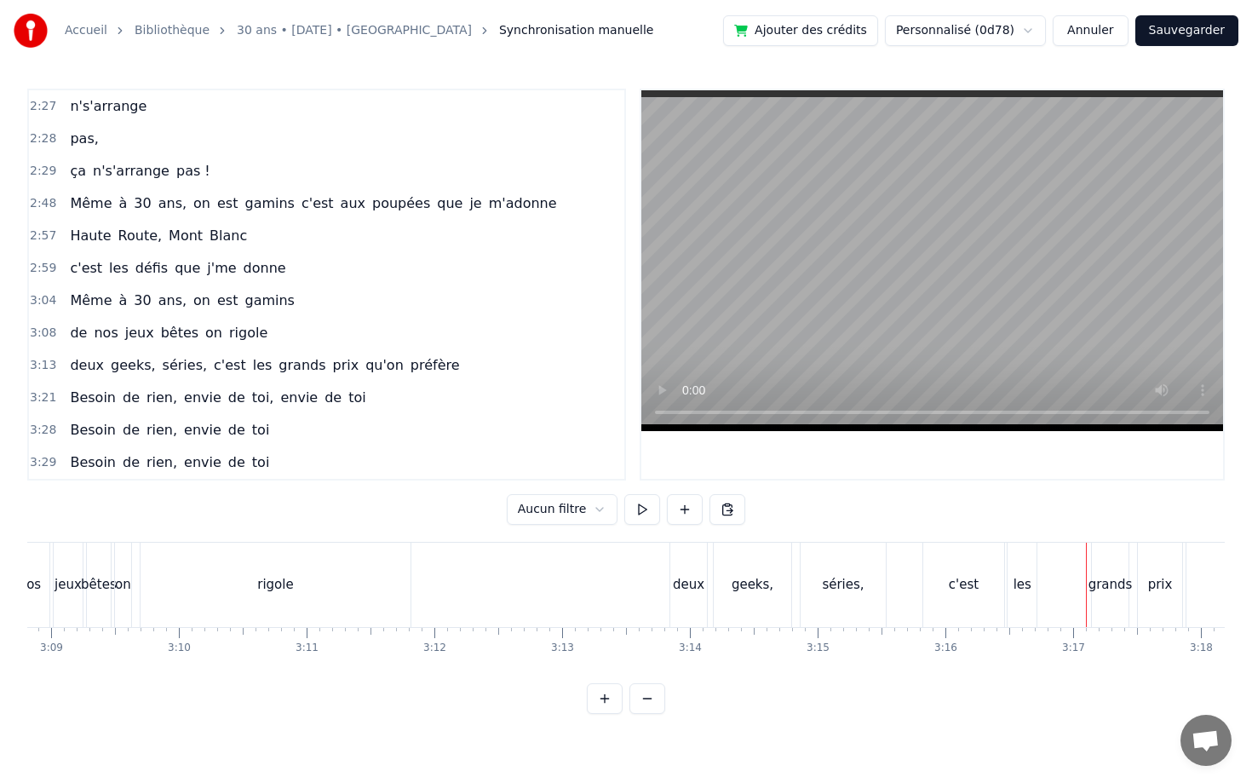
click at [1105, 558] on div "grands" at bounding box center [1110, 584] width 37 height 84
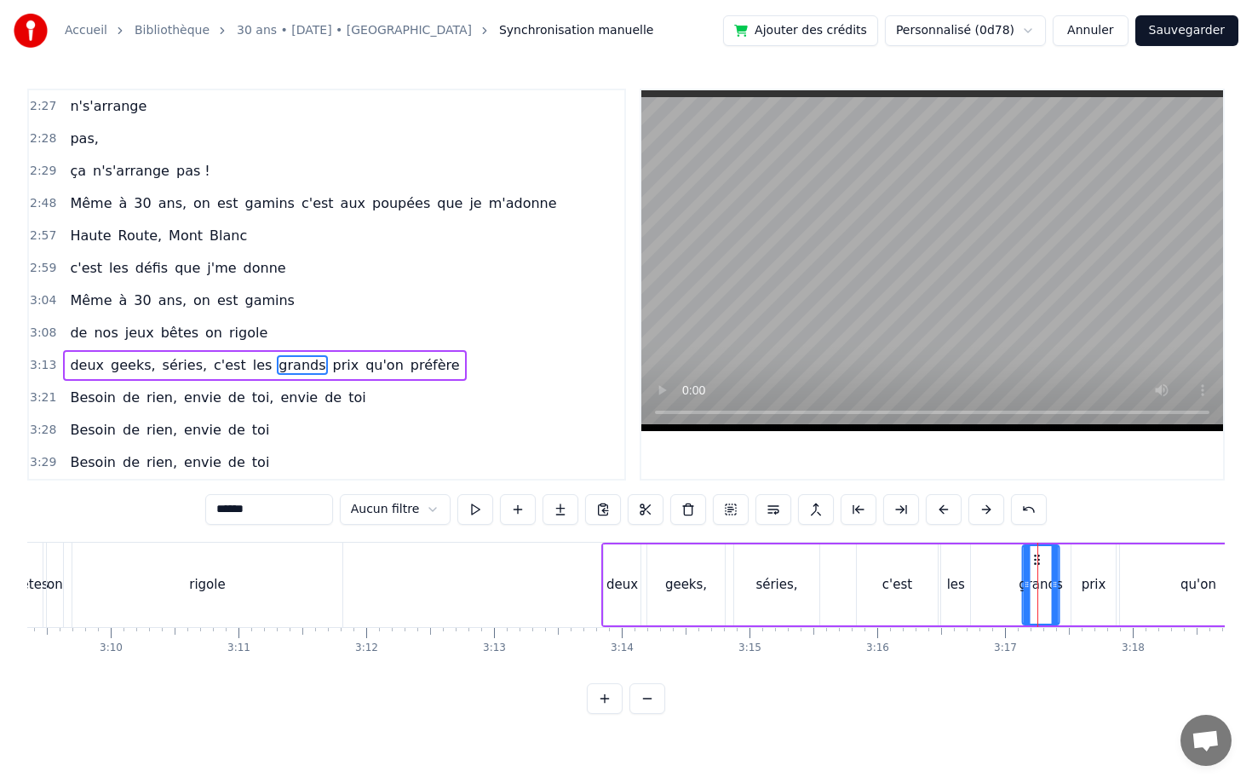
drag, startPoint x: 1107, startPoint y: 556, endPoint x: 1056, endPoint y: 561, distance: 51.3
click at [1044, 561] on icon at bounding box center [1037, 560] width 14 height 14
drag, startPoint x: 1052, startPoint y: 554, endPoint x: 987, endPoint y: 563, distance: 65.3
click at [987, 563] on icon at bounding box center [988, 560] width 14 height 14
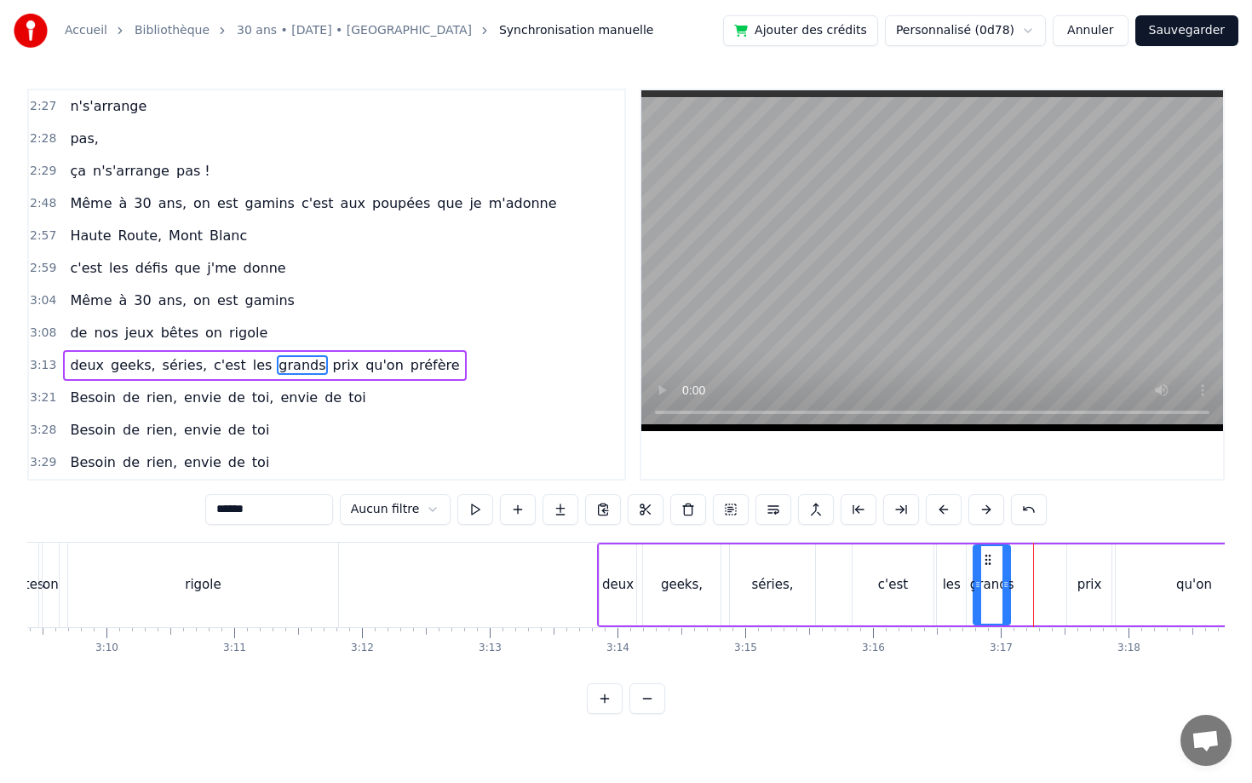
click at [1063, 567] on div "deux geeks, séries, c'est les grands prix qu'on préfère" at bounding box center [1113, 584] width 1033 height 84
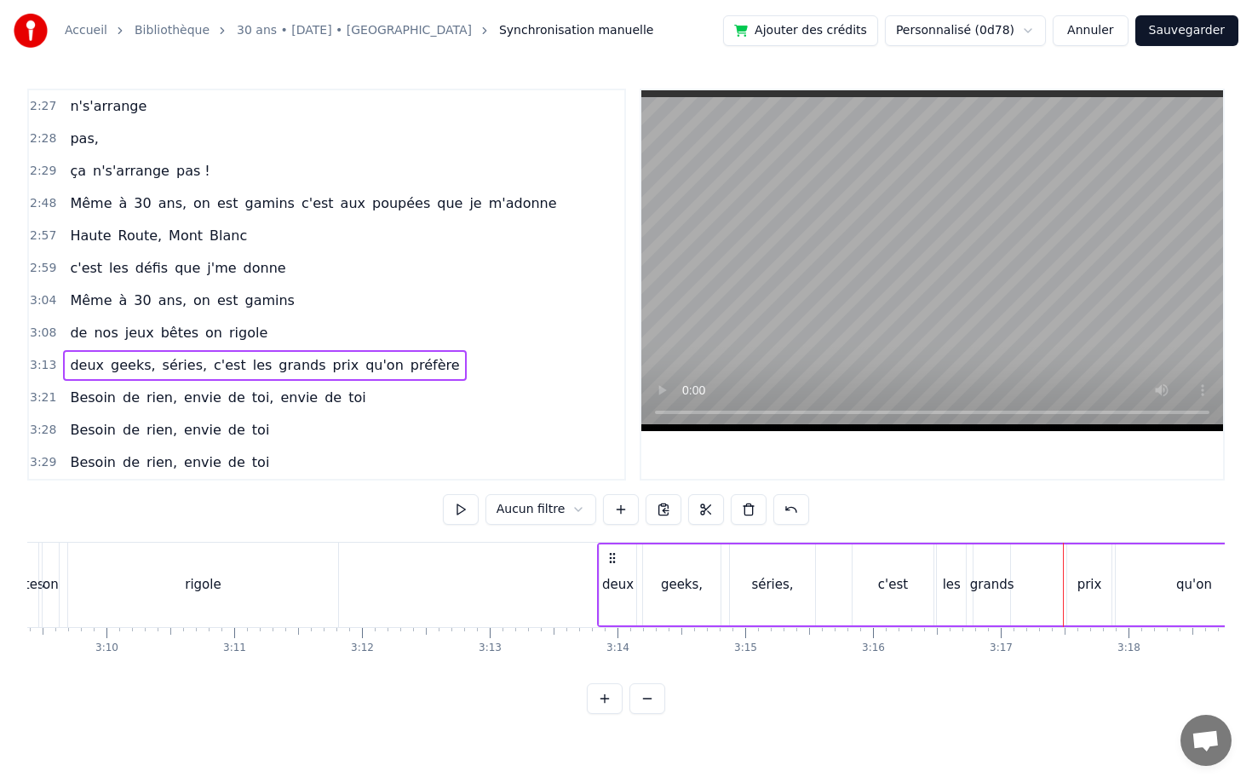
click at [1077, 561] on div "prix" at bounding box center [1089, 584] width 44 height 81
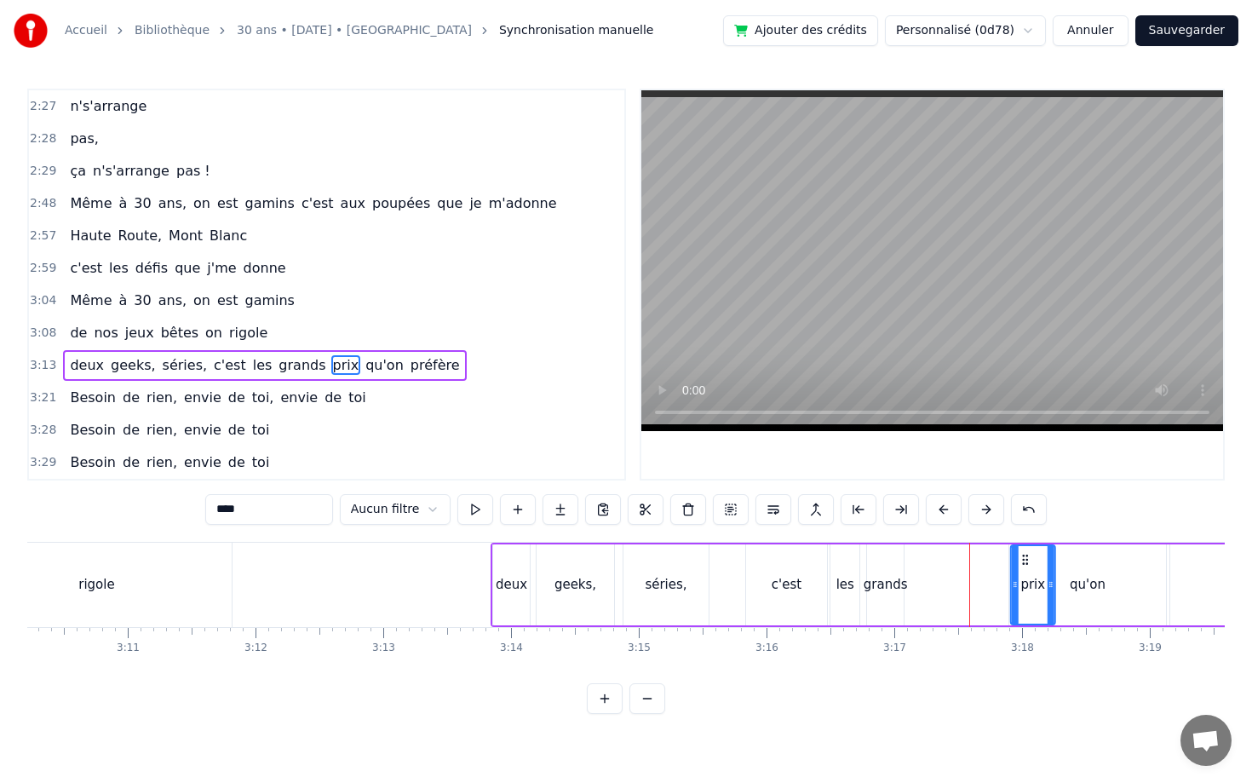
scroll to position [0, 24299]
drag, startPoint x: 1079, startPoint y: 555, endPoint x: 914, endPoint y: 565, distance: 165.5
click at [914, 565] on icon at bounding box center [917, 560] width 14 height 14
click at [1029, 572] on div "qu'on" at bounding box center [1082, 584] width 157 height 81
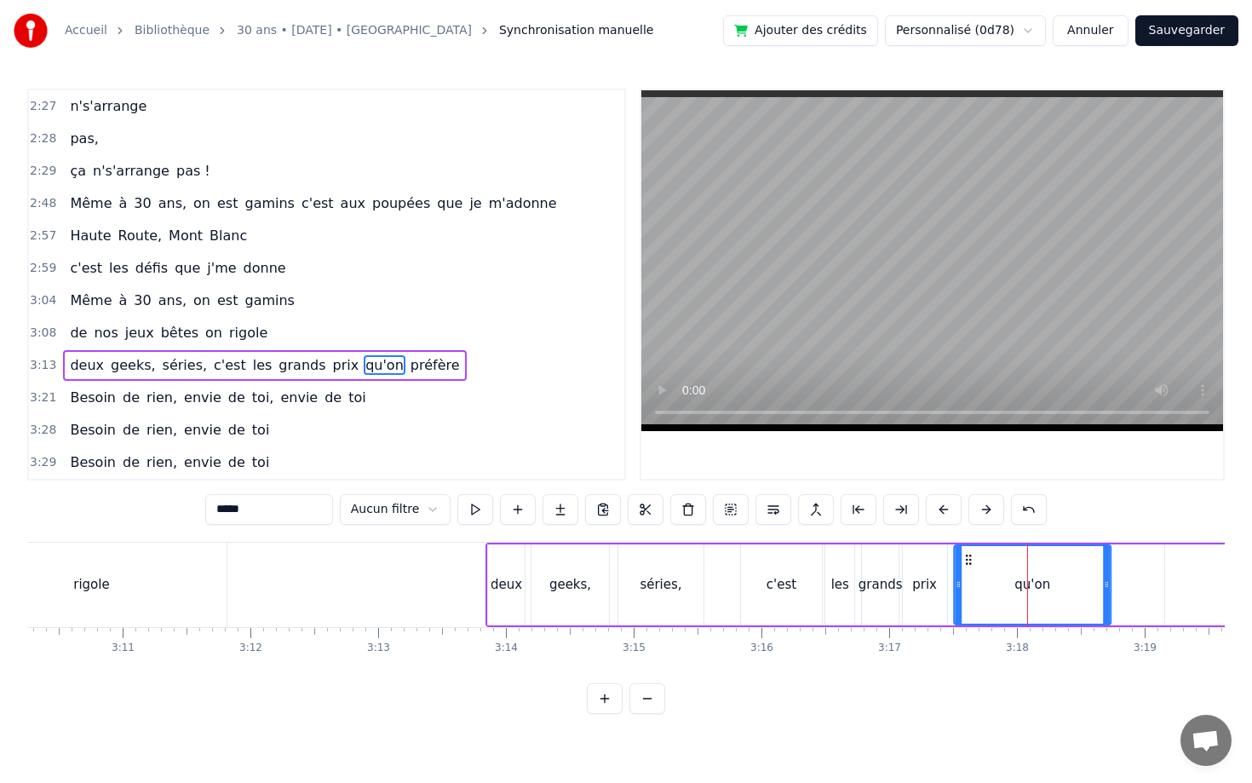
drag, startPoint x: 1019, startPoint y: 558, endPoint x: 970, endPoint y: 566, distance: 50.1
click at [970, 566] on div "qu'on" at bounding box center [1031, 584] width 155 height 77
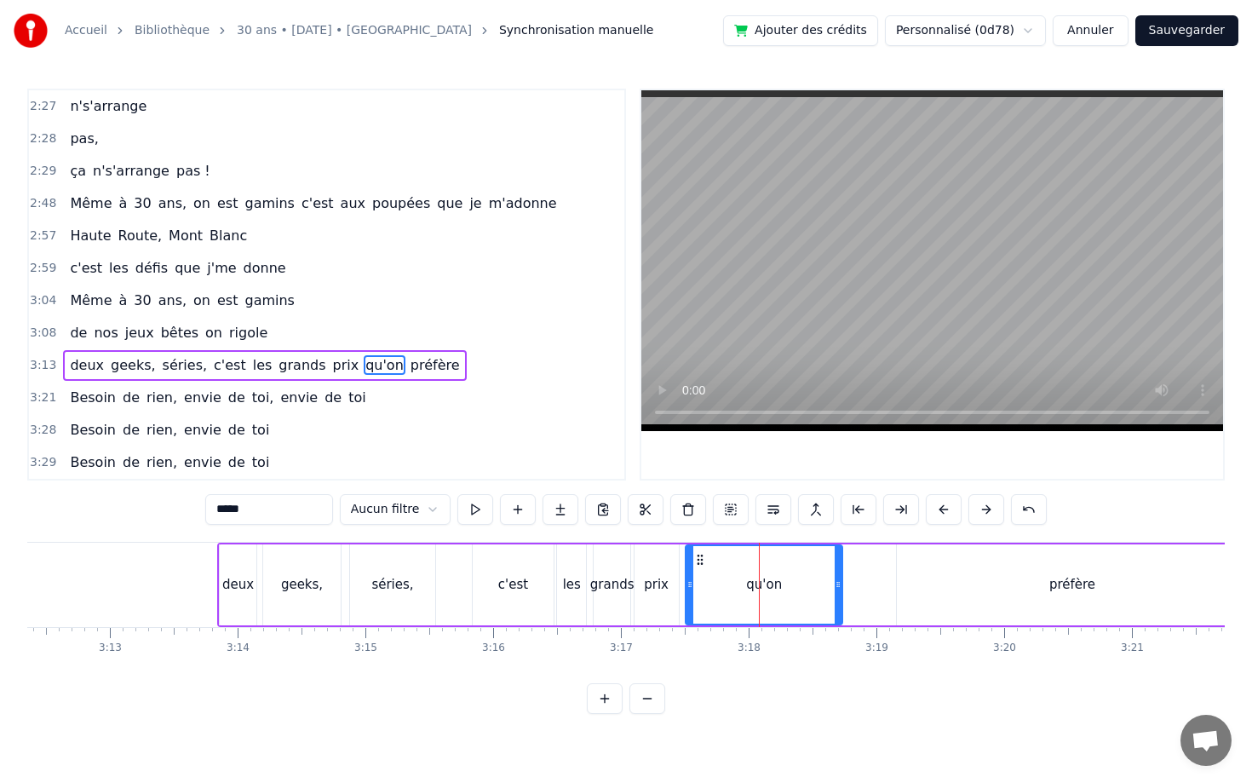
scroll to position [0, 24668]
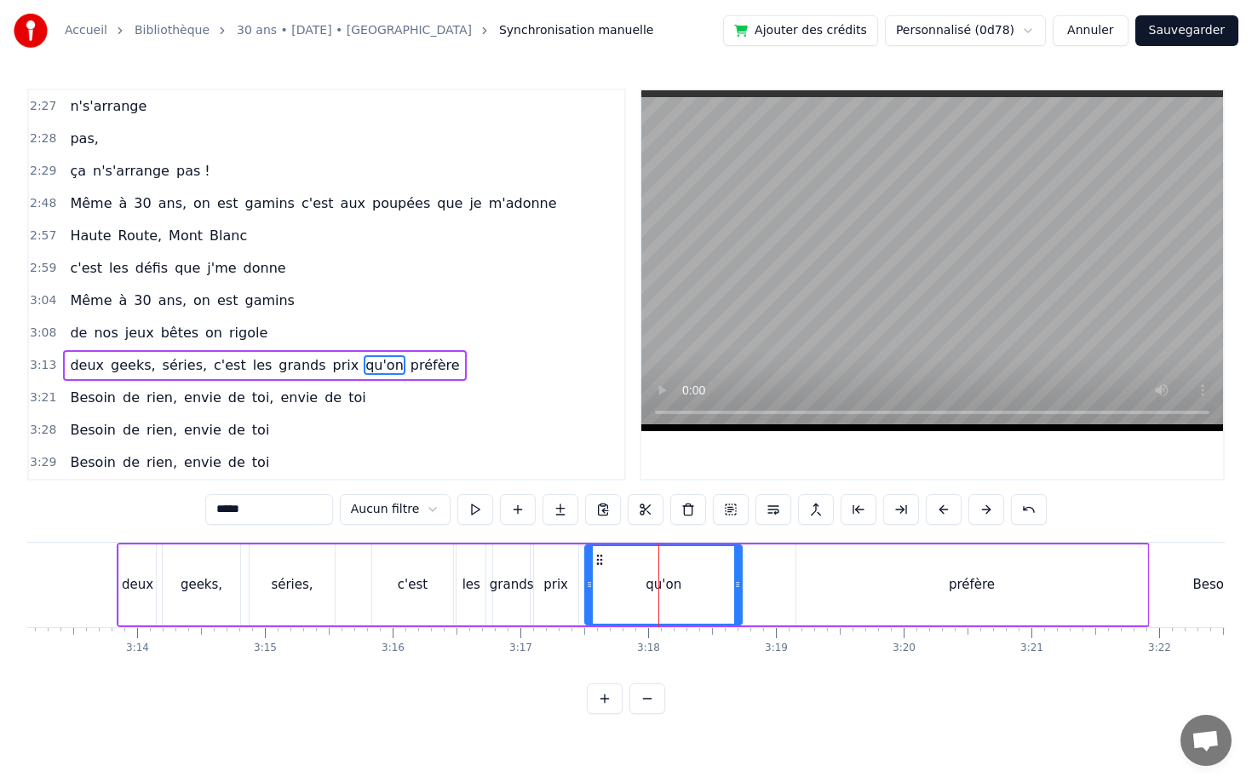
click at [1063, 592] on div "préfère" at bounding box center [971, 584] width 351 height 81
type input "*******"
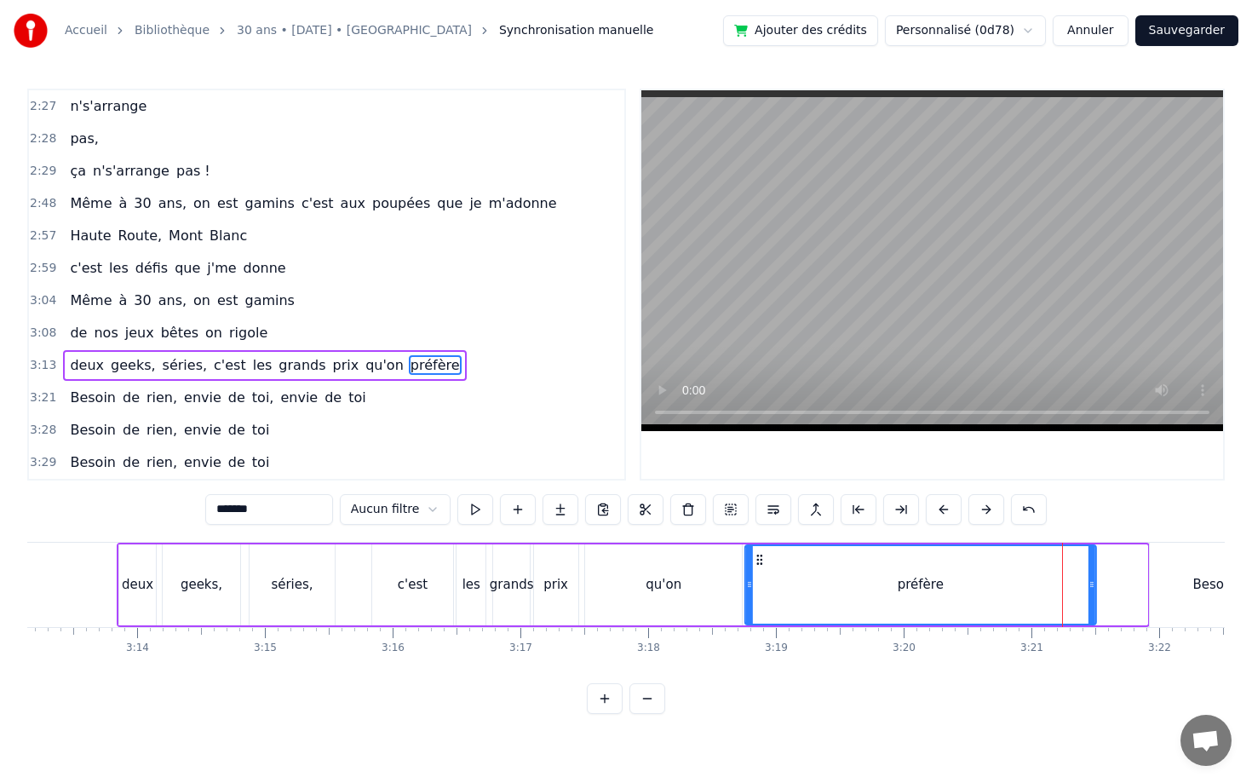
drag, startPoint x: 814, startPoint y: 555, endPoint x: 764, endPoint y: 568, distance: 51.8
click at [762, 567] on div "préfère" at bounding box center [920, 584] width 349 height 77
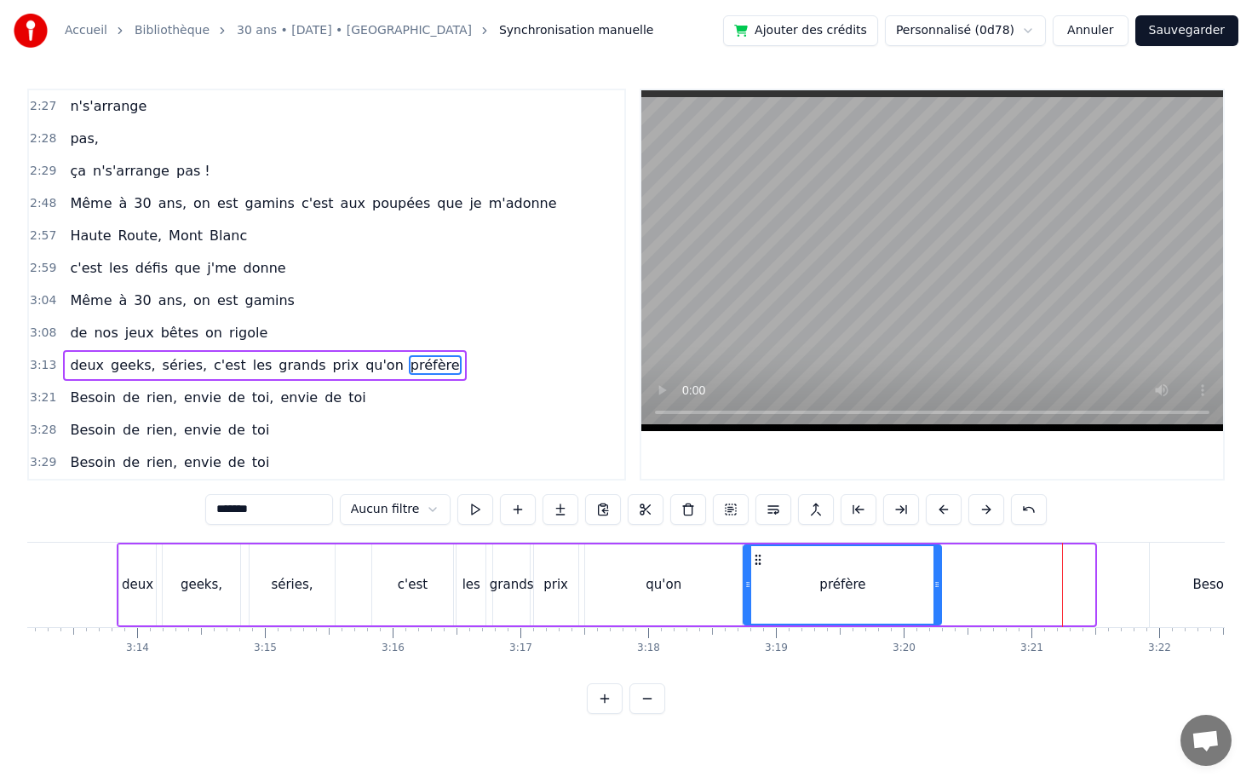
drag, startPoint x: 1091, startPoint y: 582, endPoint x: 936, endPoint y: 588, distance: 155.1
click at [937, 588] on icon at bounding box center [936, 584] width 7 height 14
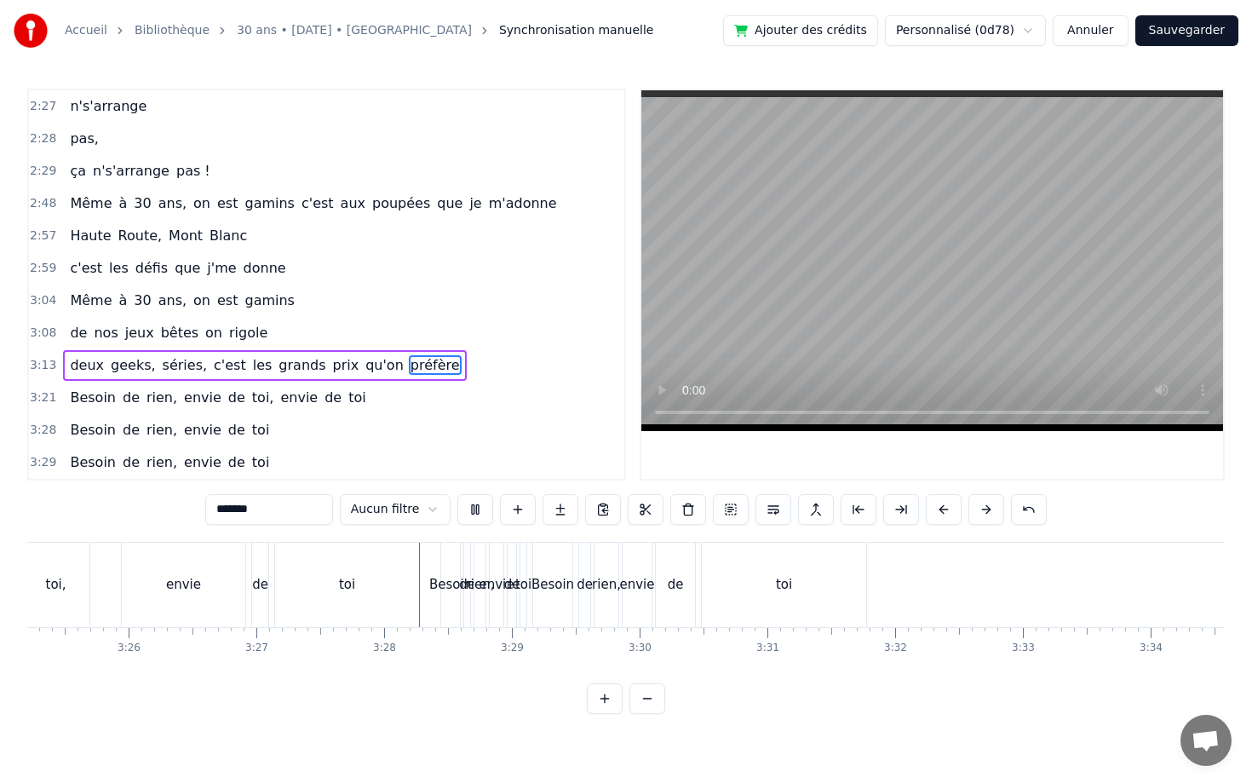
scroll to position [0, 26453]
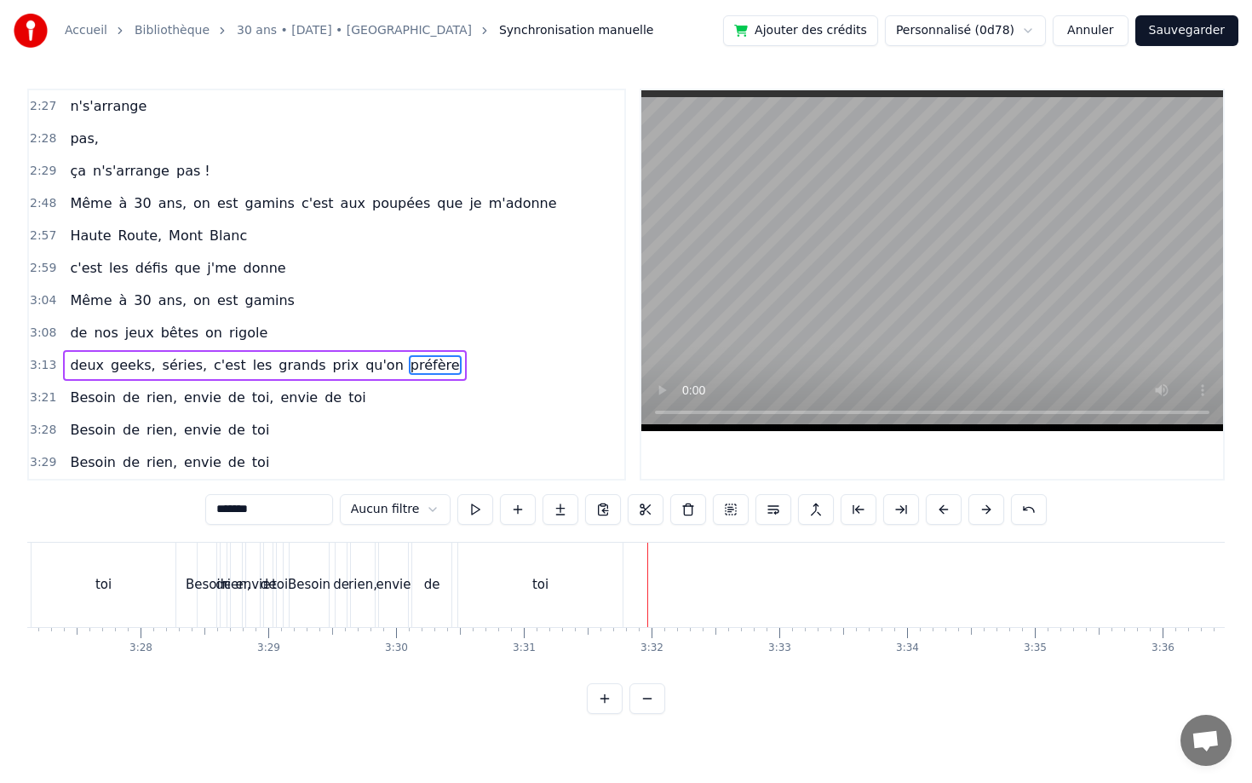
click at [1190, 34] on button "Sauvegarder" at bounding box center [1186, 30] width 103 height 31
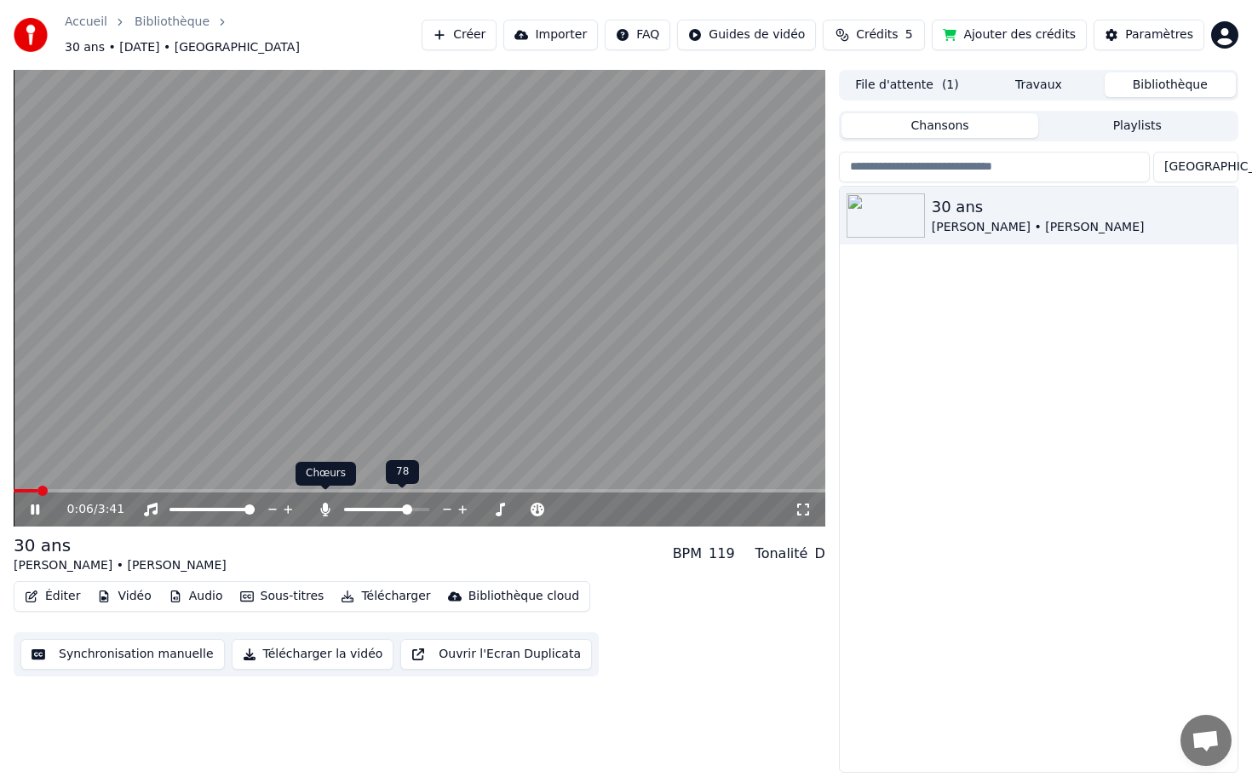
click at [331, 502] on icon at bounding box center [325, 509] width 17 height 14
click at [365, 504] on span at bounding box center [368, 509] width 10 height 10
click at [329, 651] on button "Télécharger la vidéo" at bounding box center [313, 654] width 163 height 31
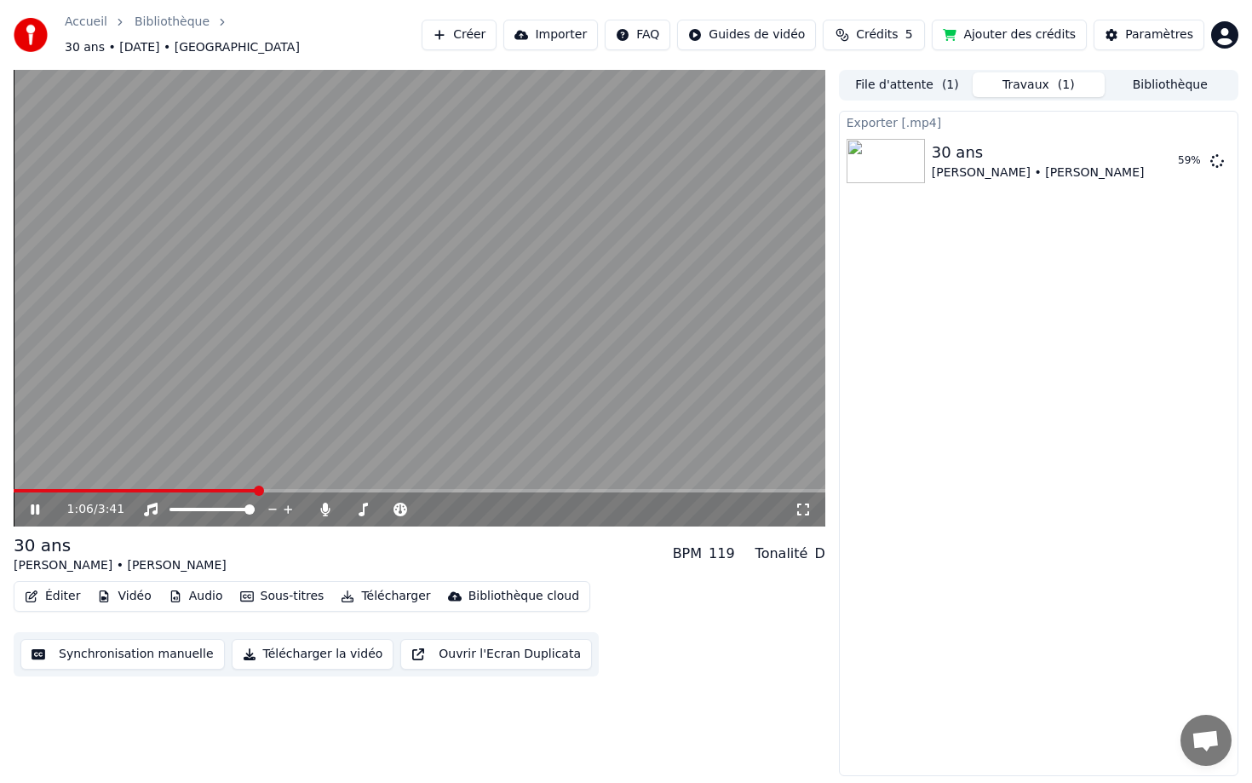
click at [325, 639] on button "Télécharger la vidéo" at bounding box center [313, 654] width 163 height 31
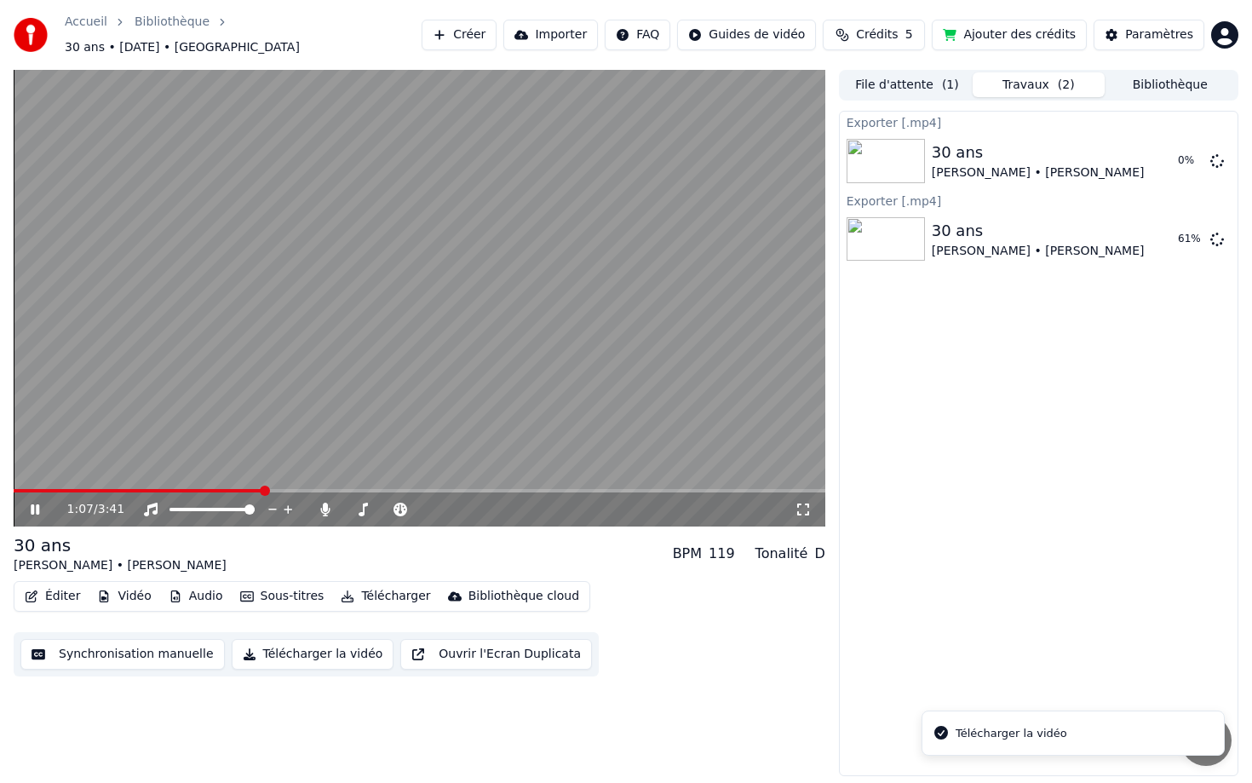
click at [1009, 728] on div "Télécharger la vidéo" at bounding box center [1011, 733] width 112 height 17
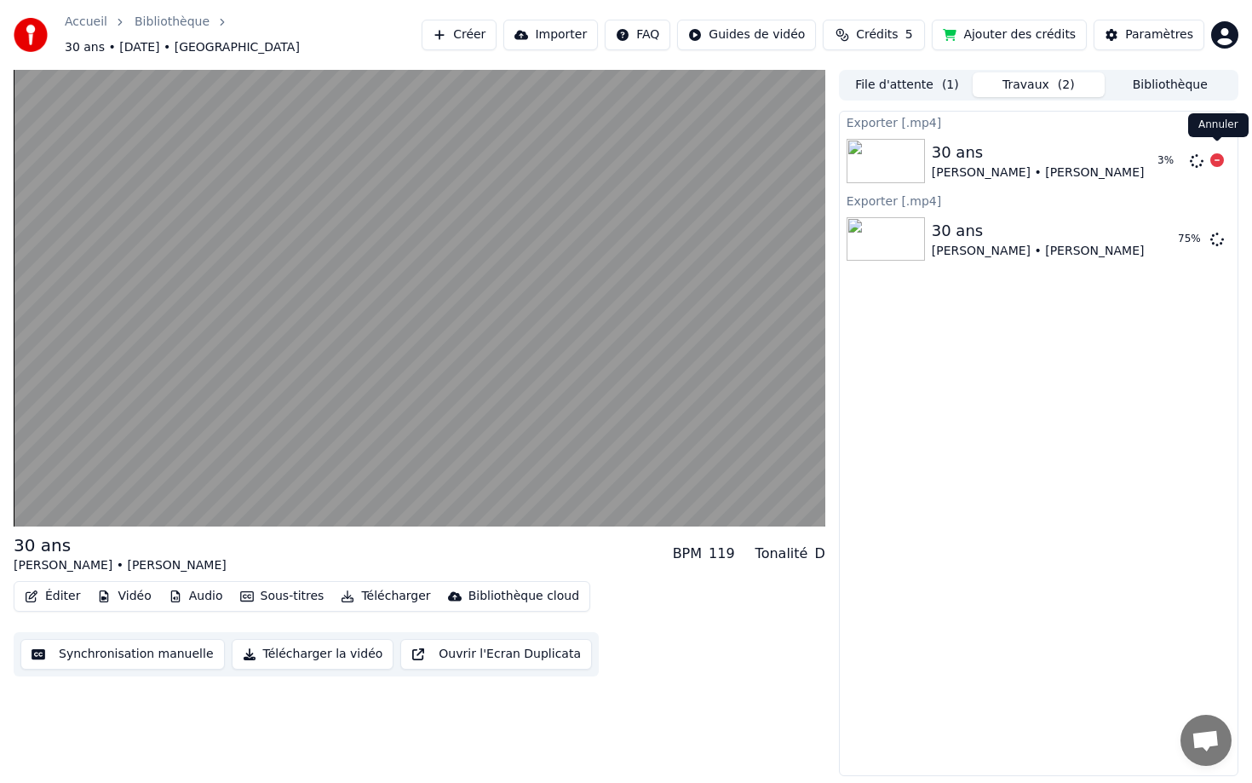
click at [1214, 153] on icon at bounding box center [1217, 160] width 14 height 14
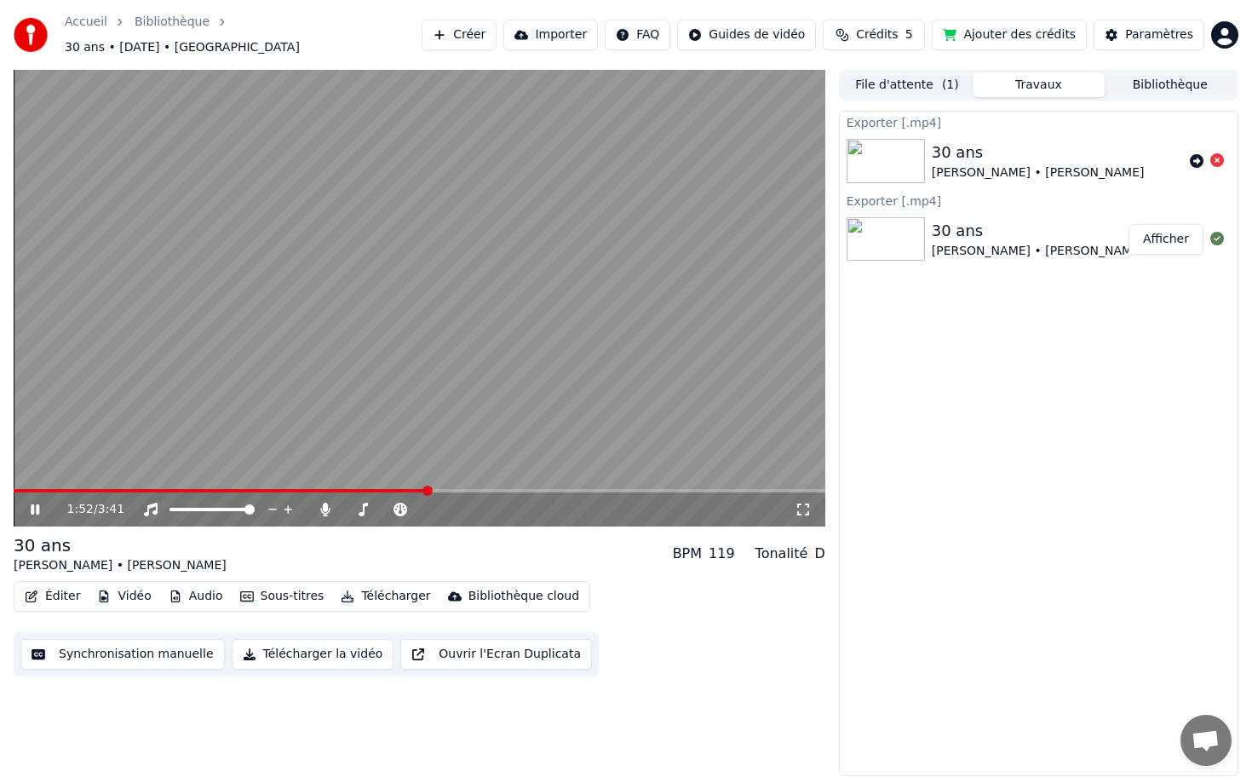
click at [1175, 224] on button "Afficher" at bounding box center [1165, 239] width 75 height 31
click at [29, 502] on icon at bounding box center [47, 509] width 40 height 14
